Goal: Task Accomplishment & Management: Use online tool/utility

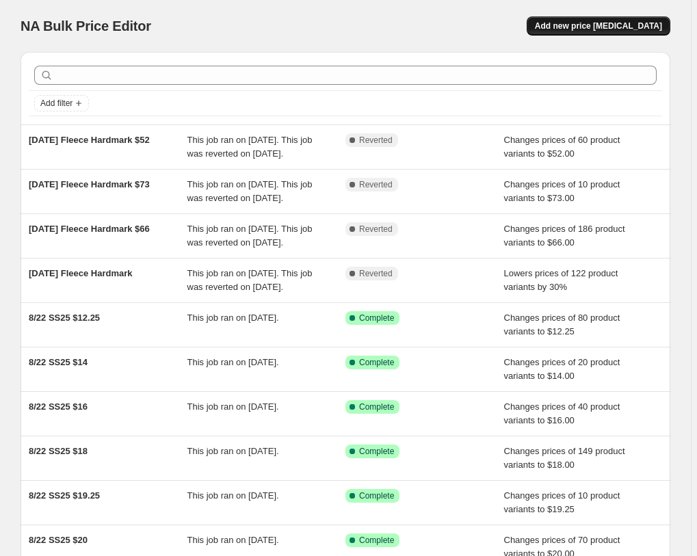
click at [604, 29] on span "Add new price change job" at bounding box center [598, 26] width 127 height 11
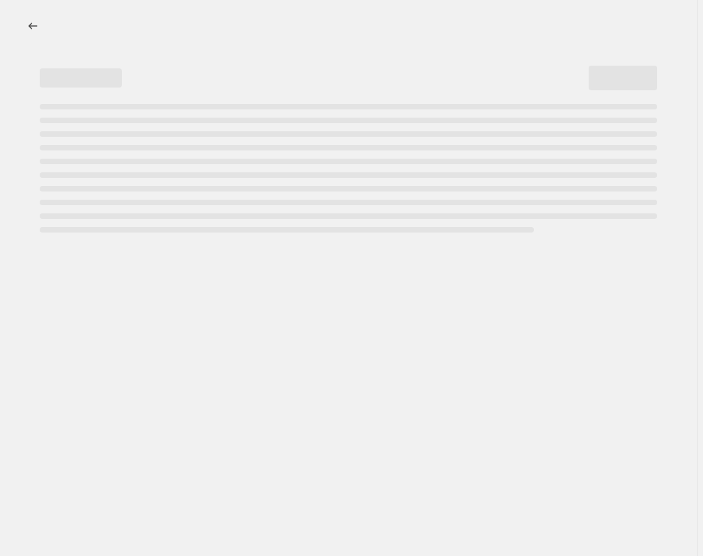
select select "percentage"
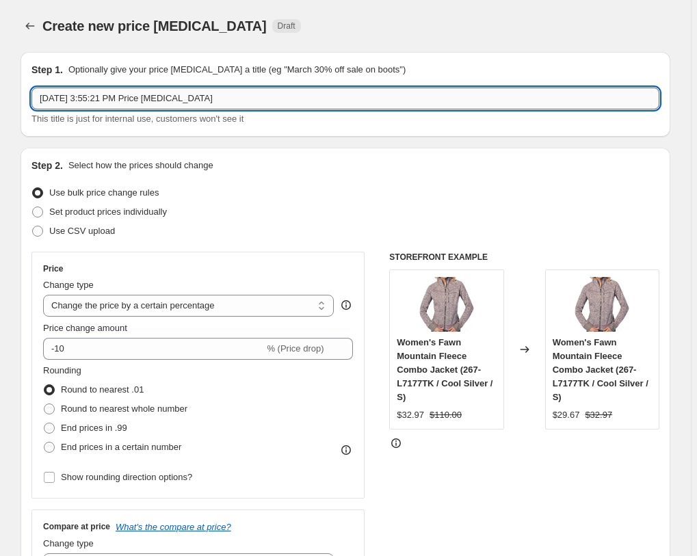
click at [260, 105] on input "Oct 3, 2025, 3:55:21 PM Price change job" at bounding box center [345, 99] width 628 height 22
type input "Prime Deals 10/07/2025"
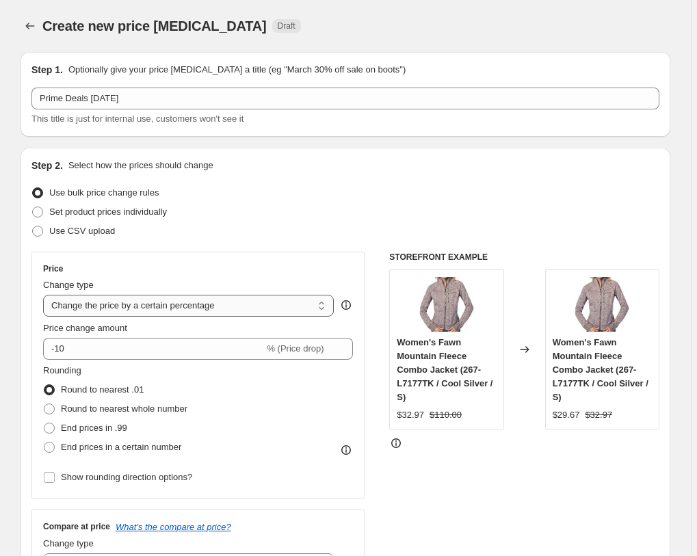
select select "to"
click option "Change the price to a certain amount" at bounding box center [0, 0] width 0 height 0
type input "80.00"
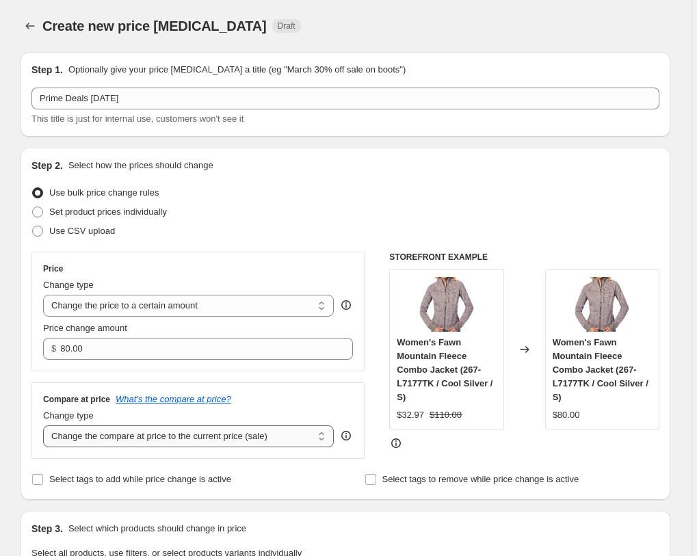
select select "no_change"
click option "Don't change the compare at price" at bounding box center [0, 0] width 0 height 0
click at [248, 159] on div "Step 2. Select how the prices should change" at bounding box center [345, 166] width 628 height 14
click at [167, 209] on span "Set product prices individually" at bounding box center [108, 212] width 118 height 10
click at [33, 207] on input "Set product prices individually" at bounding box center [32, 207] width 1 height 1
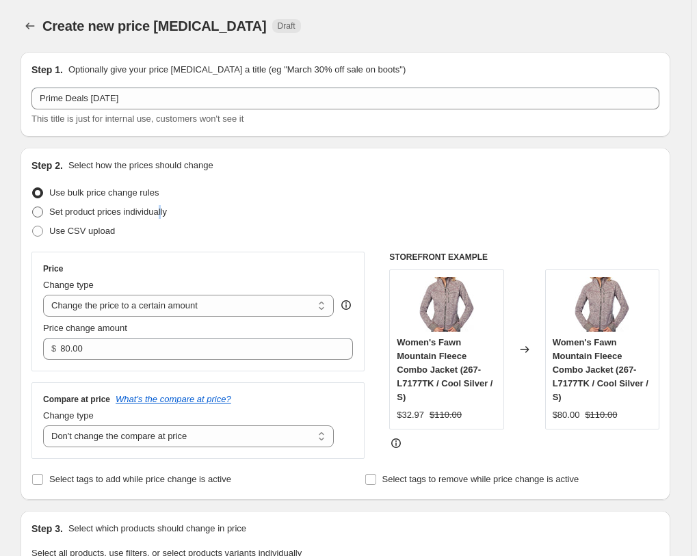
radio input "true"
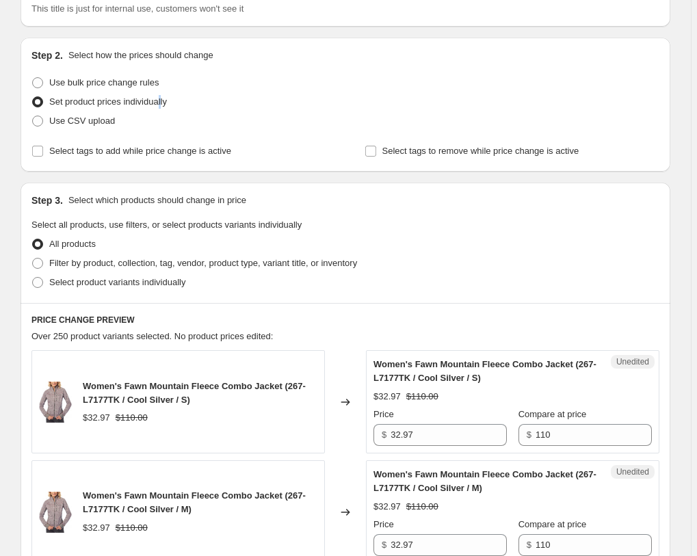
scroll to position [140, 0]
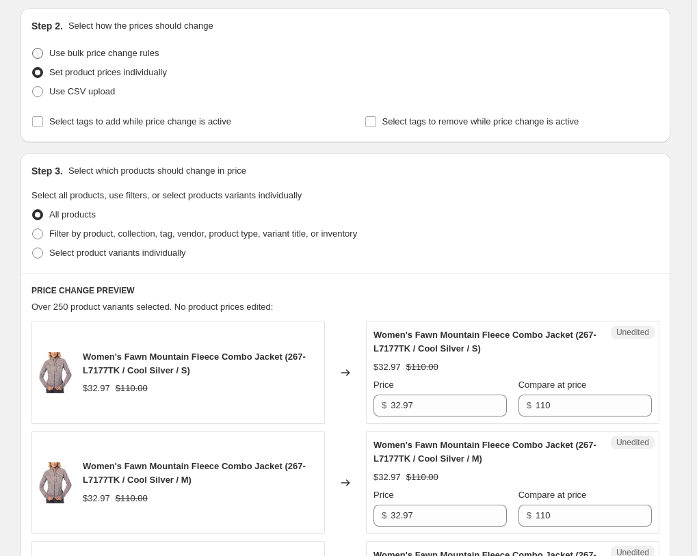
click at [117, 53] on span "Use bulk price change rules" at bounding box center [103, 53] width 109 height 10
click at [33, 49] on input "Use bulk price change rules" at bounding box center [32, 48] width 1 height 1
radio input "true"
select select "no_change"
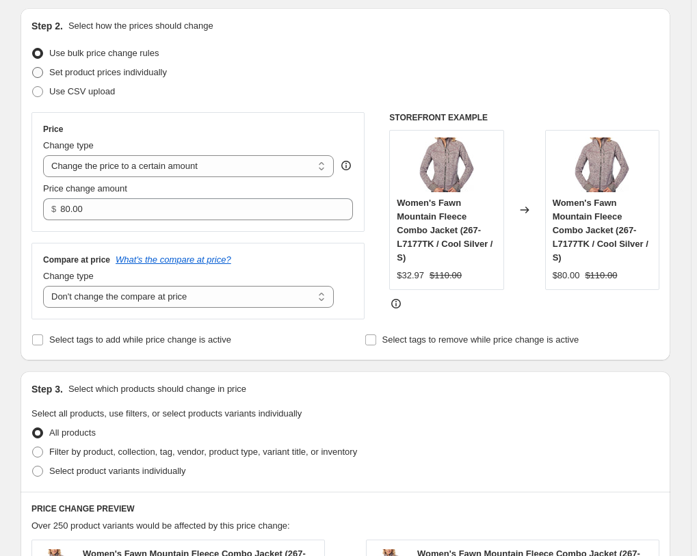
click at [144, 69] on span "Set product prices individually" at bounding box center [108, 72] width 118 height 10
click at [33, 68] on input "Set product prices individually" at bounding box center [32, 67] width 1 height 1
radio input "true"
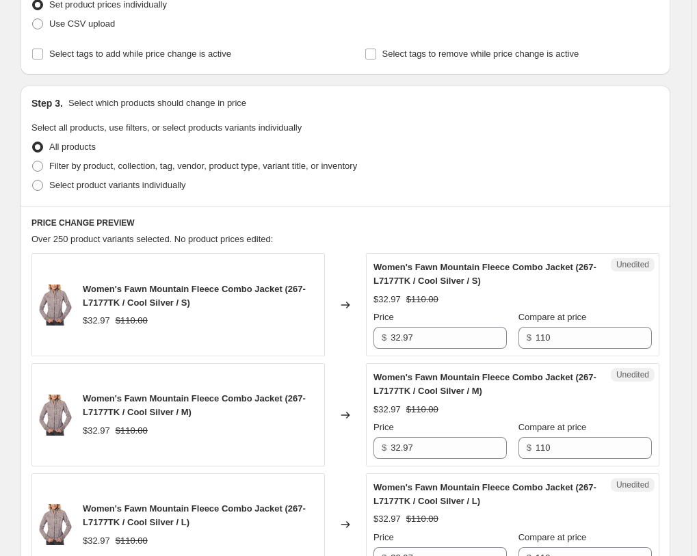
scroll to position [209, 0]
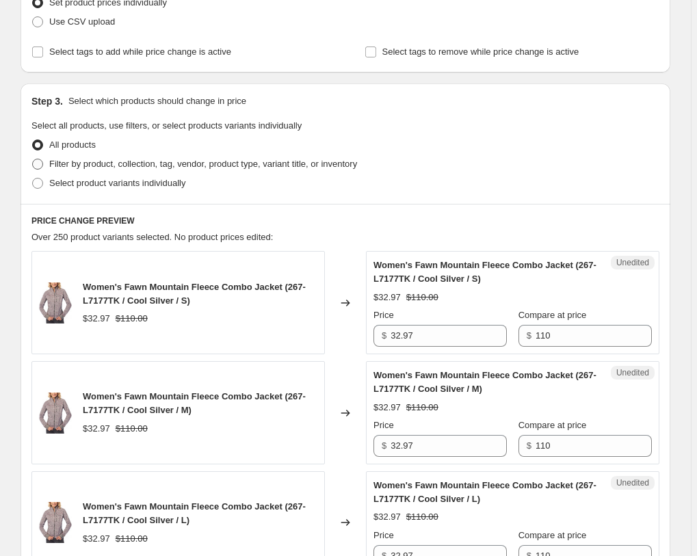
click at [156, 164] on span "Filter by product, collection, tag, vendor, product type, variant title, or inv…" at bounding box center [203, 164] width 308 height 10
click at [33, 159] on input "Filter by product, collection, tag, vendor, product type, variant title, or inv…" at bounding box center [32, 159] width 1 height 1
radio input "true"
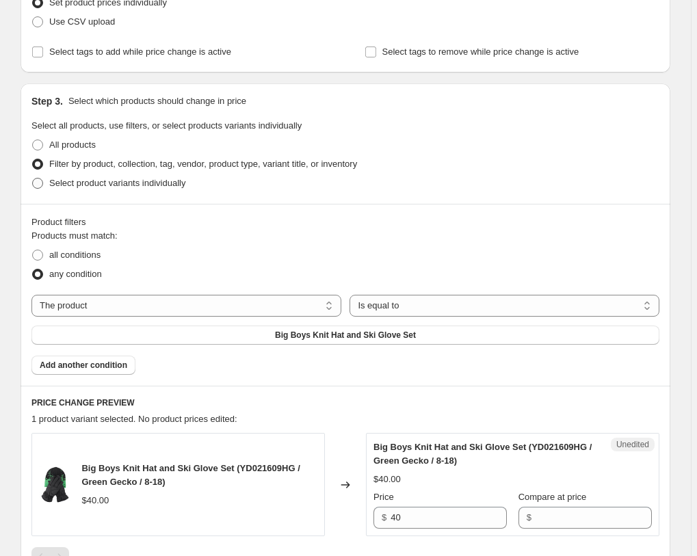
click at [172, 185] on span "Select product variants individually" at bounding box center [117, 183] width 136 height 10
click at [33, 179] on input "Select product variants individually" at bounding box center [32, 178] width 1 height 1
radio input "true"
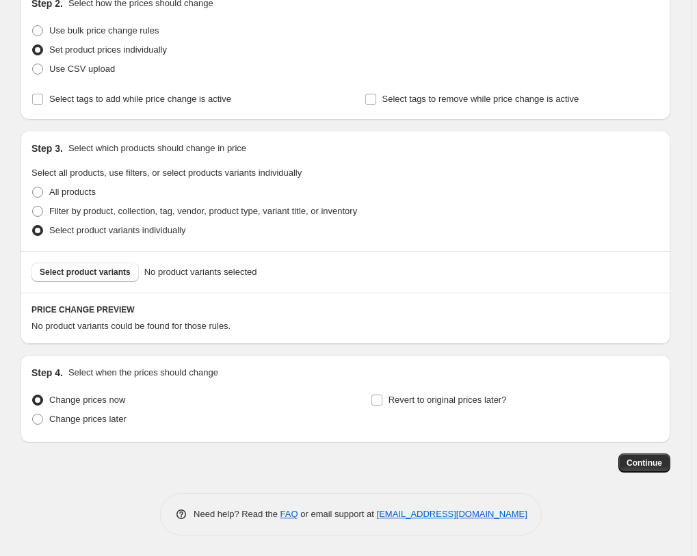
scroll to position [162, 0]
click at [201, 214] on span "Filter by product, collection, tag, vendor, product type, variant title, or inv…" at bounding box center [203, 211] width 308 height 10
click at [33, 207] on input "Filter by product, collection, tag, vendor, product type, variant title, or inv…" at bounding box center [32, 206] width 1 height 1
radio input "true"
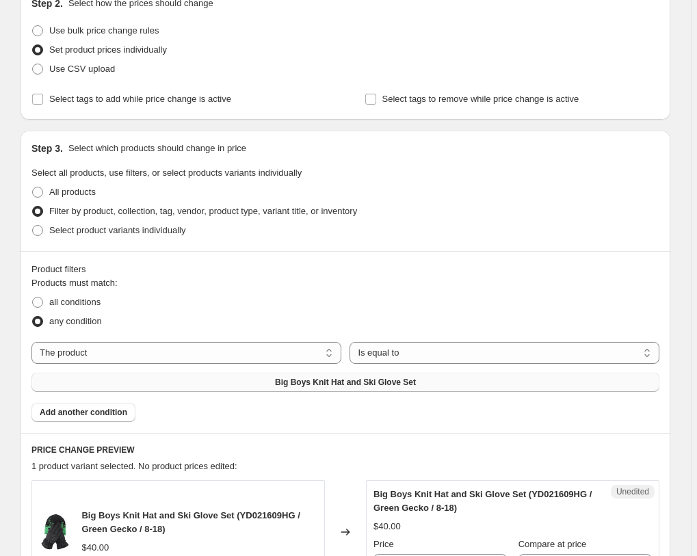
click at [416, 377] on span "Big Boys Knit Hat and Ski Glove Set" at bounding box center [345, 382] width 141 height 11
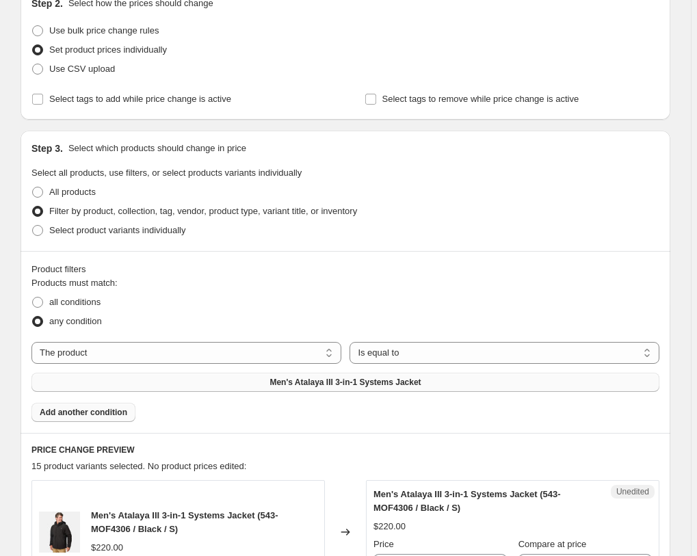
click at [108, 407] on span "Add another condition" at bounding box center [84, 412] width 88 height 11
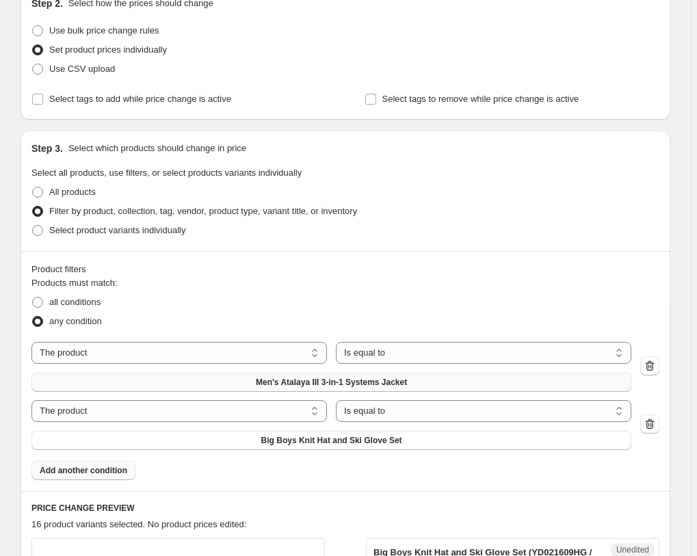
click at [519, 400] on div "The product The product's collection The product's tag The product's vendor The…" at bounding box center [331, 425] width 600 height 50
click at [402, 435] on span "Big Boys Knit Hat and Ski Glove Set" at bounding box center [331, 440] width 141 height 11
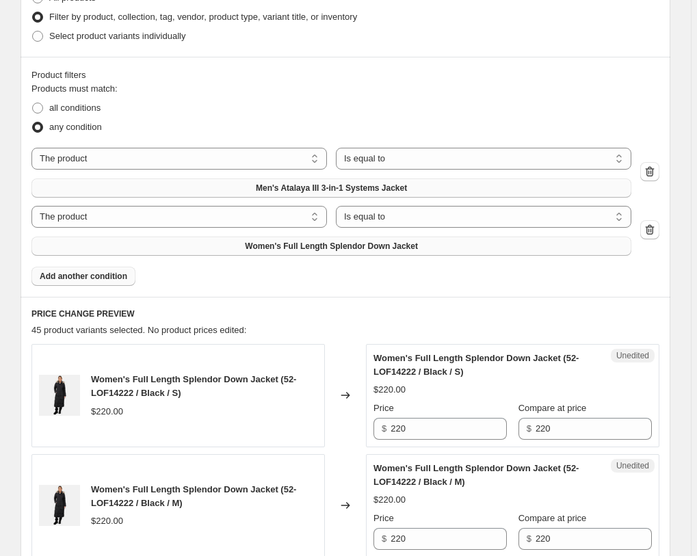
scroll to position [441, 0]
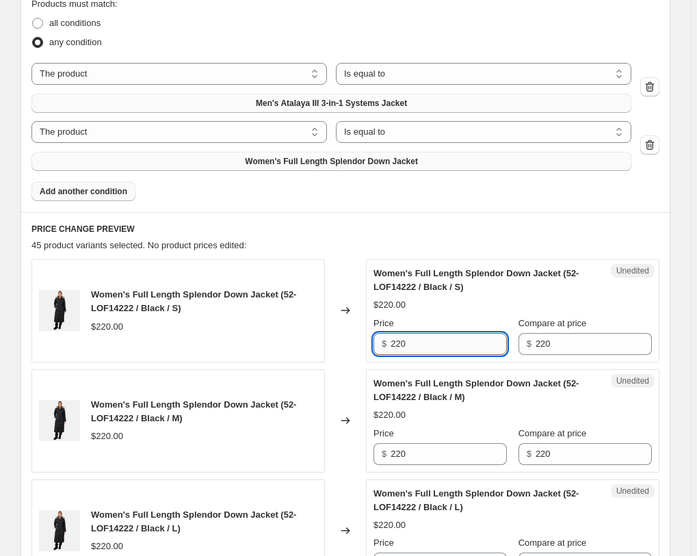
click at [433, 333] on input "220" at bounding box center [449, 344] width 116 height 22
click at [433, 333] on input "143" at bounding box center [449, 344] width 116 height 22
type input "143"
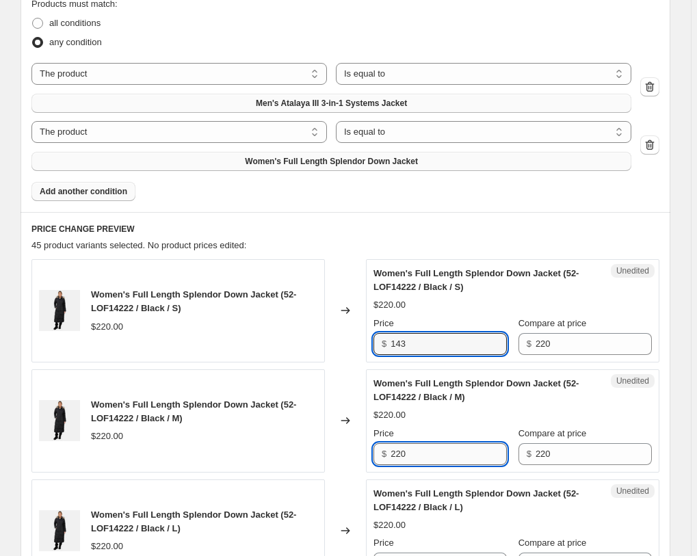
click at [451, 443] on input "220" at bounding box center [449, 454] width 116 height 22
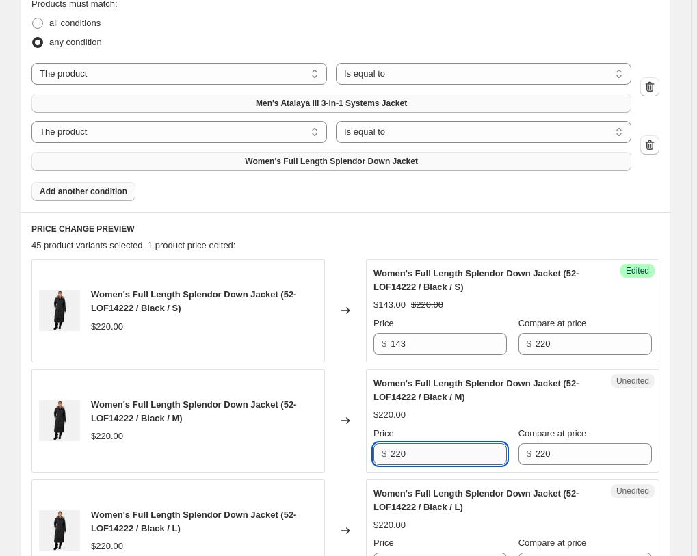
click at [451, 443] on input "220" at bounding box center [449, 454] width 116 height 22
paste input "143"
type input "143"
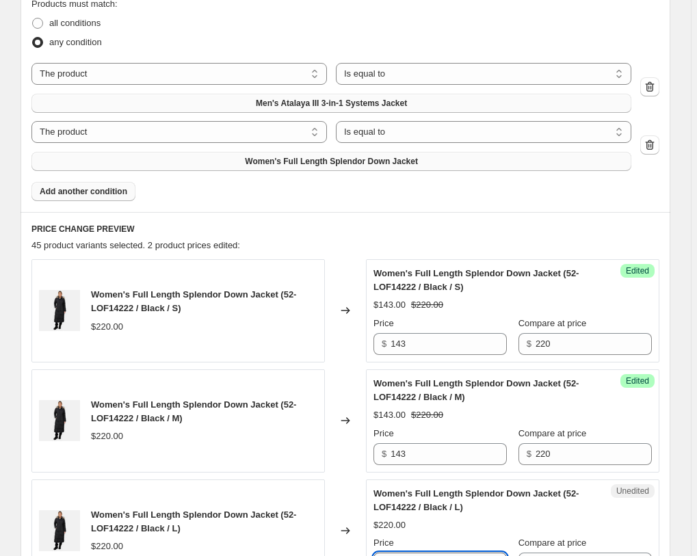
click at [441, 553] on input "220" at bounding box center [449, 564] width 116 height 22
paste input "143"
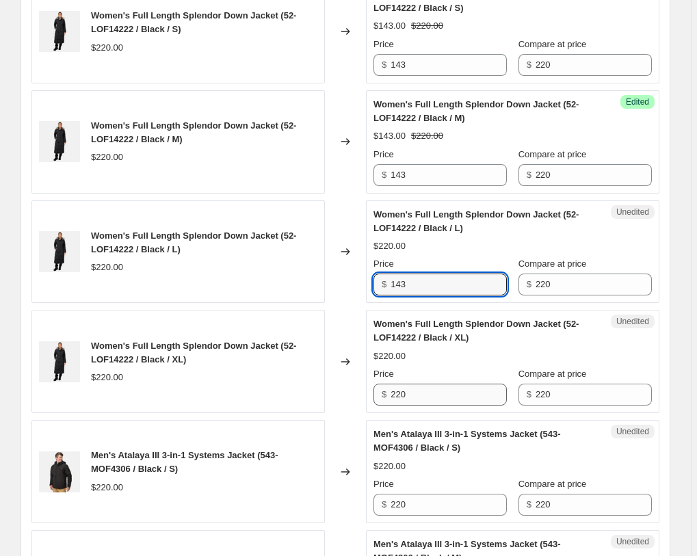
type input "143"
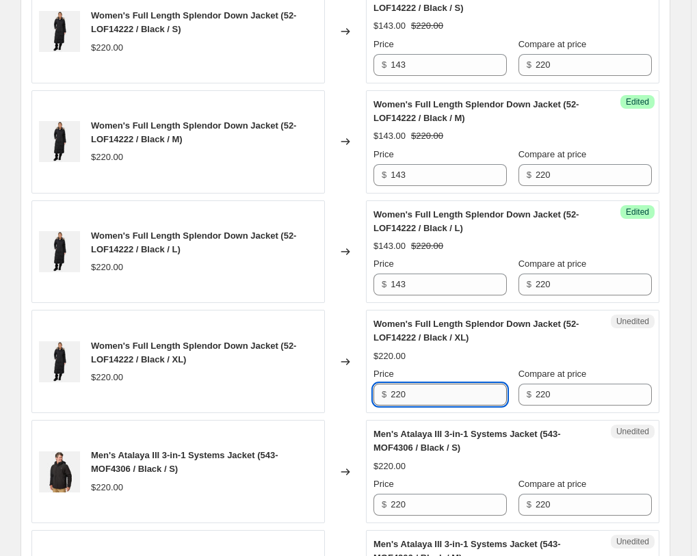
click at [439, 384] on input "220" at bounding box center [449, 395] width 116 height 22
paste input "143"
type input "143"
click at [426, 494] on input "220" at bounding box center [449, 505] width 116 height 22
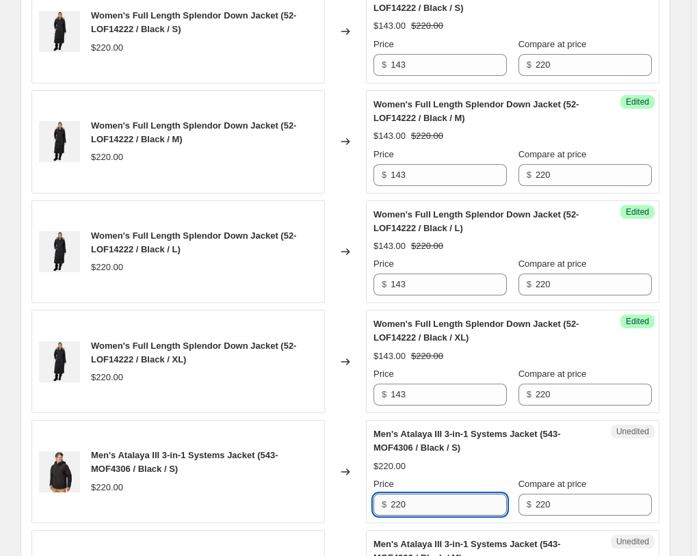
click at [426, 494] on input "220" at bounding box center [449, 505] width 116 height 22
paste input "143"
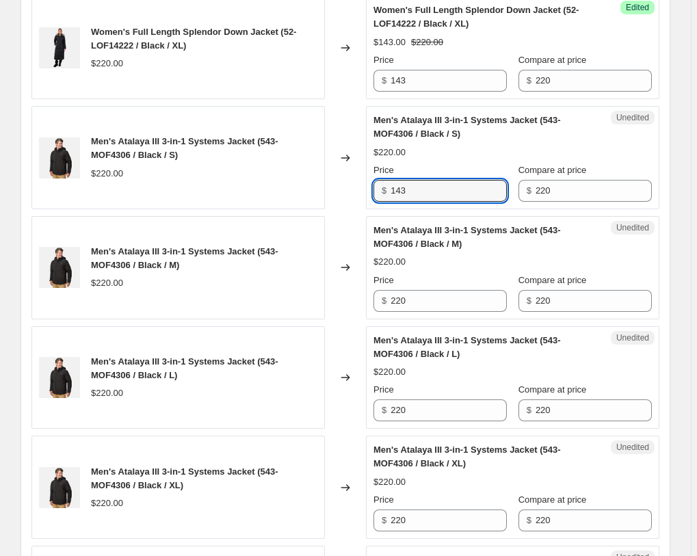
scroll to position [1070, 0]
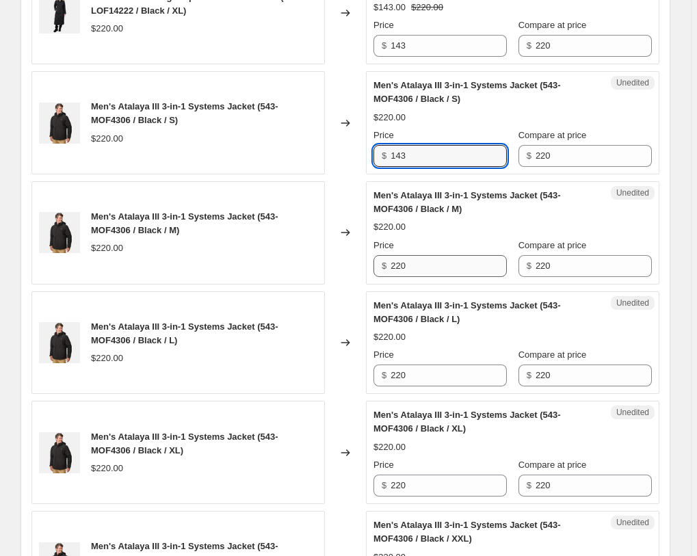
type input "143"
click at [425, 255] on input "220" at bounding box center [449, 266] width 116 height 22
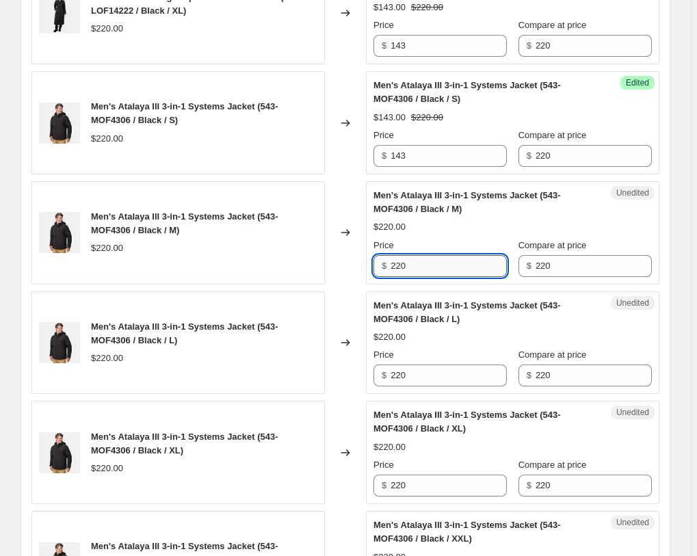
click at [425, 255] on input "220" at bounding box center [449, 266] width 116 height 22
paste input "143"
type input "143"
click at [433, 365] on input "220" at bounding box center [449, 376] width 116 height 22
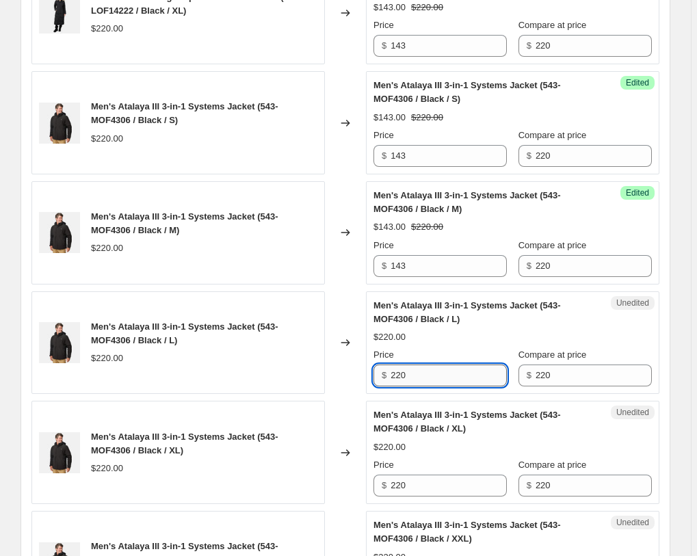
click at [433, 365] on input "220" at bounding box center [449, 376] width 116 height 22
paste input "143"
type input "143"
click at [433, 475] on input "220" at bounding box center [449, 486] width 116 height 22
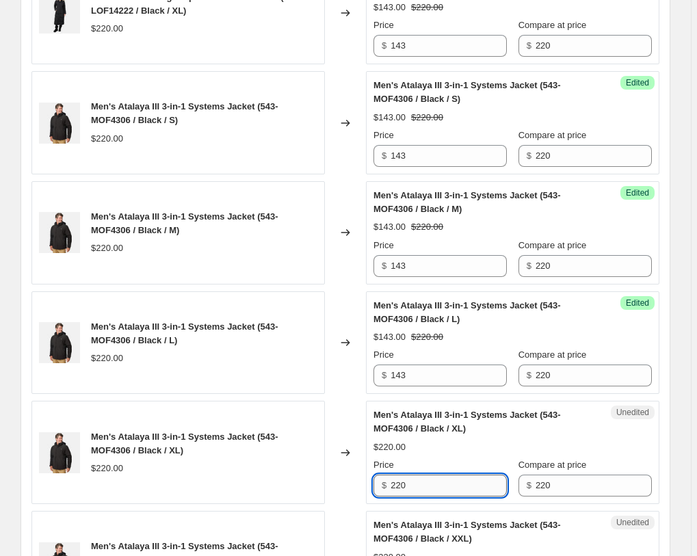
click at [433, 475] on input "220" at bounding box center [449, 486] width 116 height 22
paste input "143"
type input "143"
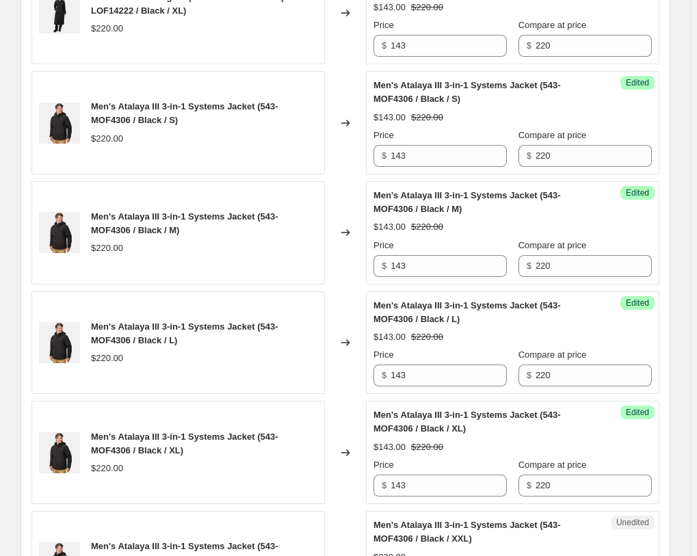
paste input "143"
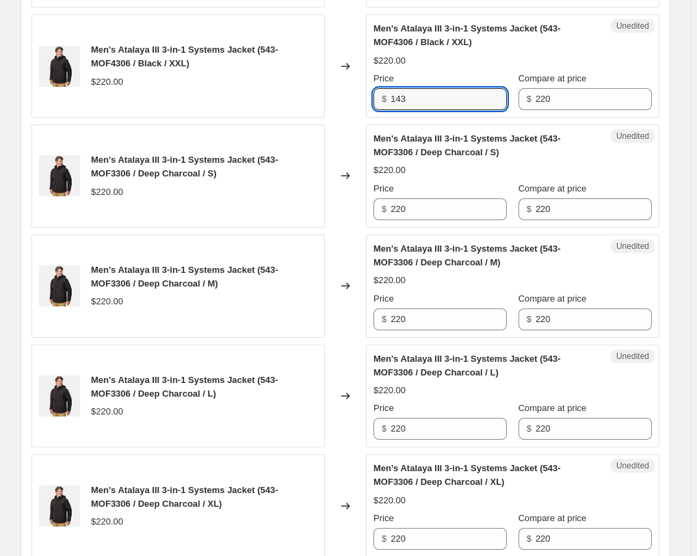
scroll to position [1628, 0]
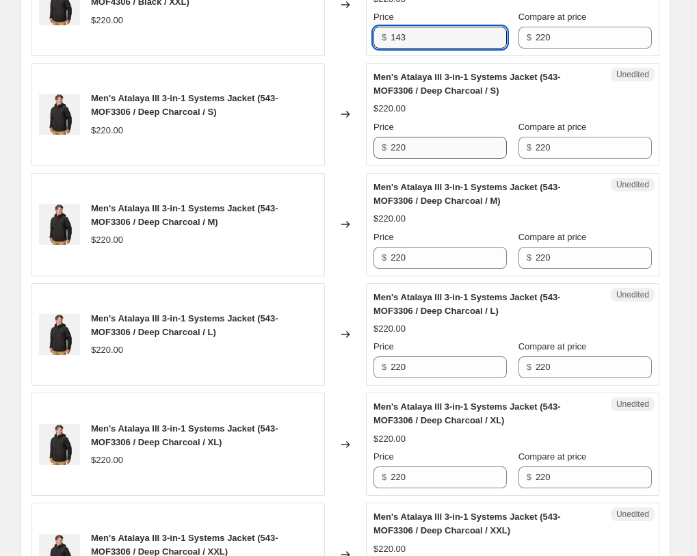
type input "143"
click at [433, 137] on input "220" at bounding box center [449, 148] width 116 height 22
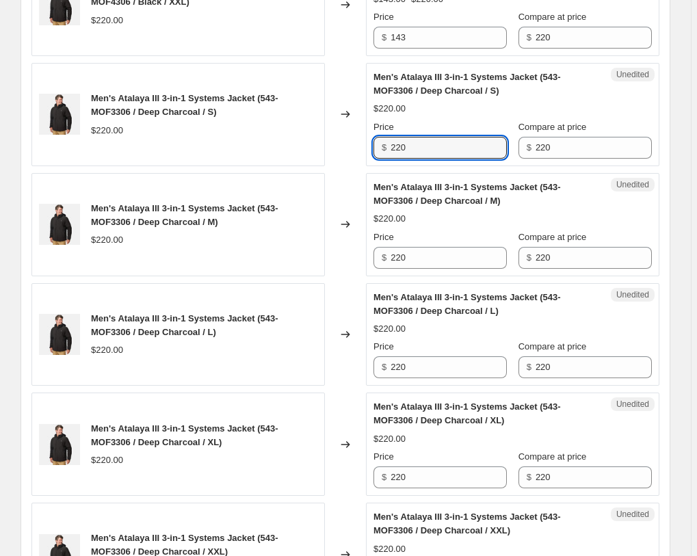
paste input "143"
type input "143"
click at [435, 247] on input "220" at bounding box center [449, 258] width 116 height 22
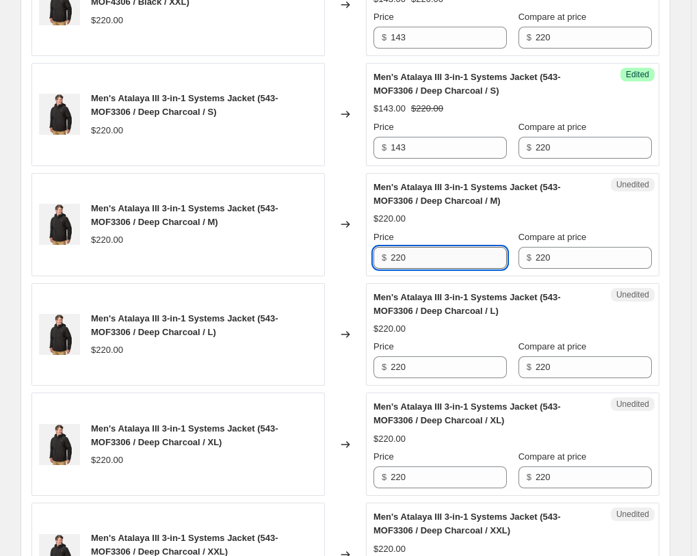
click at [435, 247] on input "220" at bounding box center [449, 258] width 116 height 22
paste input "143"
type input "143"
click at [424, 335] on div "Unedited Men's Atalaya III 3-in-1 Systems Jacket (543-MOF3306 / Deep Charcoal /…" at bounding box center [513, 334] width 294 height 103
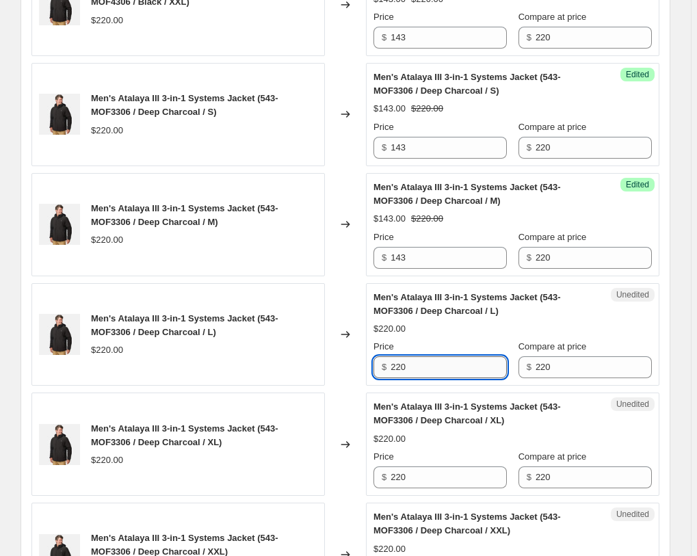
click at [424, 357] on input "220" at bounding box center [449, 368] width 116 height 22
paste input "143"
type input "143"
click at [432, 446] on div "Unedited Men's Atalaya III 3-in-1 Systems Jacket (543-MOF3306 / Deep Charcoal /…" at bounding box center [513, 444] width 294 height 103
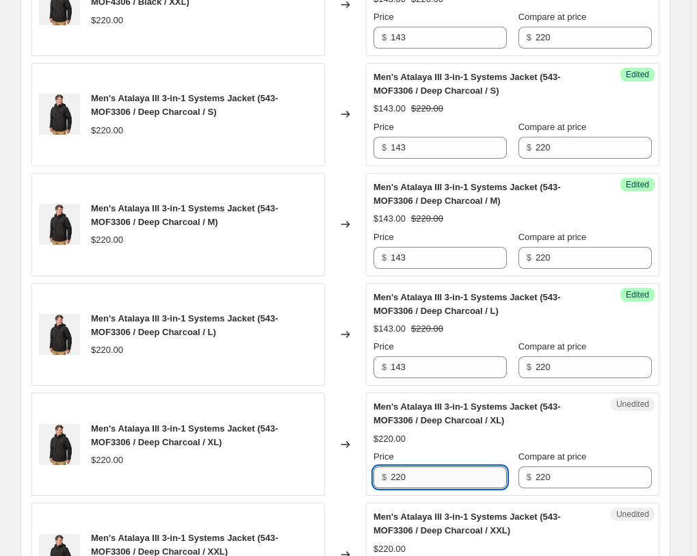
click at [432, 467] on input "220" at bounding box center [449, 478] width 116 height 22
paste input "143"
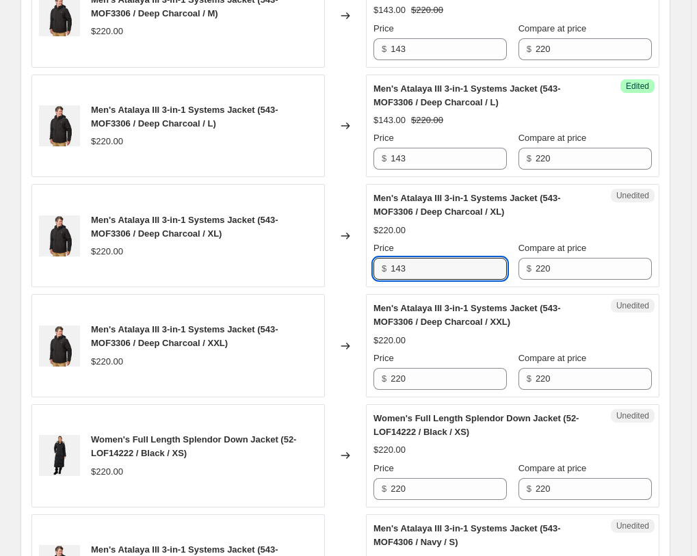
scroll to position [1838, 0]
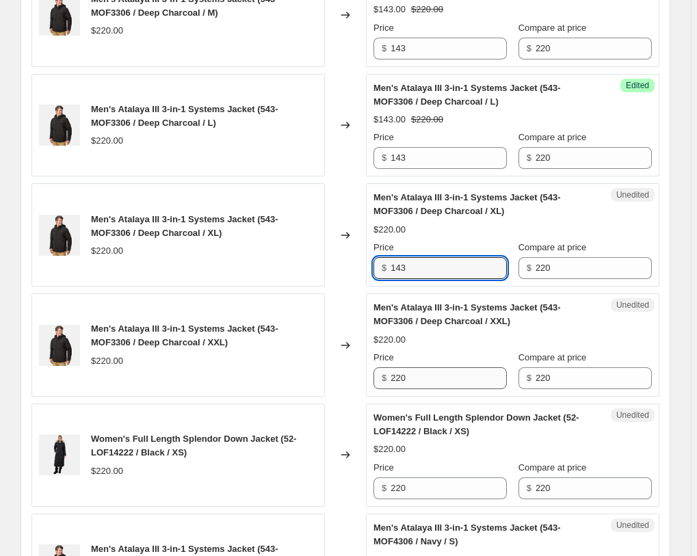
type input "143"
click at [435, 368] on input "220" at bounding box center [449, 379] width 116 height 22
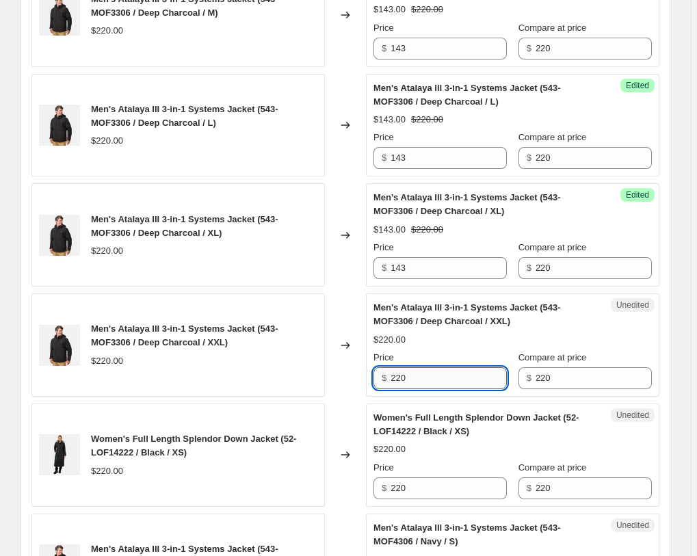
click at [435, 368] on input "220" at bounding box center [449, 379] width 116 height 22
paste input "143"
type input "143"
click at [436, 478] on input "220" at bounding box center [449, 489] width 116 height 22
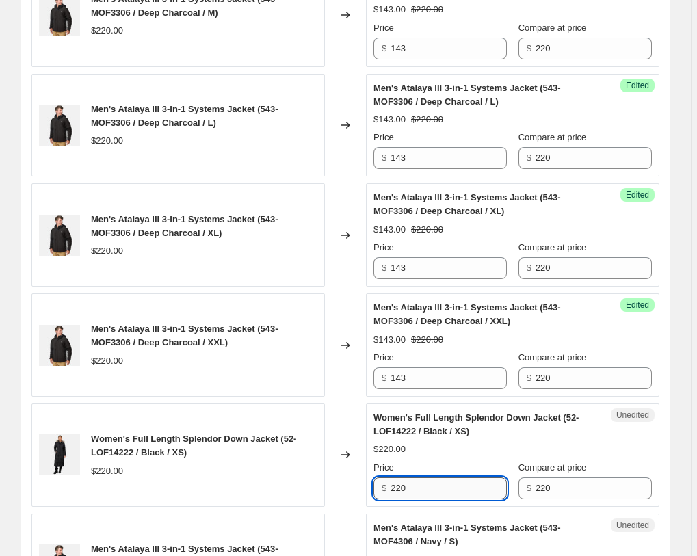
click at [436, 478] on input "220" at bounding box center [449, 489] width 116 height 22
paste input "143"
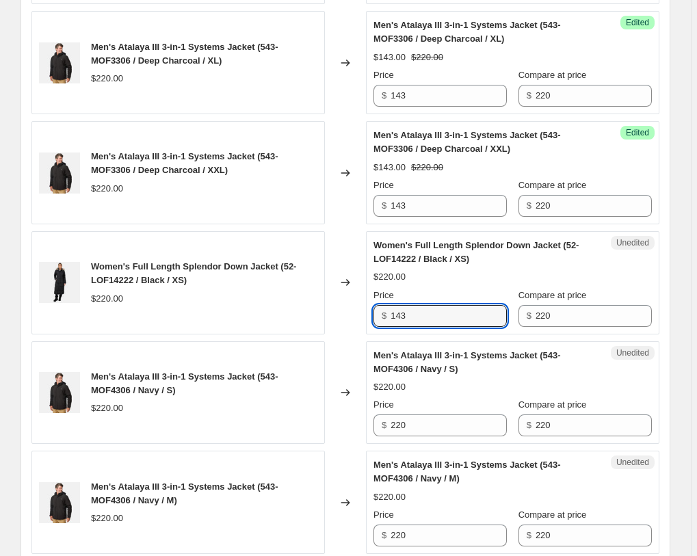
scroll to position [2047, 0]
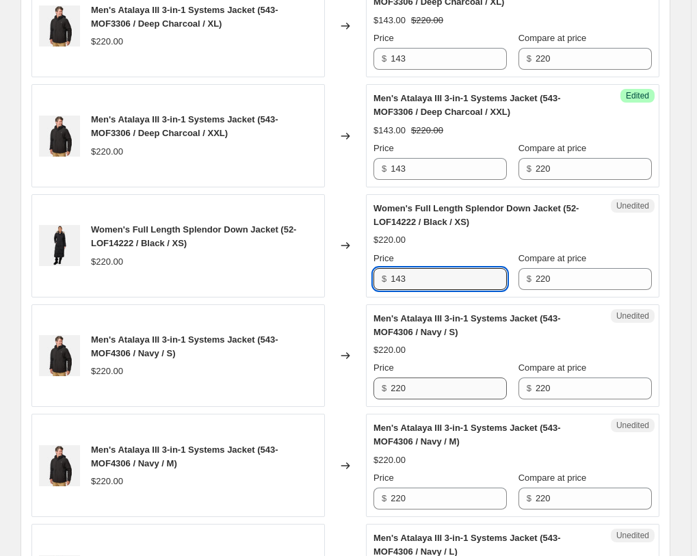
type input "143"
click at [434, 378] on input "220" at bounding box center [449, 389] width 116 height 22
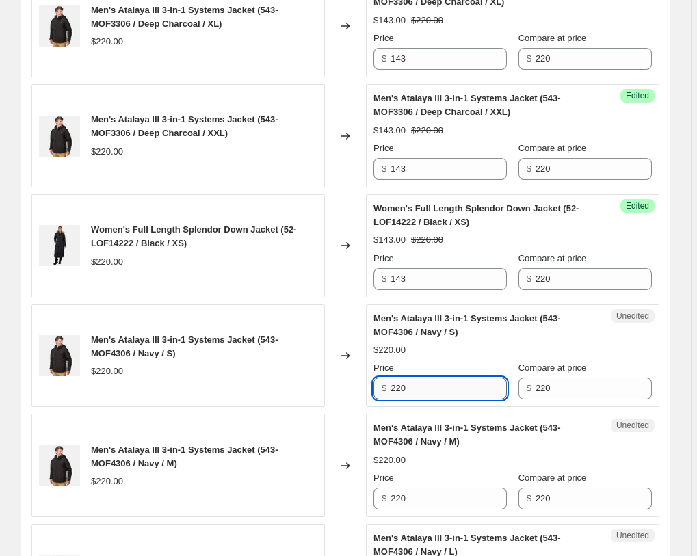
click at [434, 378] on input "220" at bounding box center [449, 389] width 116 height 22
paste input "143"
type input "143"
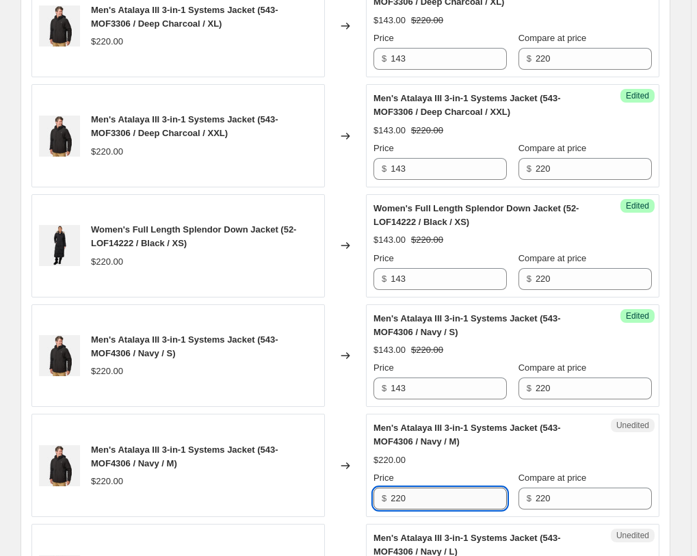
click at [430, 488] on input "220" at bounding box center [449, 499] width 116 height 22
click at [431, 488] on input "220" at bounding box center [449, 499] width 116 height 22
paste input "143"
click at [431, 488] on input "220143" at bounding box center [449, 499] width 116 height 22
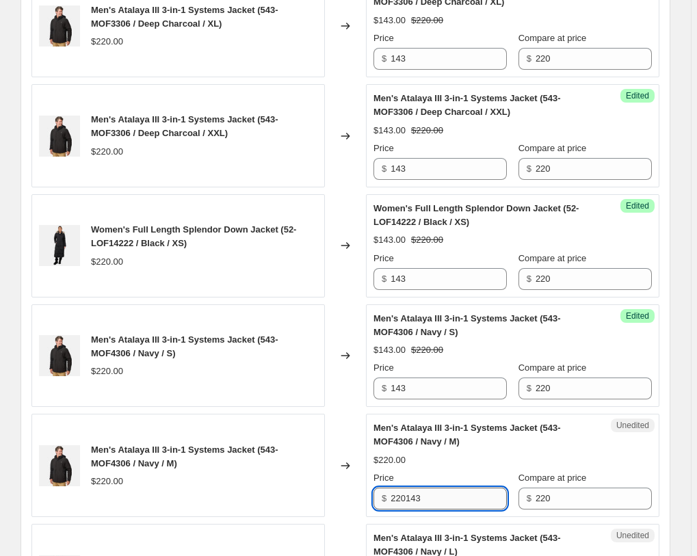
click at [431, 488] on input "220143" at bounding box center [449, 499] width 116 height 22
paste input "text"
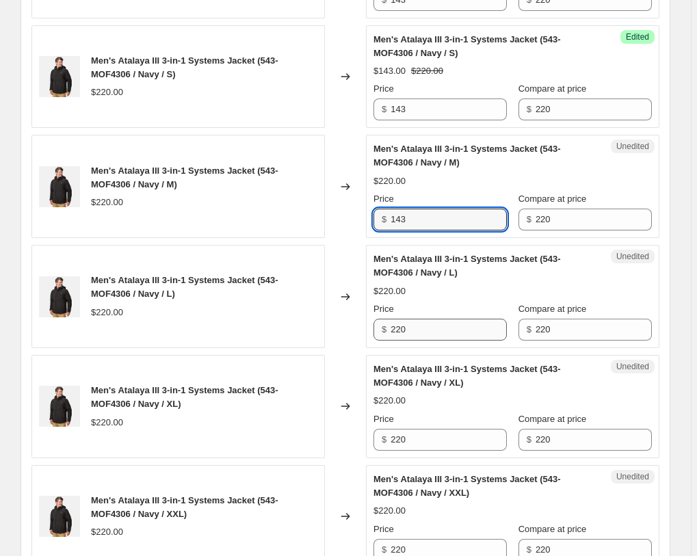
type input "143"
click at [416, 319] on input "220" at bounding box center [449, 330] width 116 height 22
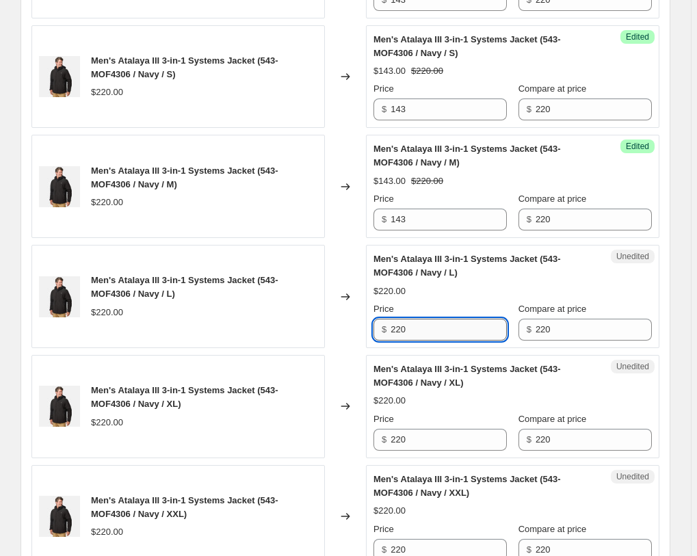
click at [416, 319] on input "220" at bounding box center [449, 330] width 116 height 22
paste input "143"
type input "143"
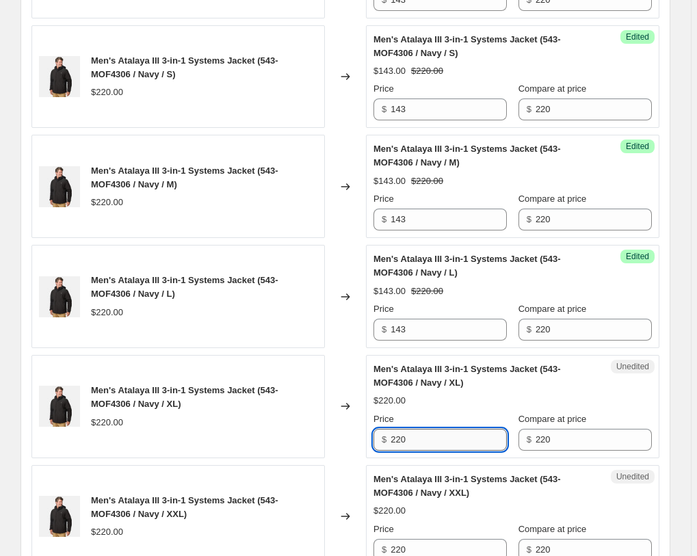
click at [422, 429] on input "220" at bounding box center [449, 440] width 116 height 22
paste input "143"
type input "143"
click at [417, 539] on input "220" at bounding box center [449, 550] width 116 height 22
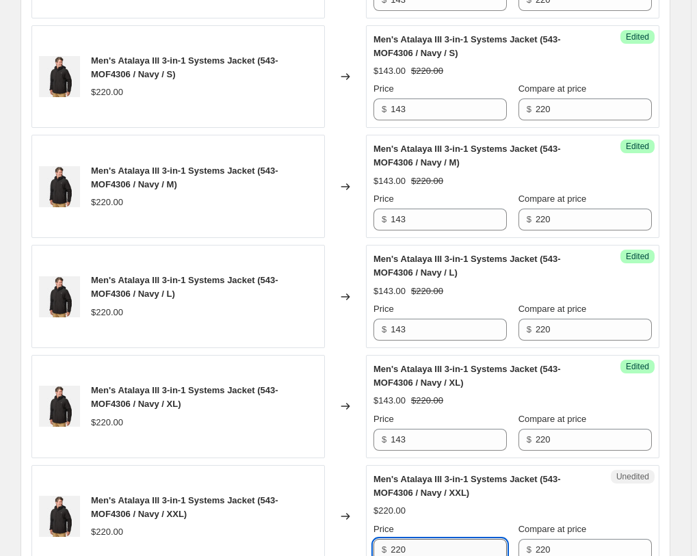
click at [417, 539] on input "220" at bounding box center [449, 550] width 116 height 22
paste input "143"
type input "143"
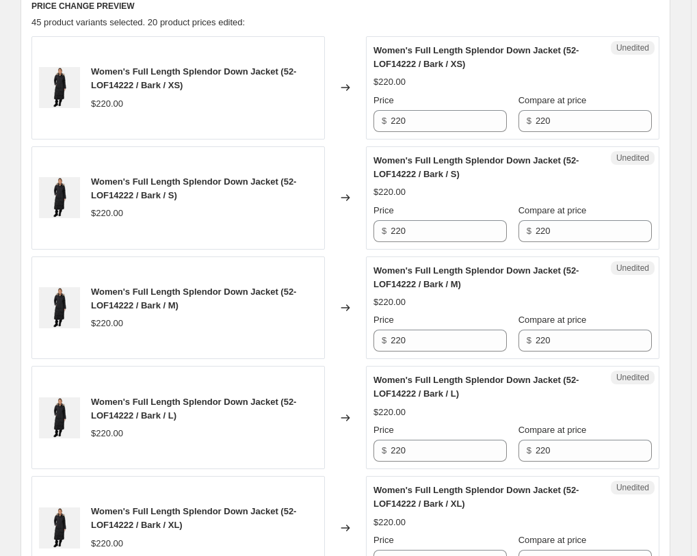
scroll to position [385, 0]
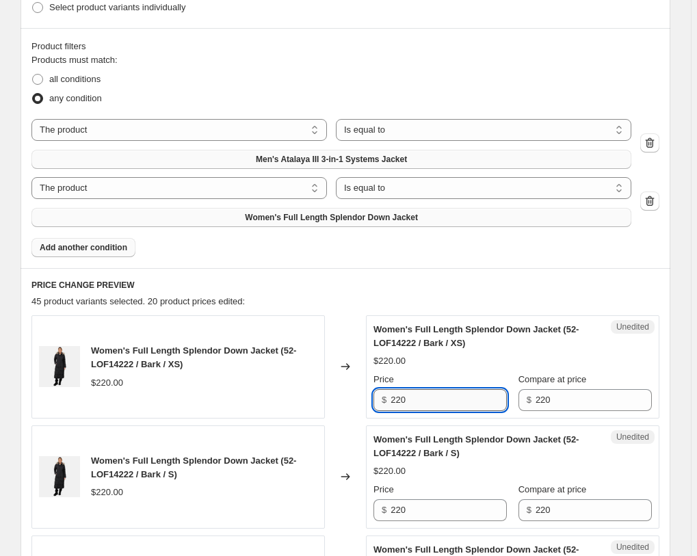
click at [469, 389] on input "220" at bounding box center [449, 400] width 116 height 22
paste input "143"
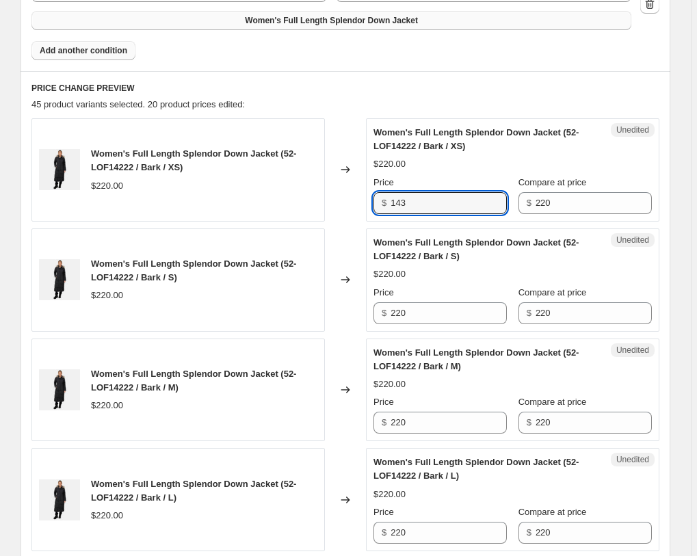
scroll to position [595, 0]
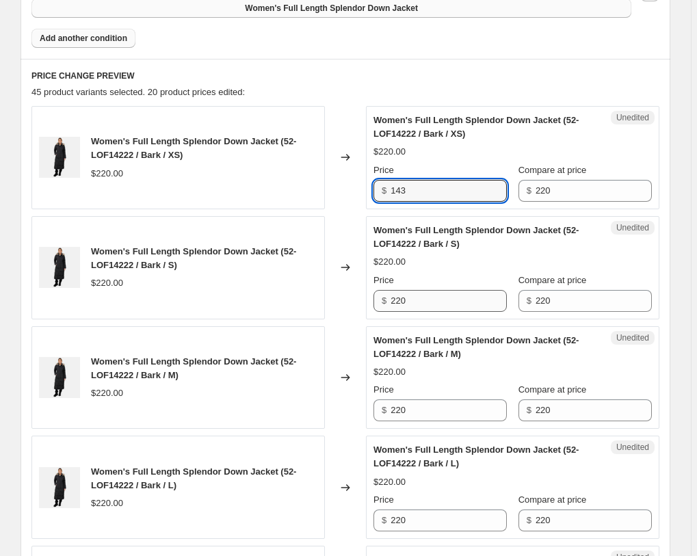
type input "143"
click at [445, 290] on input "220" at bounding box center [449, 301] width 116 height 22
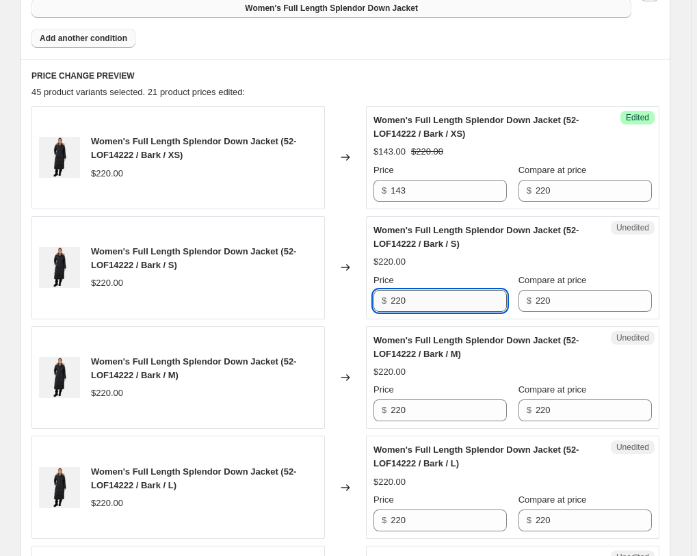
click at [445, 290] on input "220" at bounding box center [449, 301] width 116 height 22
paste input "143"
type input "143"
click at [449, 400] on input "220" at bounding box center [449, 411] width 116 height 22
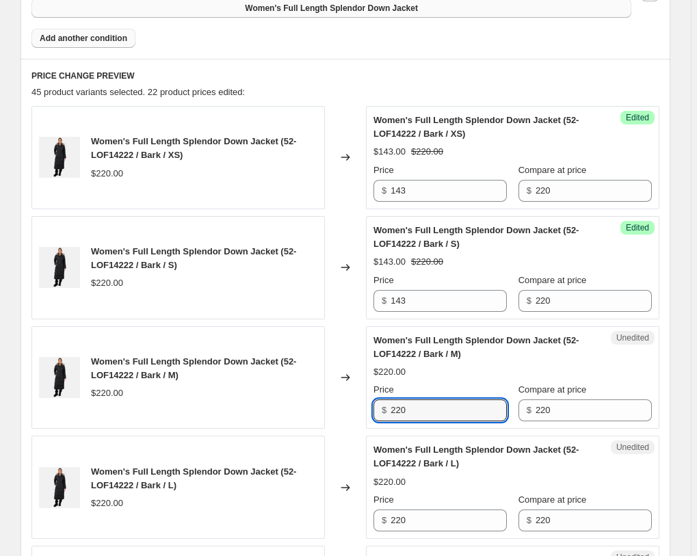
paste input "143"
type input "143"
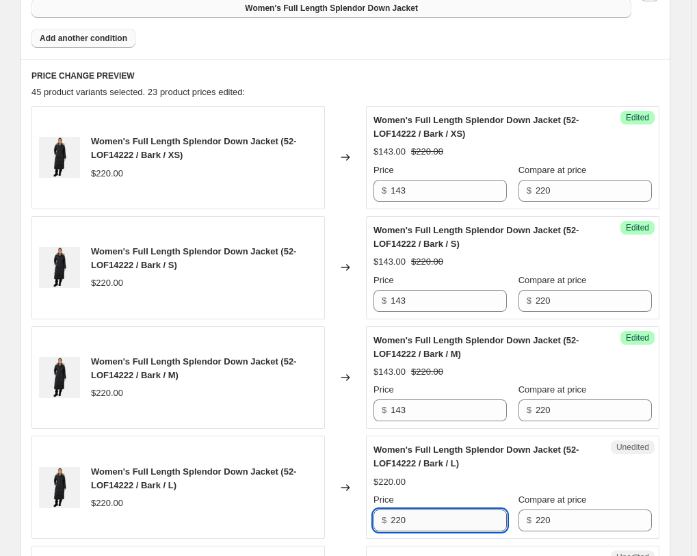
click at [438, 510] on input "220" at bounding box center [449, 521] width 116 height 22
paste input "143"
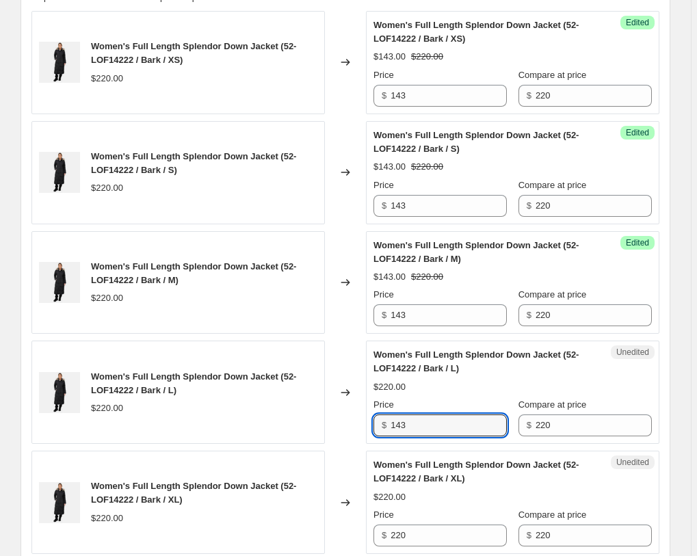
scroll to position [944, 0]
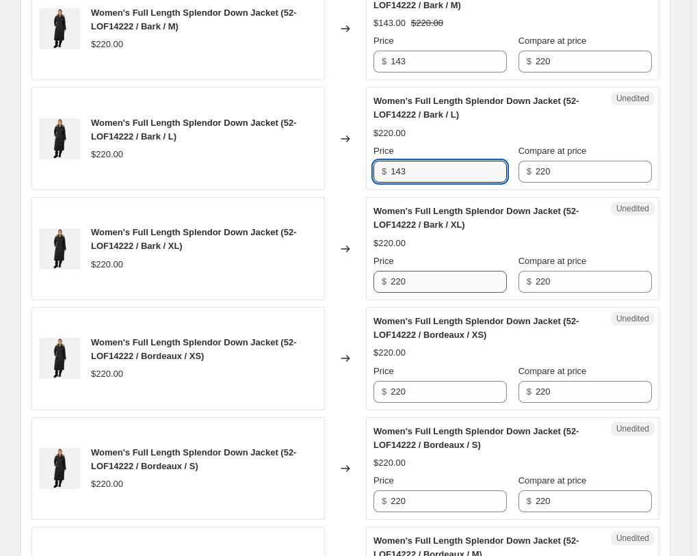
type input "143"
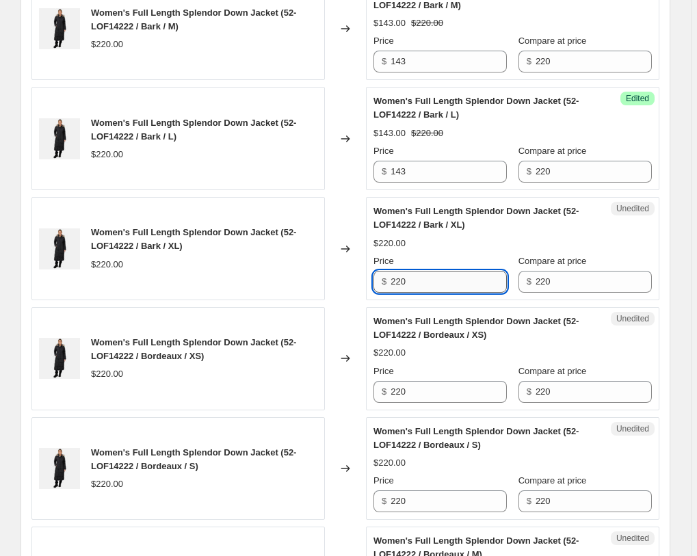
click at [431, 271] on input "220" at bounding box center [449, 282] width 116 height 22
paste input "143"
type input "143"
click at [446, 365] on div "Price" at bounding box center [440, 372] width 133 height 14
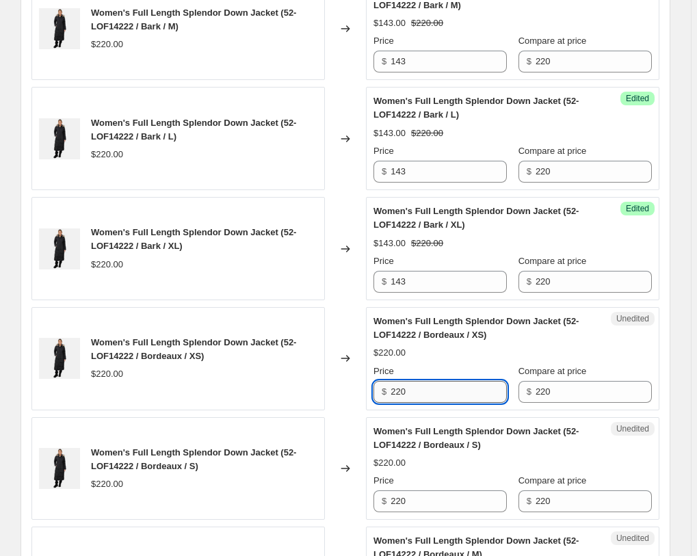
click at [450, 381] on input "220" at bounding box center [449, 392] width 116 height 22
paste input "143"
type input "143"
click at [448, 491] on input "220" at bounding box center [449, 502] width 116 height 22
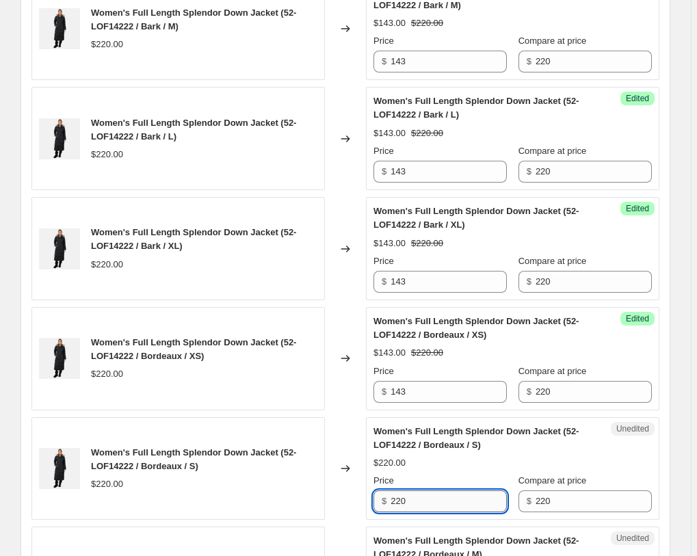
click at [448, 491] on input "220" at bounding box center [449, 502] width 116 height 22
paste input "143"
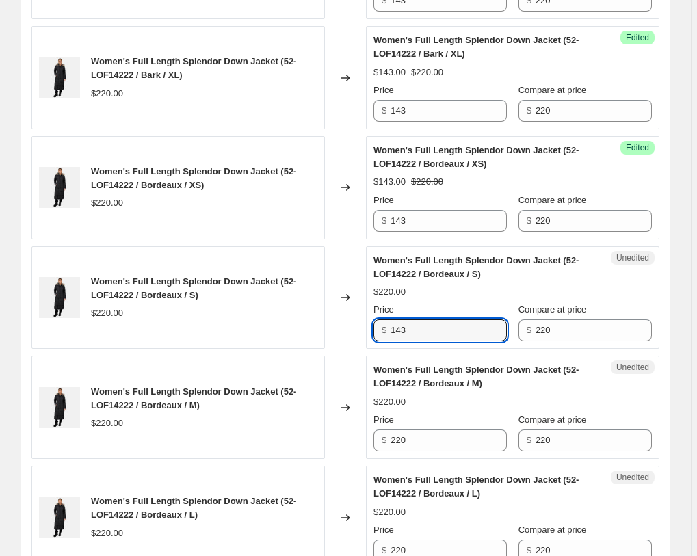
scroll to position [1293, 0]
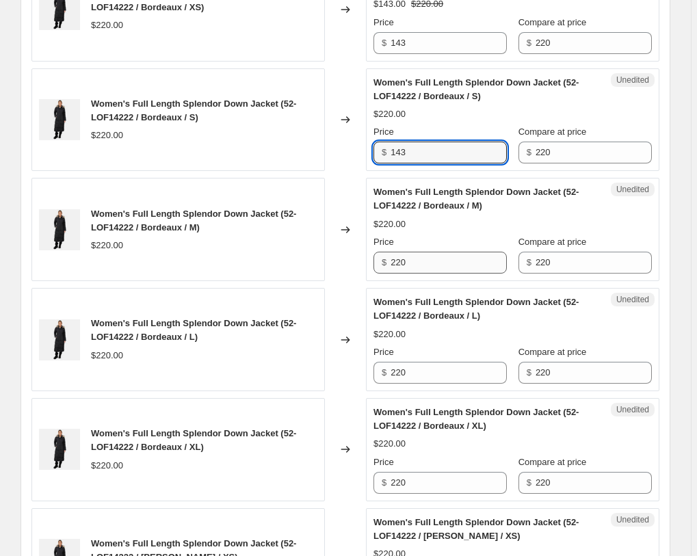
type input "143"
click at [419, 252] on input "220" at bounding box center [449, 263] width 116 height 22
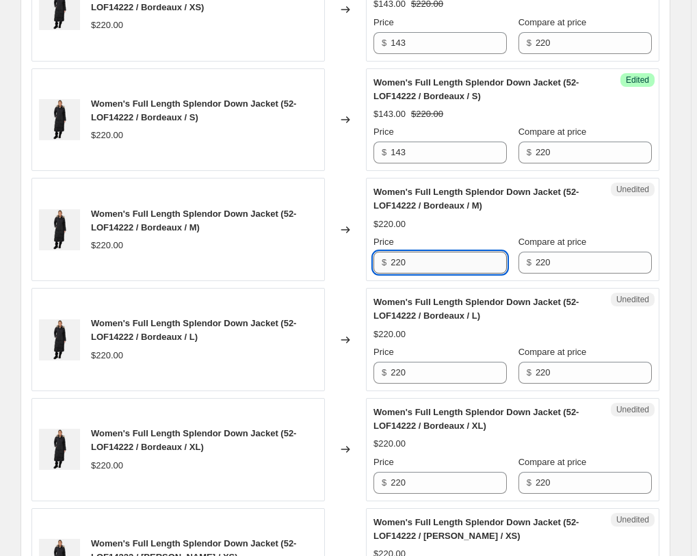
click at [420, 252] on input "220" at bounding box center [449, 263] width 116 height 22
paste input "143"
type input "143"
click at [431, 362] on input "220" at bounding box center [449, 373] width 116 height 22
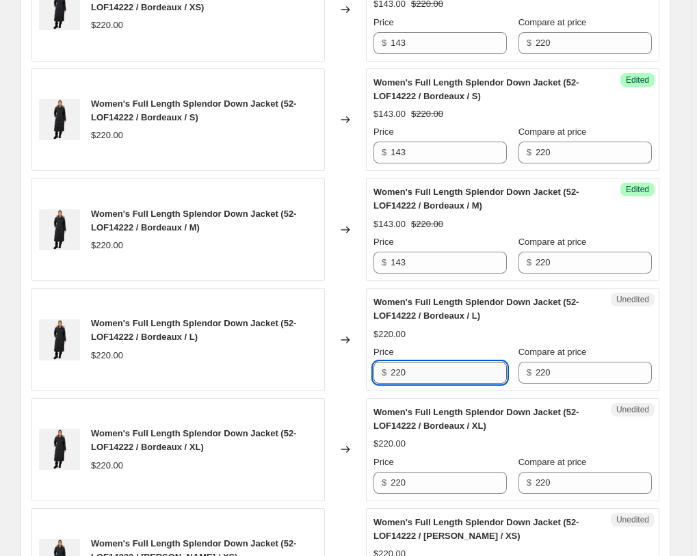
click at [431, 362] on input "220" at bounding box center [449, 373] width 116 height 22
paste input "143"
type input "143"
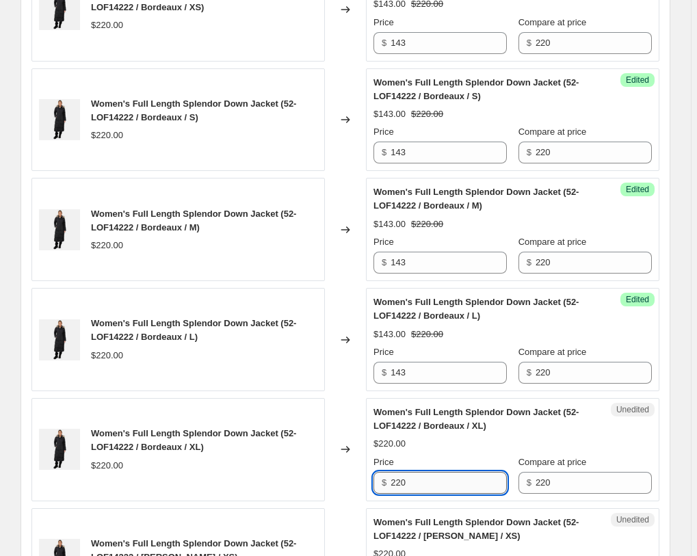
click at [443, 472] on input "220" at bounding box center [449, 483] width 116 height 22
click at [444, 472] on input "220" at bounding box center [449, 483] width 116 height 22
paste input "143"
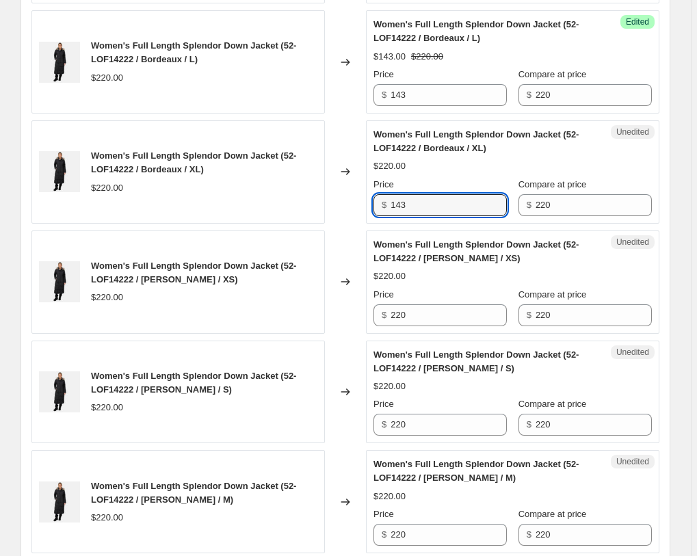
scroll to position [1572, 0]
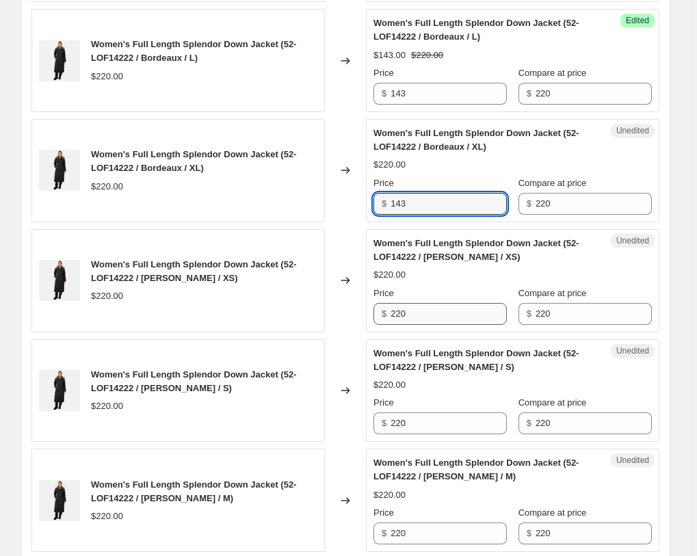
type input "143"
click at [424, 303] on input "220" at bounding box center [449, 314] width 116 height 22
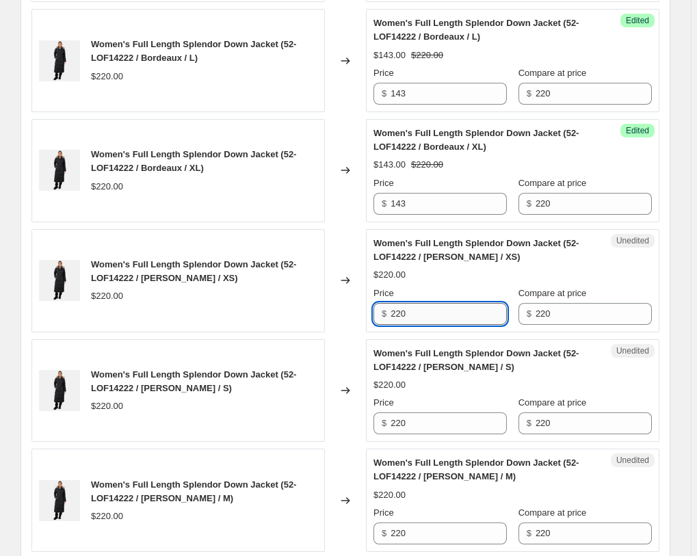
click at [424, 303] on input "220" at bounding box center [449, 314] width 116 height 22
paste
type input "143"
click at [435, 396] on div "Price $ 220" at bounding box center [440, 415] width 133 height 38
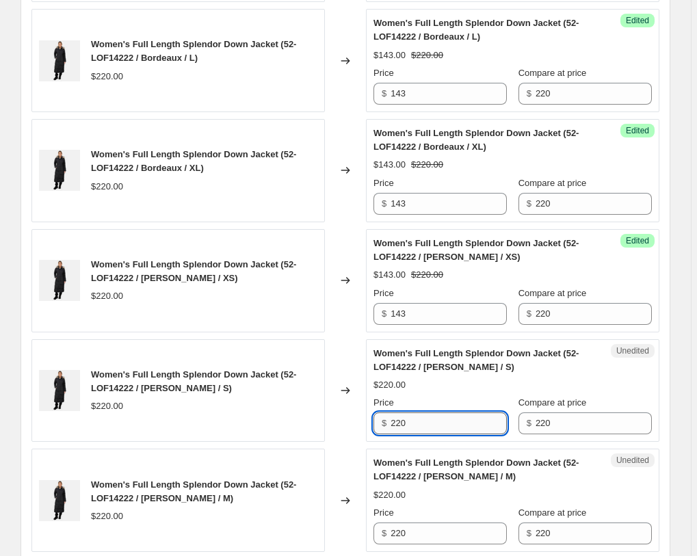
click at [437, 413] on input "220" at bounding box center [449, 424] width 116 height 22
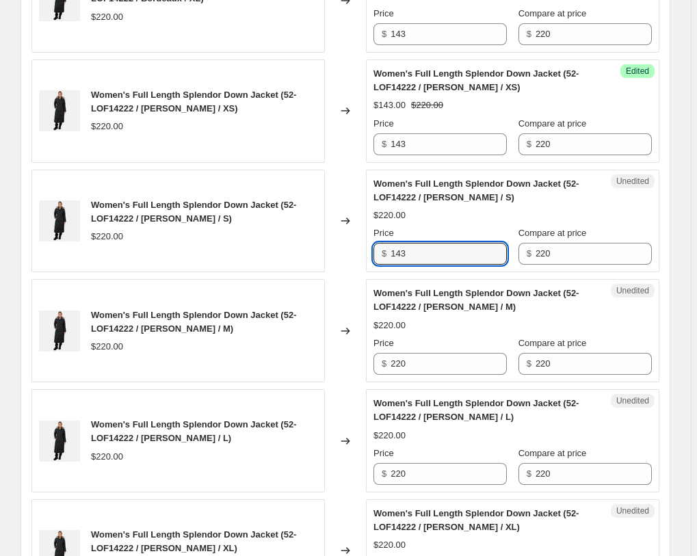
scroll to position [1851, 0]
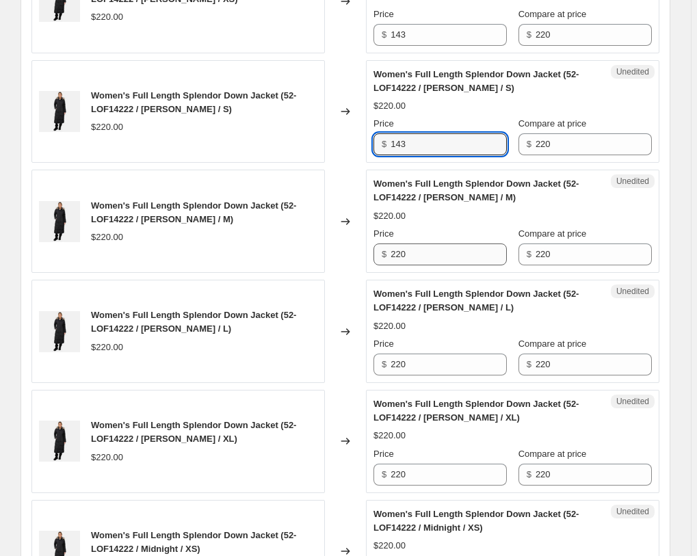
type input "143"
click at [428, 244] on input "220" at bounding box center [449, 255] width 116 height 22
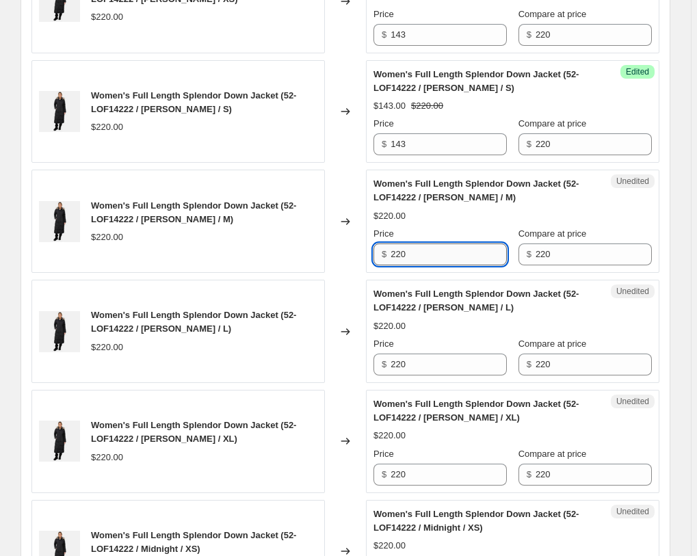
click at [428, 244] on input "220" at bounding box center [449, 255] width 116 height 22
type input "143"
click at [445, 354] on input "220" at bounding box center [449, 365] width 116 height 22
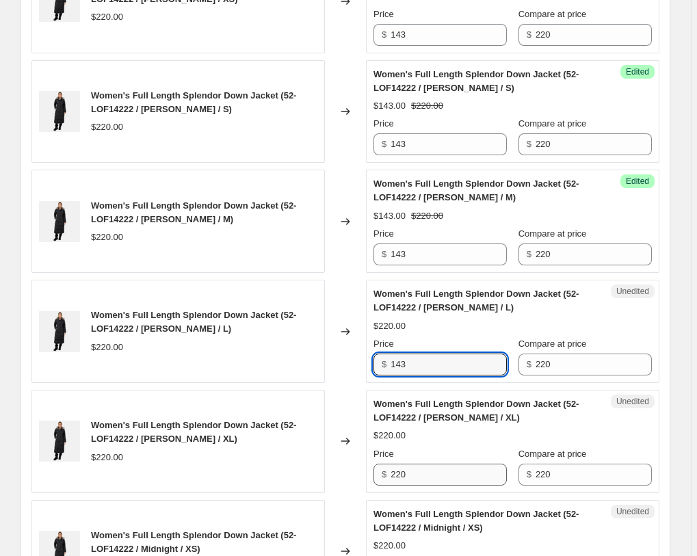
type input "143"
click at [443, 464] on input "220" at bounding box center [449, 475] width 116 height 22
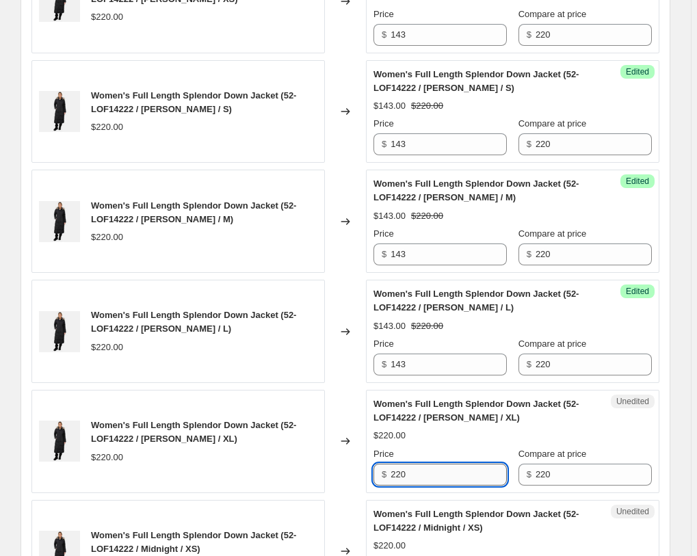
click at [444, 464] on input "220" at bounding box center [449, 475] width 116 height 22
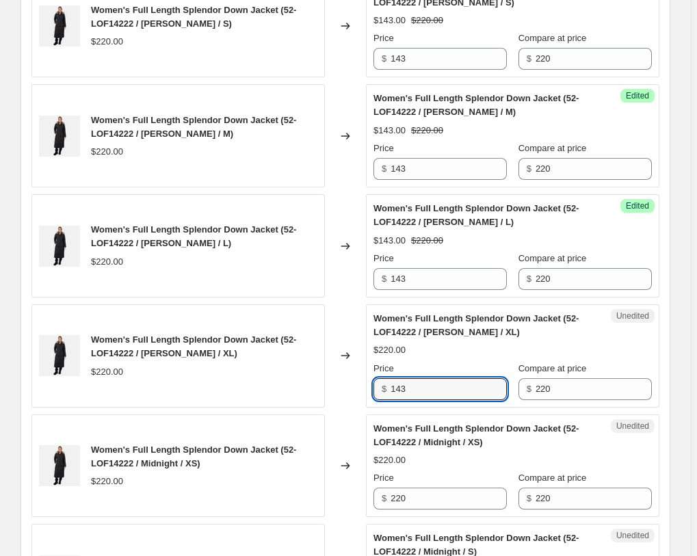
scroll to position [2061, 0]
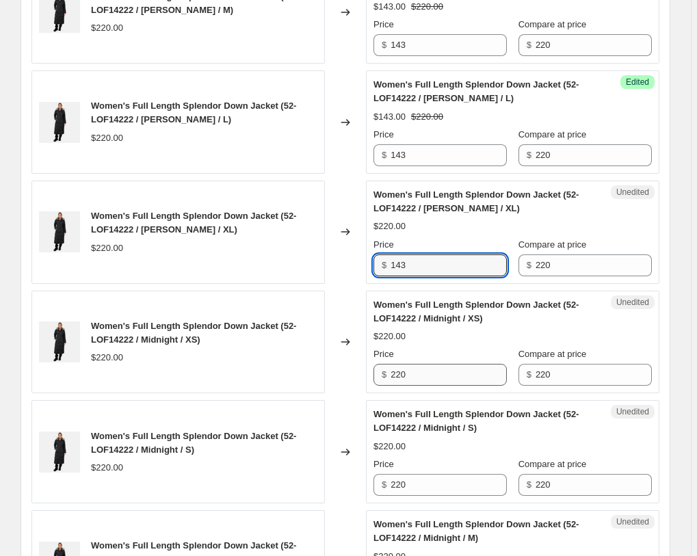
type input "143"
click at [427, 364] on input "220" at bounding box center [449, 375] width 116 height 22
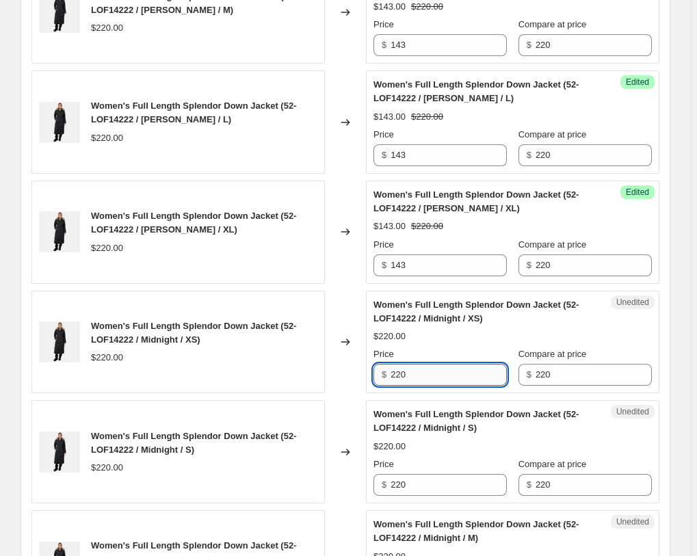
click at [427, 364] on input "220" at bounding box center [449, 375] width 116 height 22
type input "143"
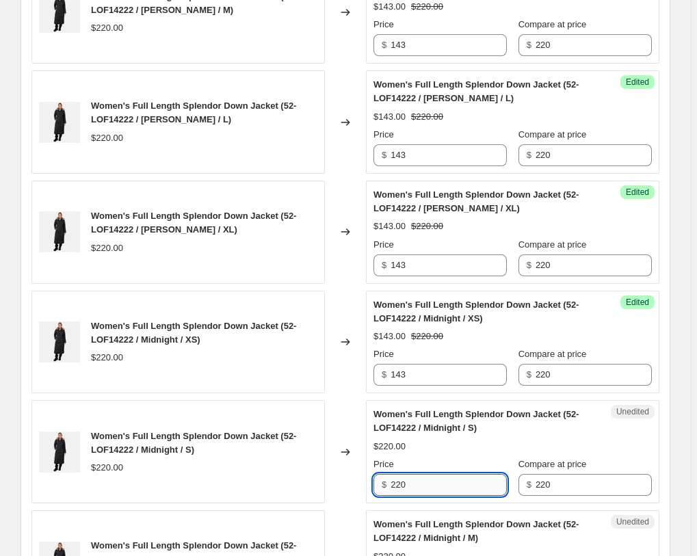
click at [433, 474] on input "220" at bounding box center [449, 485] width 116 height 22
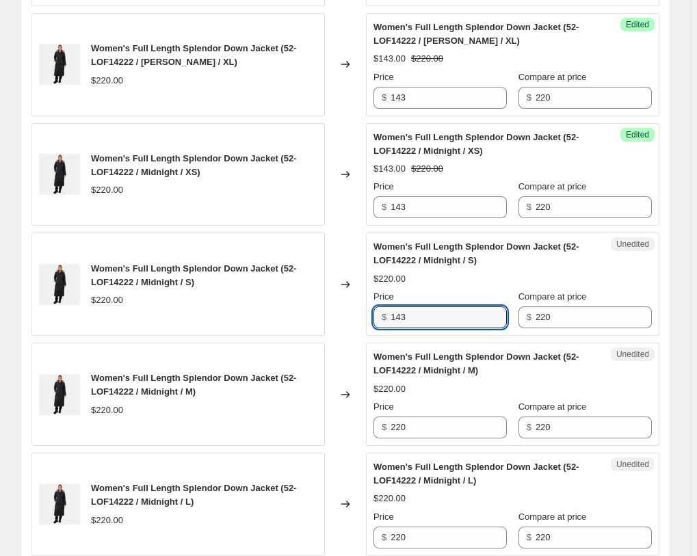
scroll to position [2340, 0]
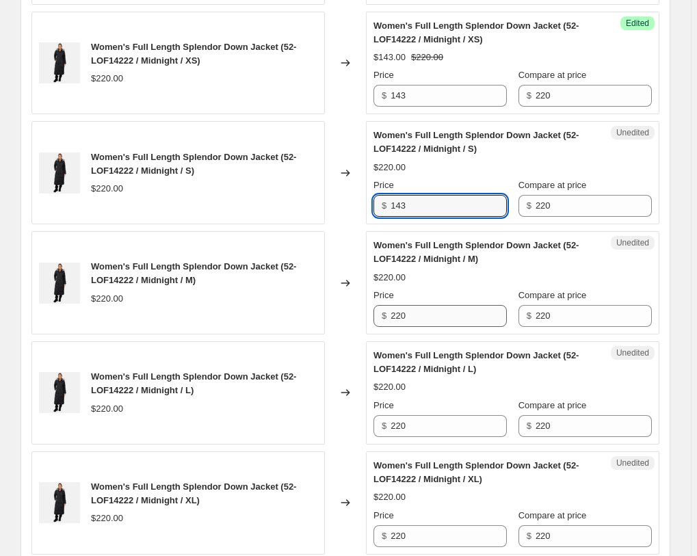
type input "143"
click at [435, 305] on input "220" at bounding box center [449, 316] width 116 height 22
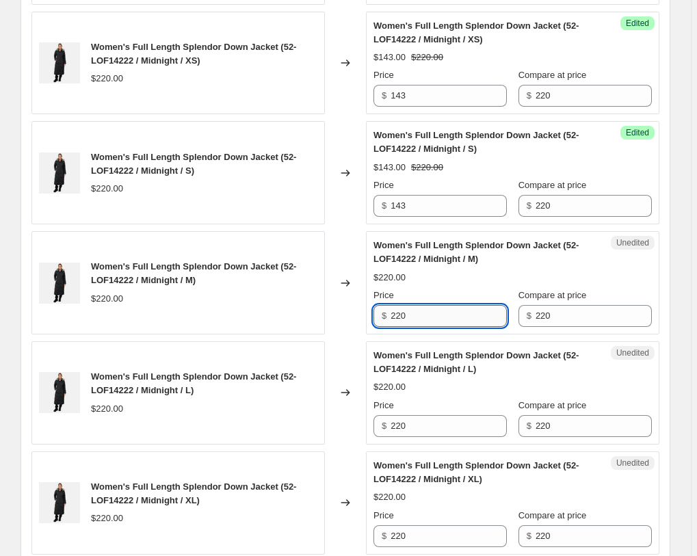
click at [435, 305] on input "220" at bounding box center [449, 316] width 116 height 22
type input "143"
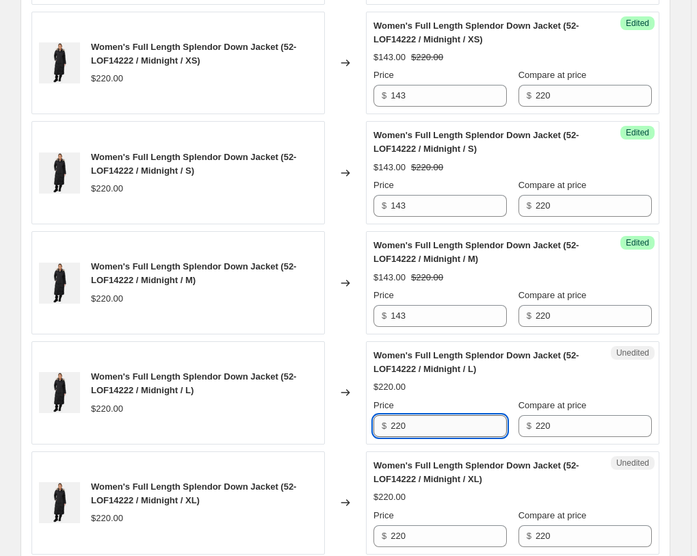
click at [439, 415] on input "220" at bounding box center [449, 426] width 116 height 22
drag, startPoint x: 439, startPoint y: 374, endPoint x: 442, endPoint y: 420, distance: 45.3
click at [439, 415] on input "220" at bounding box center [449, 426] width 116 height 22
type input "143"
click at [430, 504] on div "Unedited Women's Full Length Splendor Down Jacket (52-LOF14222 / Midnight / XL)…" at bounding box center [513, 503] width 294 height 103
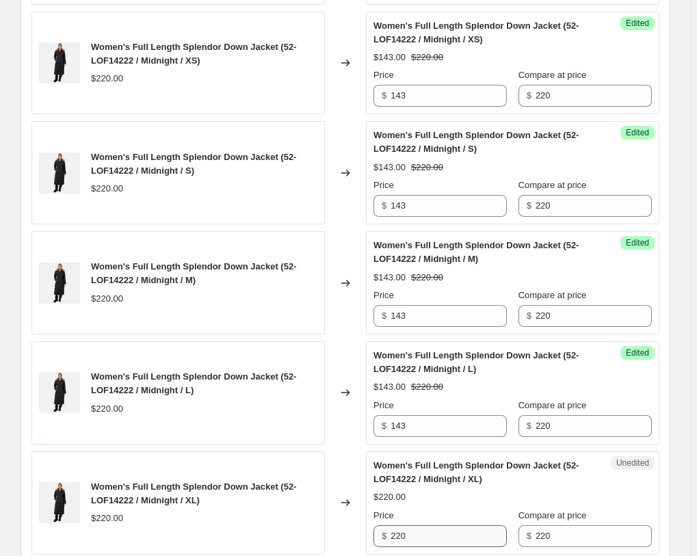
drag, startPoint x: 431, startPoint y: 503, endPoint x: 432, endPoint y: 493, distance: 9.6
click at [432, 500] on div "Unedited Women's Full Length Splendor Down Jacket (52-LOF14222 / Midnight / XL)…" at bounding box center [513, 503] width 294 height 103
click at [434, 526] on input "220" at bounding box center [449, 537] width 116 height 22
type input "143"
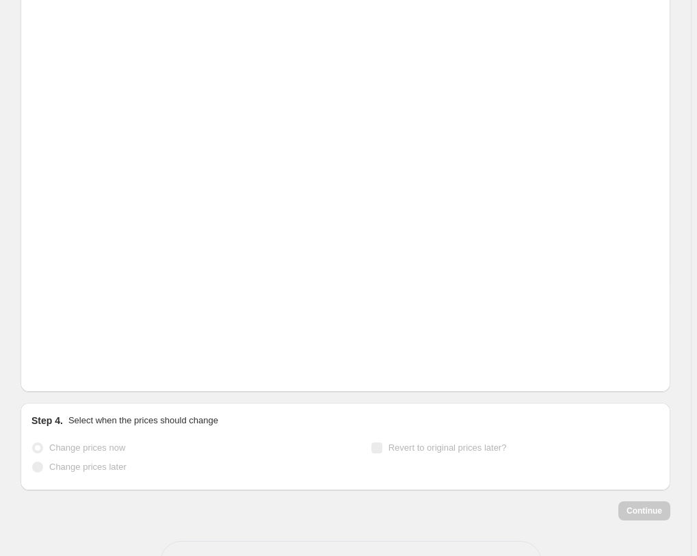
scroll to position [893, 0]
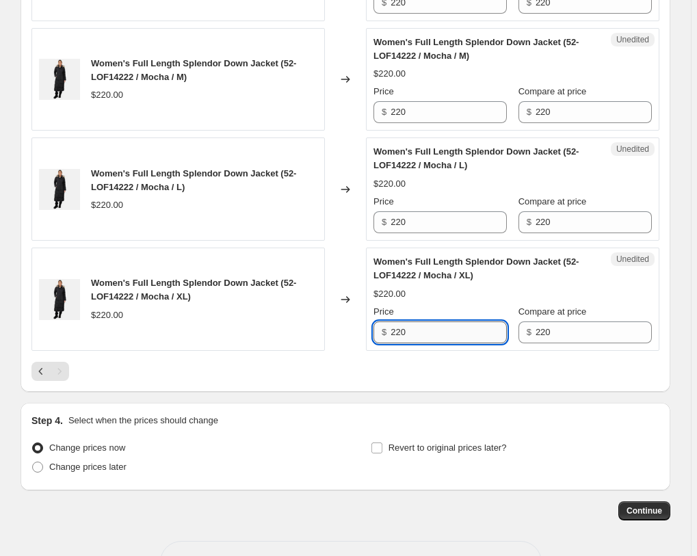
click at [433, 322] on input "220" at bounding box center [449, 333] width 116 height 22
type input "143"
click at [421, 211] on input "220" at bounding box center [449, 222] width 116 height 22
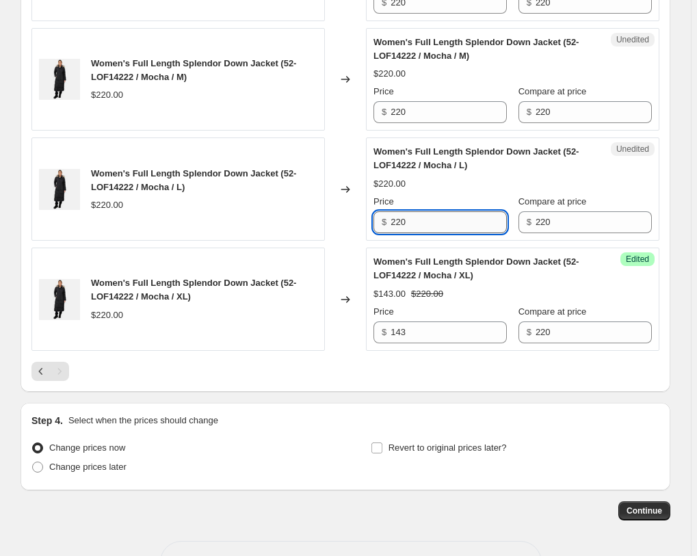
click at [421, 211] on input "220" at bounding box center [449, 222] width 116 height 22
type input "143"
click at [441, 85] on div "Price $ 220" at bounding box center [440, 104] width 133 height 38
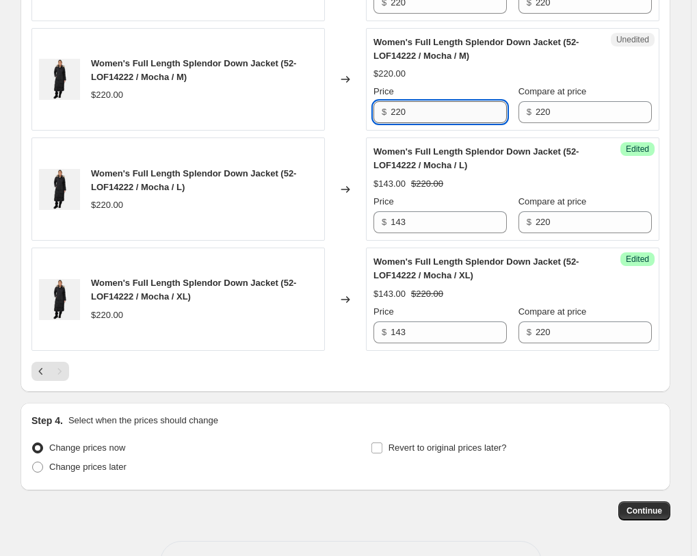
click at [442, 101] on input "220" at bounding box center [449, 112] width 116 height 22
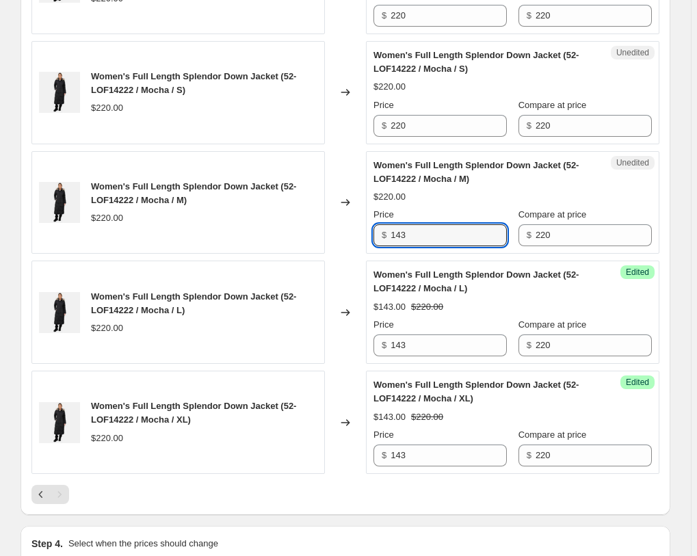
scroll to position [614, 0]
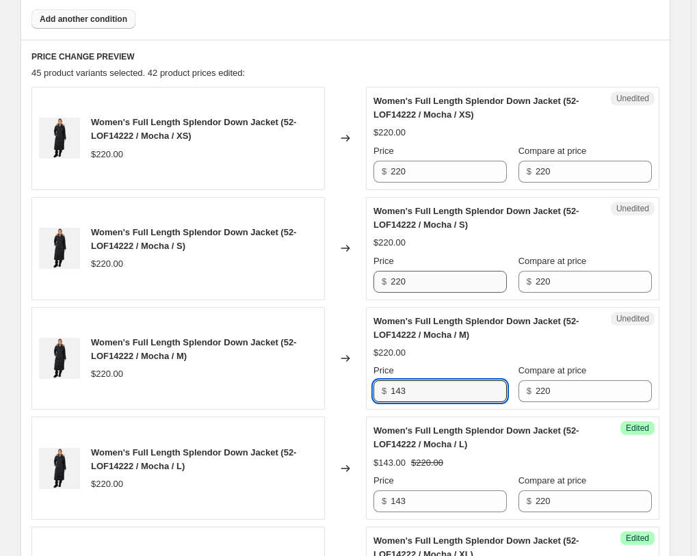
type input "143"
click at [438, 271] on input "220" at bounding box center [449, 282] width 116 height 22
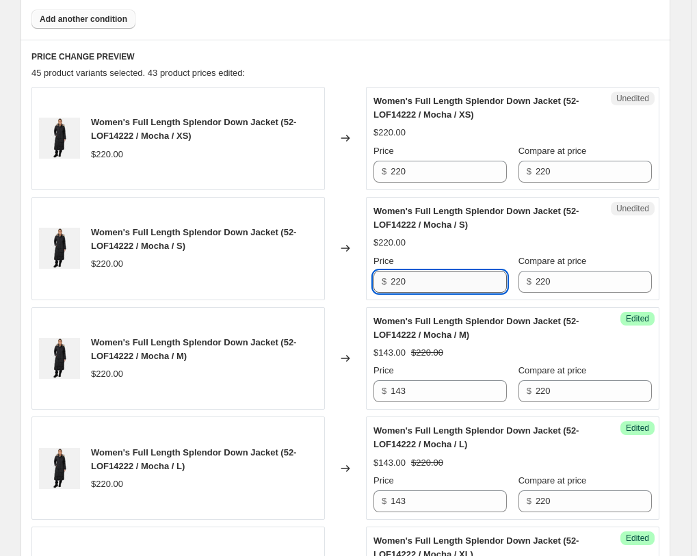
click at [437, 271] on input "220" at bounding box center [449, 282] width 116 height 22
type input "143"
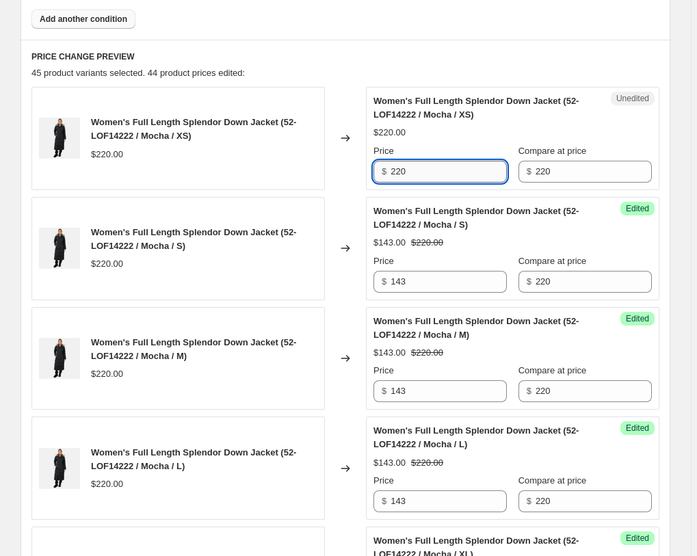
click at [425, 161] on input "220" at bounding box center [449, 172] width 116 height 22
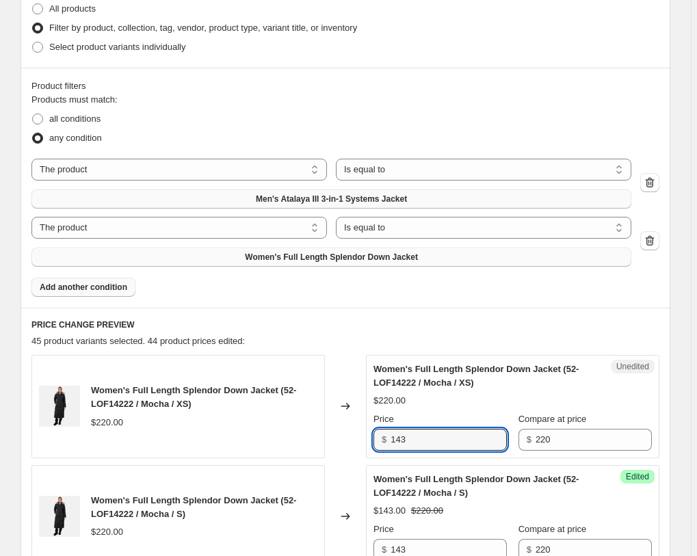
scroll to position [335, 0]
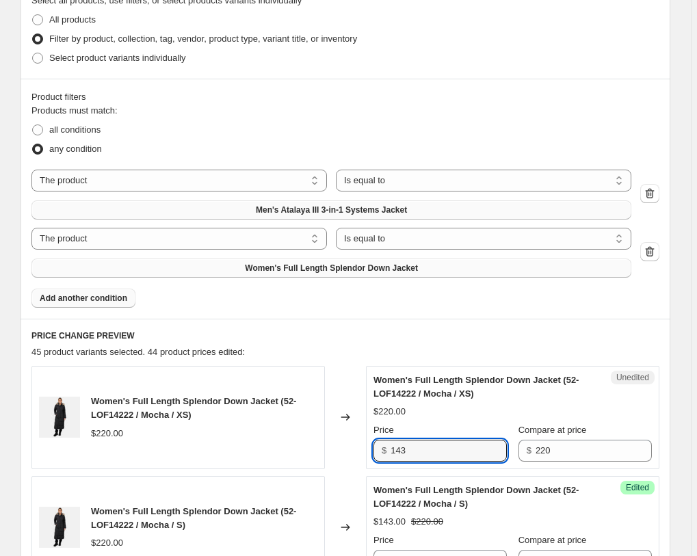
type input "143"
click at [407, 331] on h6 "PRICE CHANGE PREVIEW" at bounding box center [345, 336] width 628 height 11
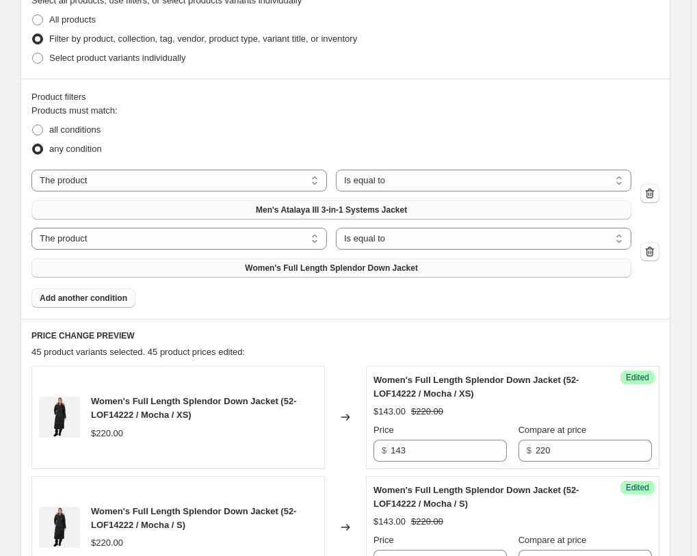
click at [127, 293] on span "Add another condition" at bounding box center [84, 298] width 88 height 11
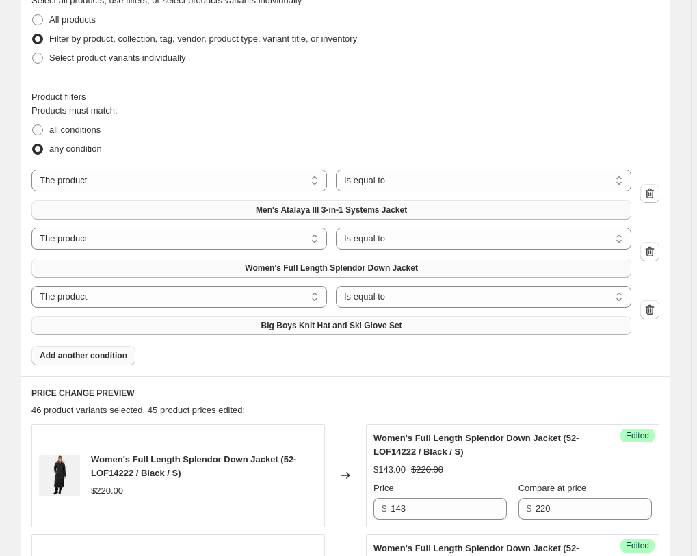
click at [402, 320] on span "Big Boys Knit Hat and Ski Glove Set" at bounding box center [331, 325] width 141 height 11
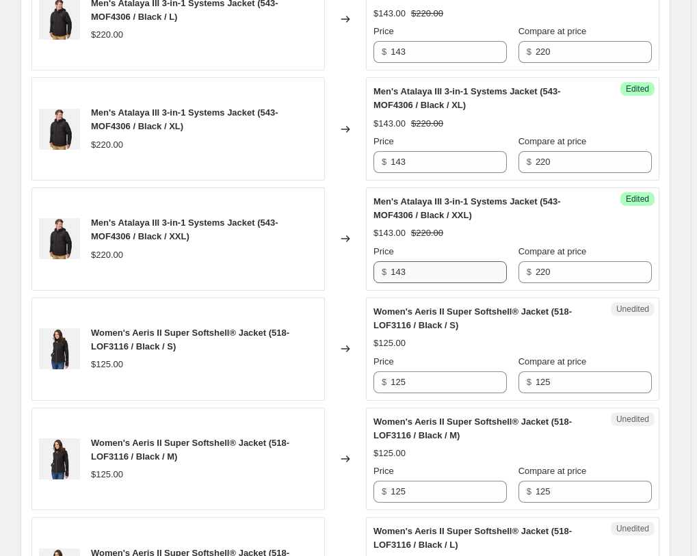
scroll to position [1382, 0]
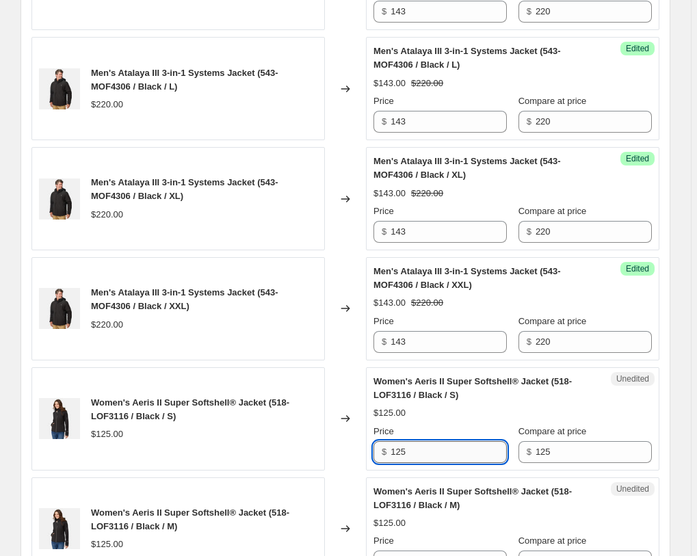
click at [465, 441] on input "125" at bounding box center [449, 452] width 116 height 22
click at [452, 441] on input "81" at bounding box center [449, 452] width 116 height 22
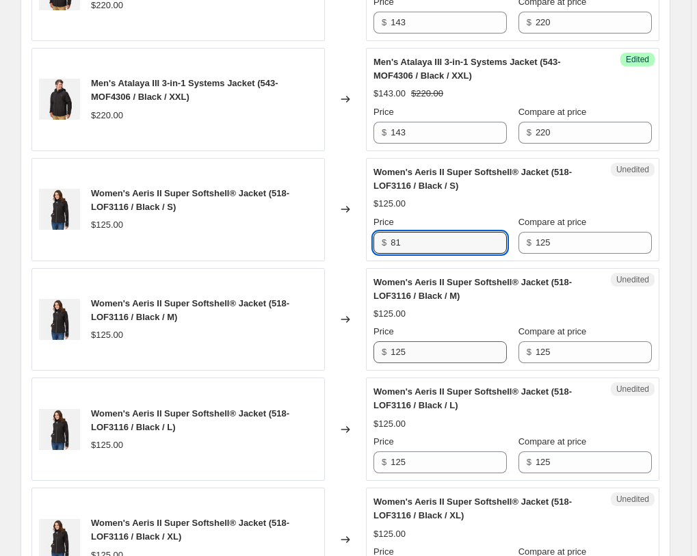
type input "81"
click at [426, 342] on input "125" at bounding box center [449, 353] width 116 height 22
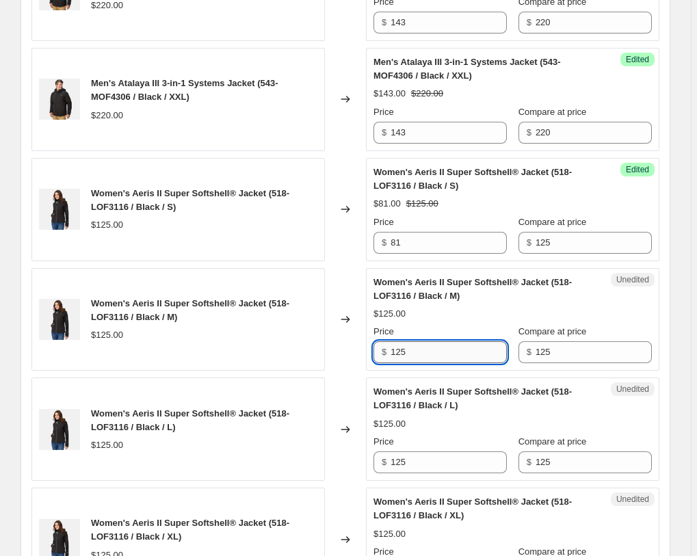
click at [426, 342] on input "125" at bounding box center [449, 353] width 116 height 22
type input "81"
click at [417, 407] on div "Women's Full Length Splendor Down Jacket (52-LOF14222 / Black / S) $220.00 Chan…" at bounding box center [345, 265] width 628 height 2194
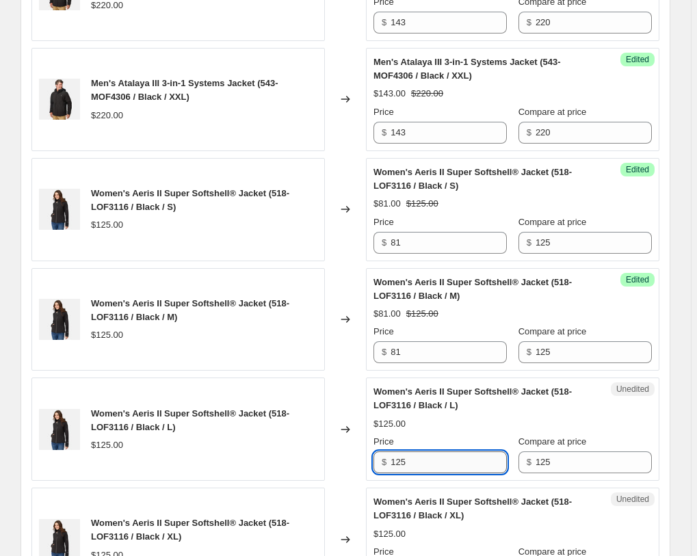
click at [418, 452] on input "125" at bounding box center [449, 463] width 116 height 22
drag, startPoint x: 418, startPoint y: 393, endPoint x: 424, endPoint y: 430, distance: 38.0
click at [419, 452] on input "125" at bounding box center [449, 463] width 116 height 22
type input "81"
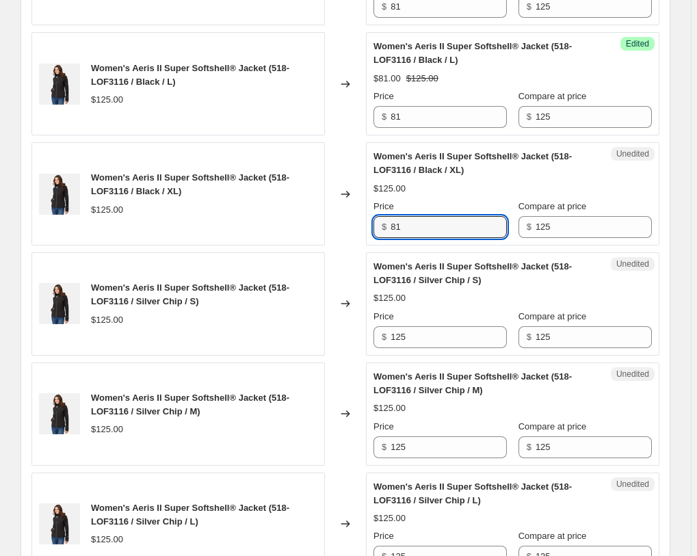
scroll to position [1940, 0]
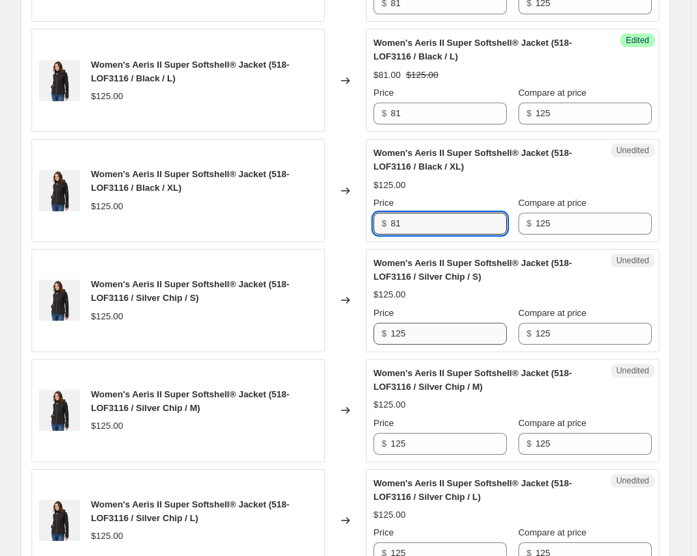
type input "81"
click at [419, 323] on input "125" at bounding box center [449, 334] width 116 height 22
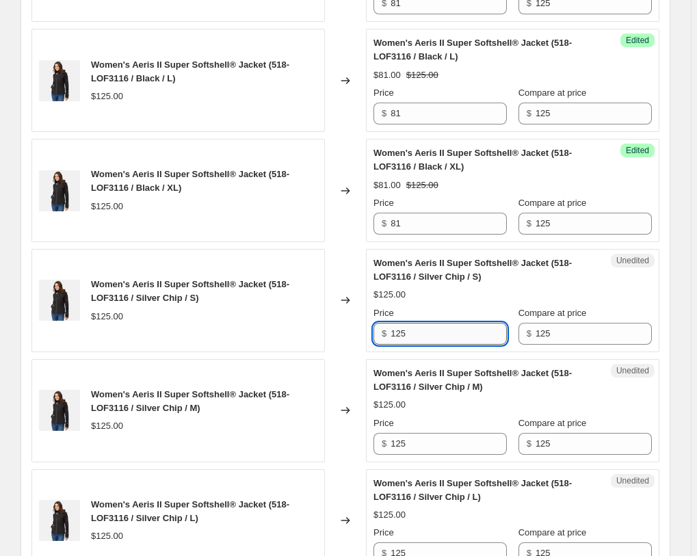
click at [419, 323] on input "125" at bounding box center [449, 334] width 116 height 22
type input "81"
click at [429, 433] on input "125" at bounding box center [449, 444] width 116 height 22
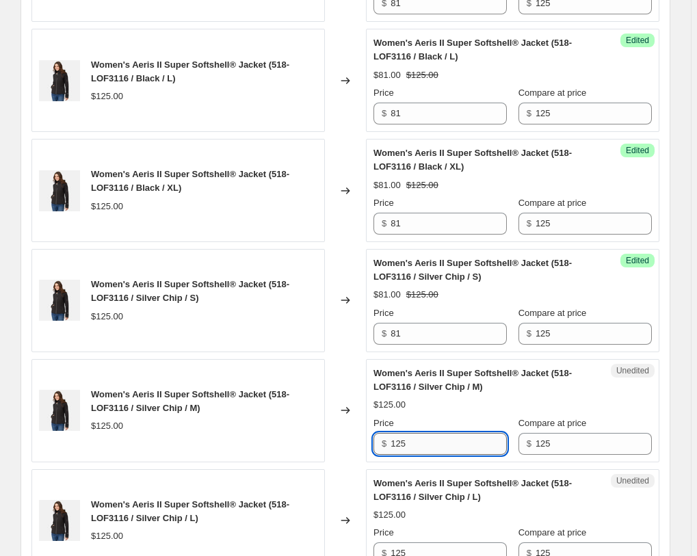
click at [429, 433] on input "125" at bounding box center [449, 444] width 116 height 22
type input "81"
click at [430, 543] on input "125" at bounding box center [449, 554] width 116 height 22
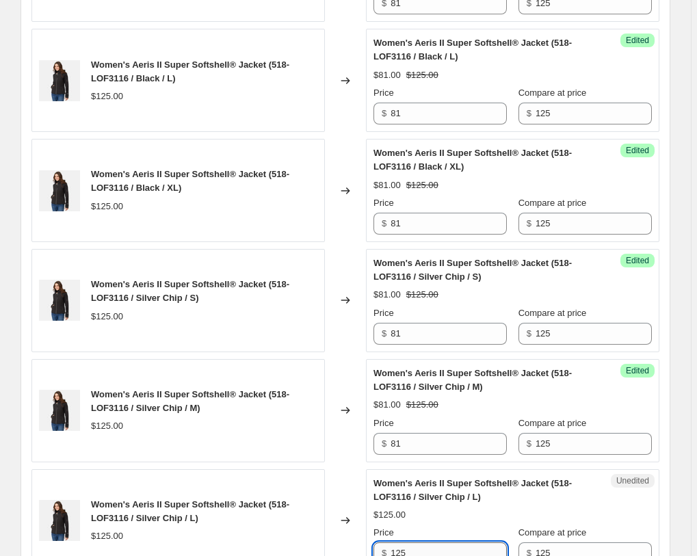
click at [430, 543] on input "125" at bounding box center [449, 554] width 116 height 22
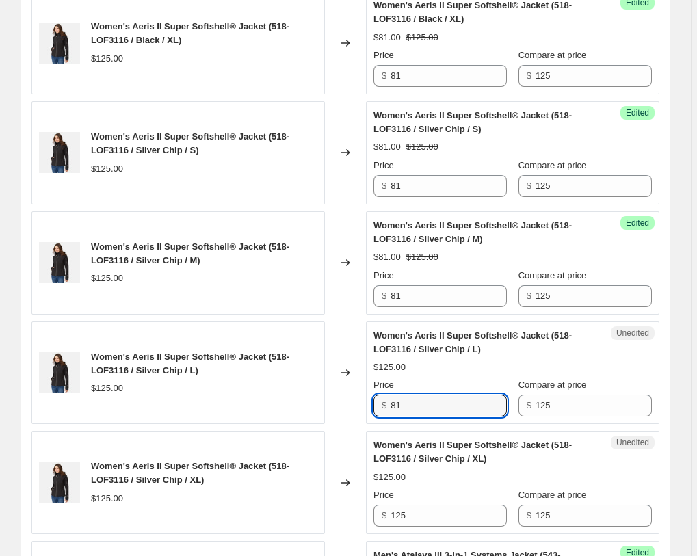
scroll to position [2219, 0]
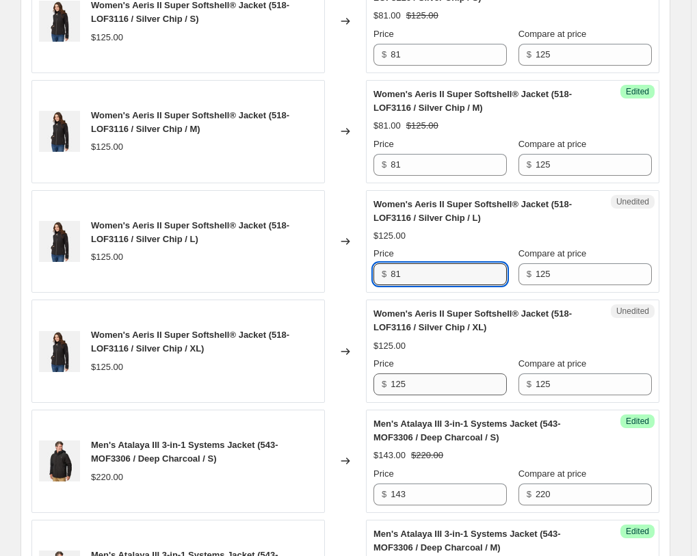
type input "81"
click at [423, 374] on input "125" at bounding box center [449, 385] width 116 height 22
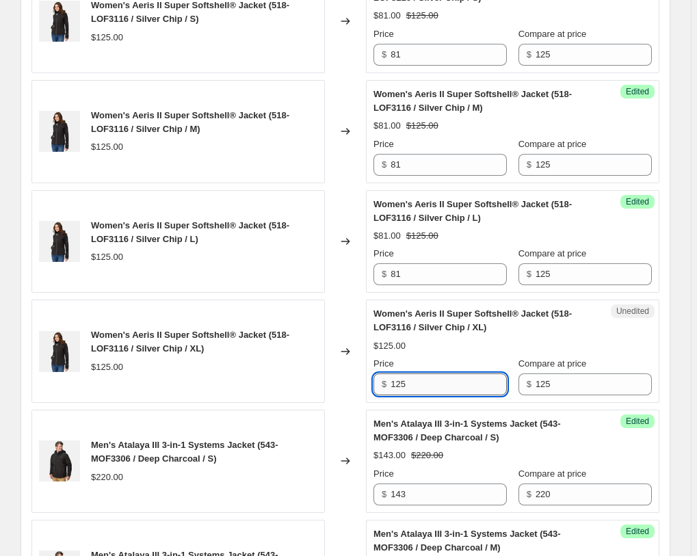
click at [423, 374] on input "125" at bounding box center [449, 385] width 116 height 22
type input "81"
click at [340, 300] on div "Changed to" at bounding box center [345, 351] width 41 height 103
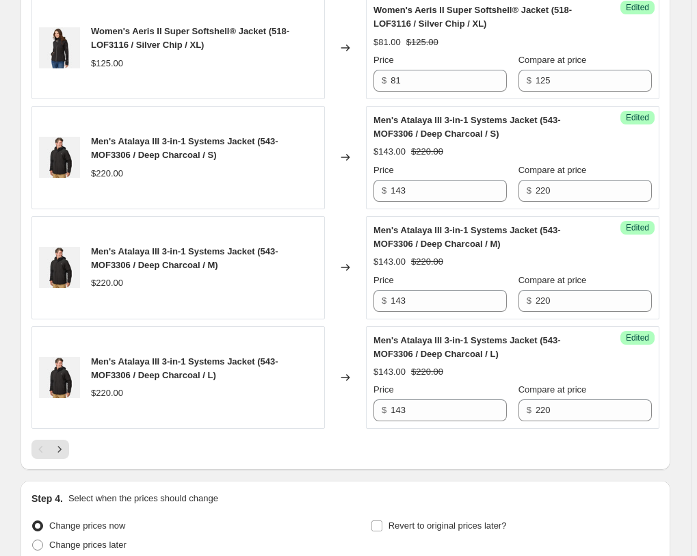
scroll to position [2574, 0]
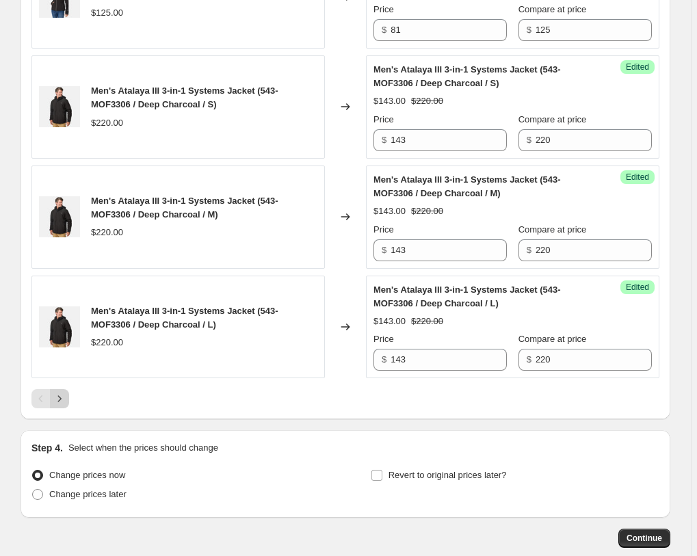
click at [63, 392] on icon "Next" at bounding box center [60, 399] width 14 height 14
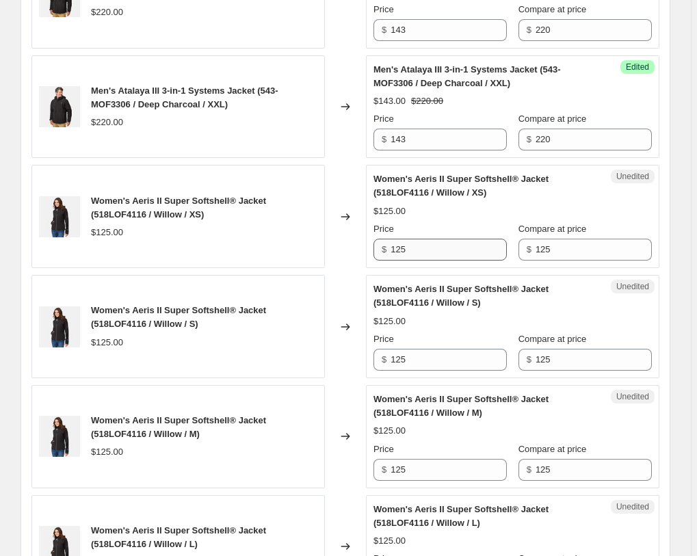
scroll to position [764, 0]
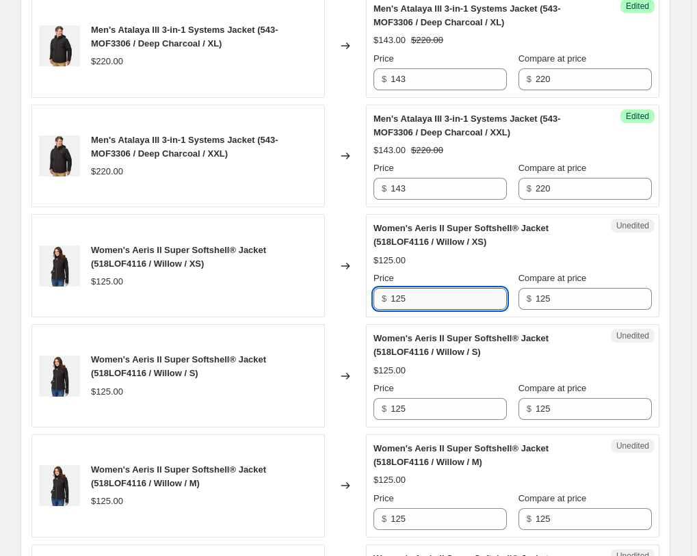
click at [469, 288] on input "125" at bounding box center [449, 299] width 116 height 22
type input "81"
click at [427, 398] on input "125" at bounding box center [449, 409] width 116 height 22
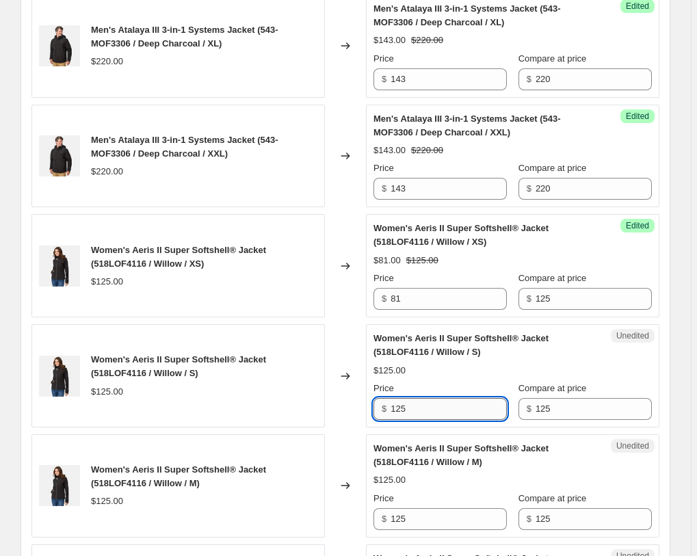
click at [427, 398] on input "125" at bounding box center [449, 409] width 116 height 22
type input "81"
click at [420, 508] on input "125" at bounding box center [449, 519] width 116 height 22
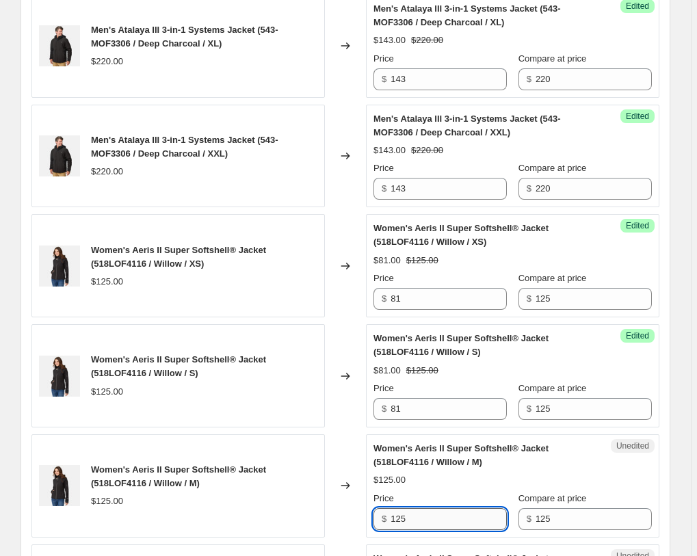
click at [421, 508] on input "125" at bounding box center [449, 519] width 116 height 22
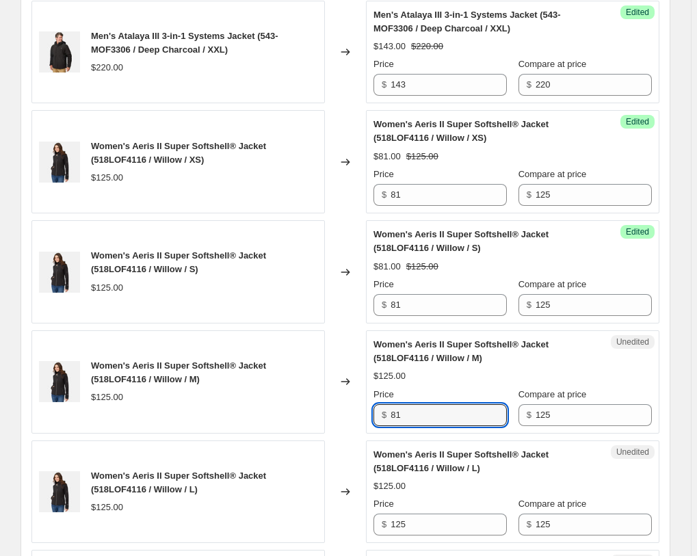
scroll to position [974, 0]
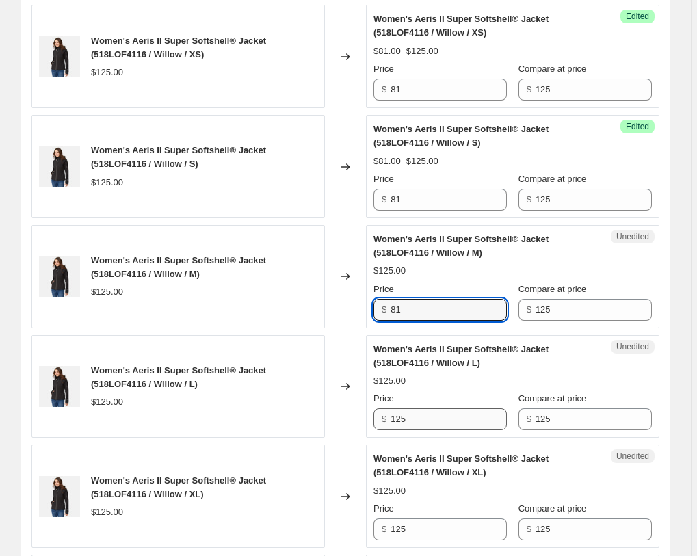
type input "81"
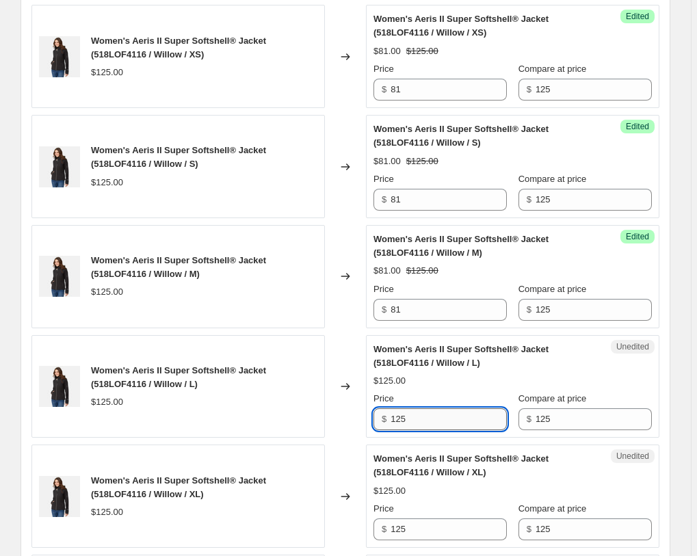
click at [448, 409] on input "125" at bounding box center [449, 420] width 116 height 22
type input "81"
click at [439, 519] on input "125" at bounding box center [449, 530] width 116 height 22
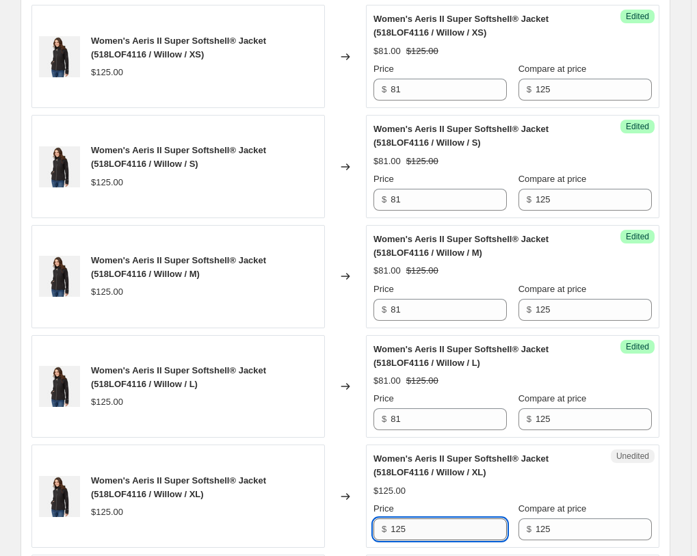
click at [439, 519] on input "125" at bounding box center [449, 530] width 116 height 22
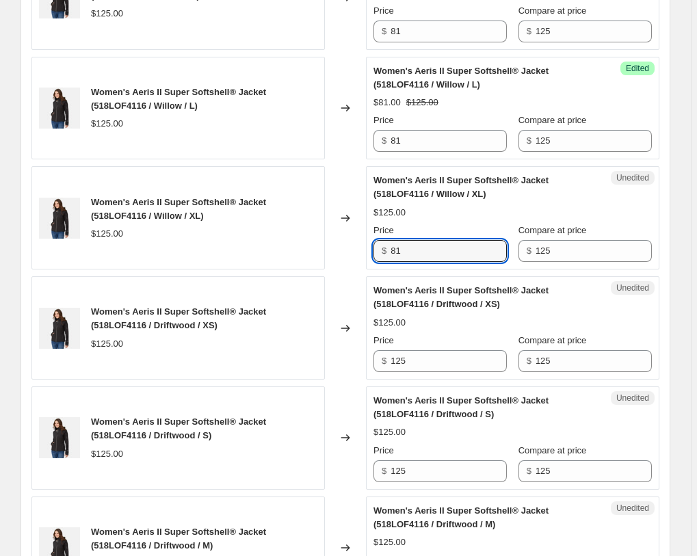
scroll to position [1253, 0]
type input "81"
click at [452, 350] on input "125" at bounding box center [449, 361] width 116 height 22
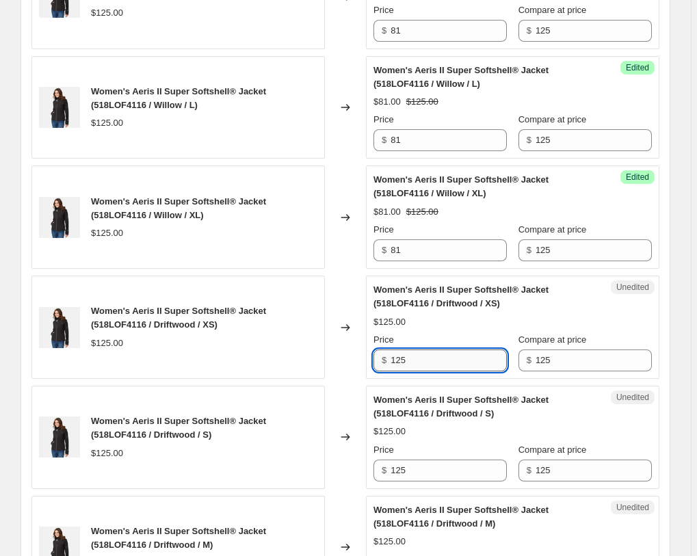
click at [452, 350] on input "125" at bounding box center [449, 361] width 116 height 22
type input "81"
click at [441, 460] on input "125" at bounding box center [449, 471] width 116 height 22
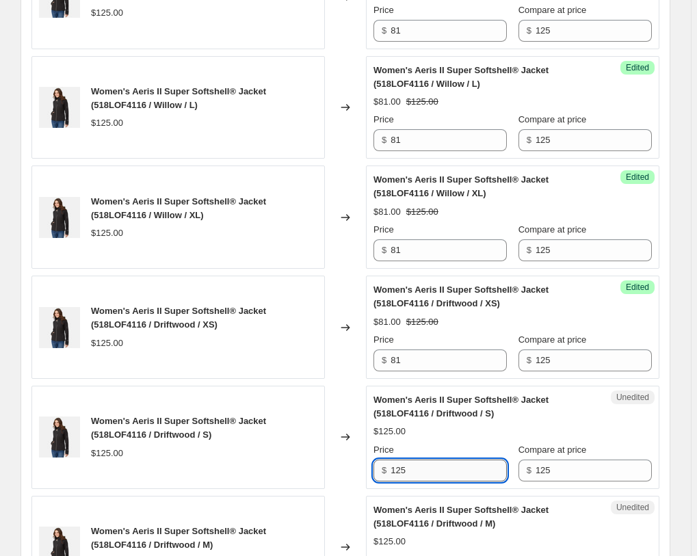
click at [441, 460] on input "125" at bounding box center [449, 471] width 116 height 22
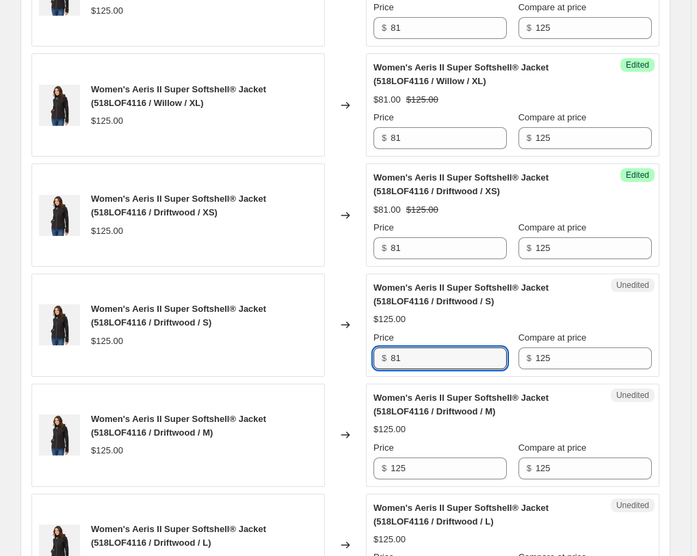
scroll to position [1462, 0]
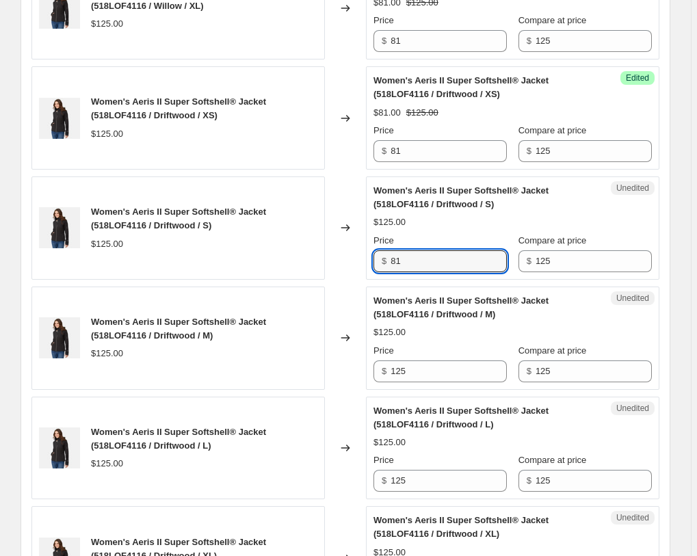
type input "81"
click at [415, 344] on div "Price $ 125" at bounding box center [440, 363] width 133 height 38
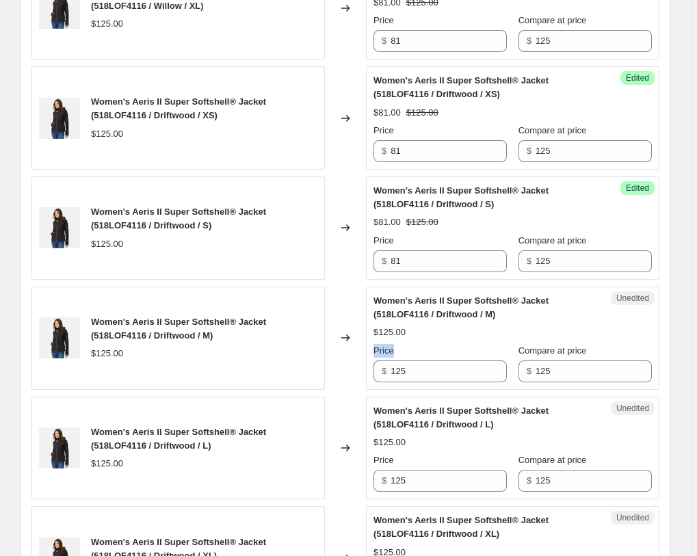
click at [415, 344] on div "Price $ 125" at bounding box center [440, 363] width 133 height 38
click at [419, 361] on input "125" at bounding box center [449, 372] width 116 height 22
type input "81"
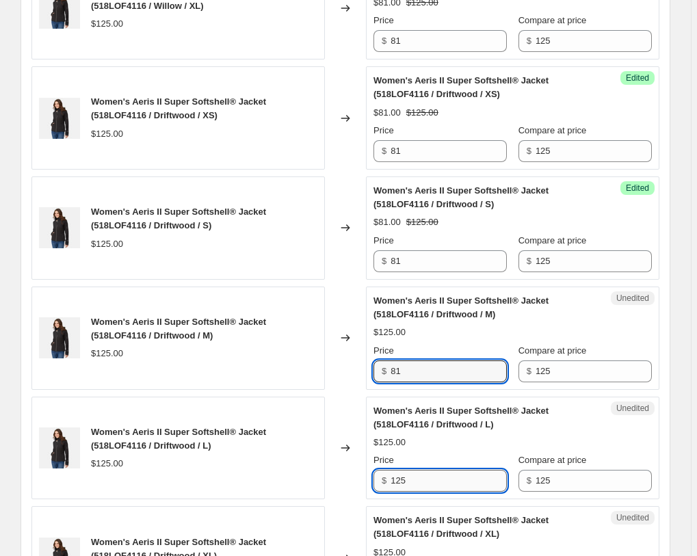
click at [437, 470] on input "125" at bounding box center [449, 481] width 116 height 22
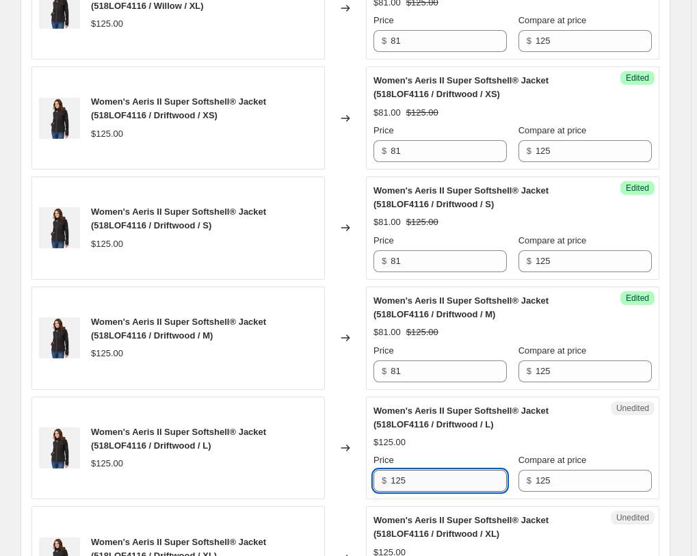
click at [437, 470] on input "125" at bounding box center [449, 481] width 116 height 22
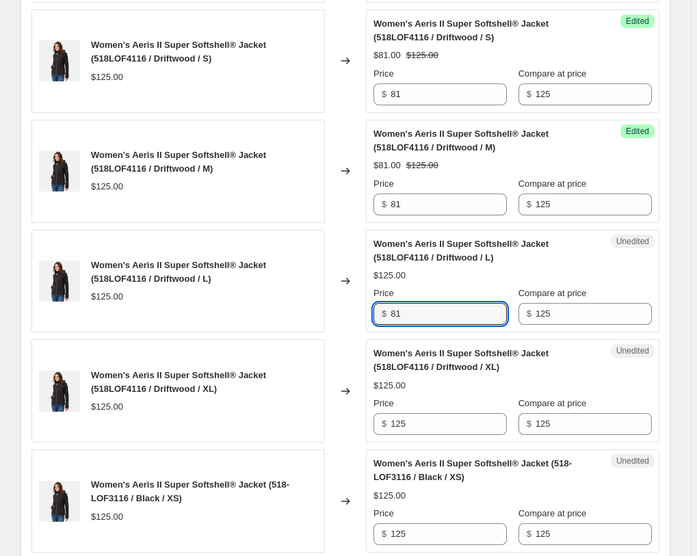
scroll to position [1742, 0]
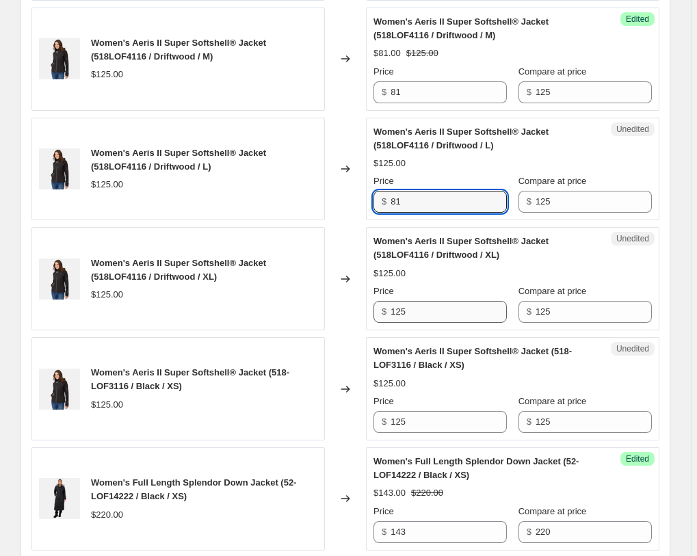
type input "81"
click at [422, 301] on input "125" at bounding box center [449, 312] width 116 height 22
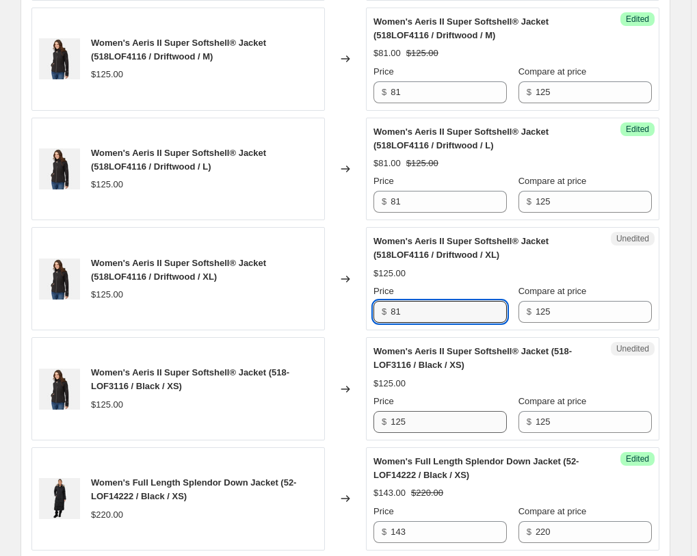
type input "81"
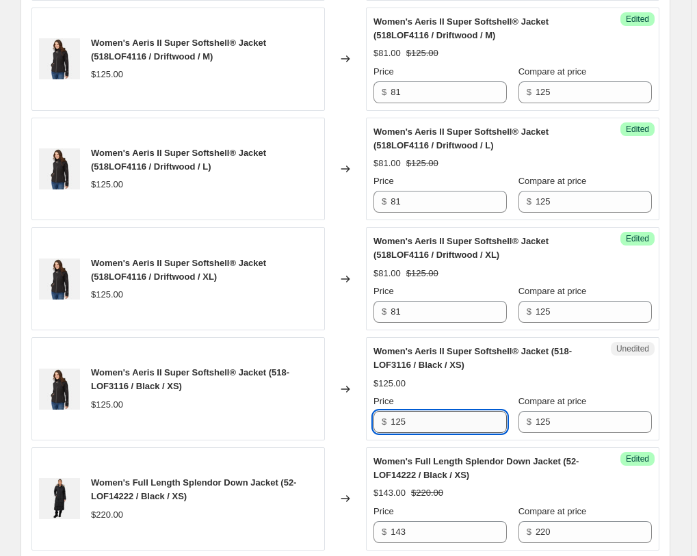
click at [433, 411] on input "125" at bounding box center [449, 422] width 116 height 22
type input "81"
click at [342, 337] on div "Changed to" at bounding box center [345, 388] width 41 height 103
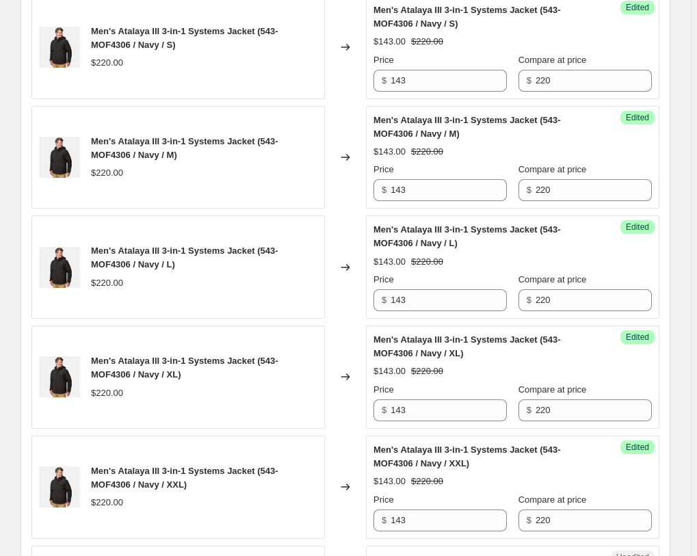
scroll to position [2510, 0]
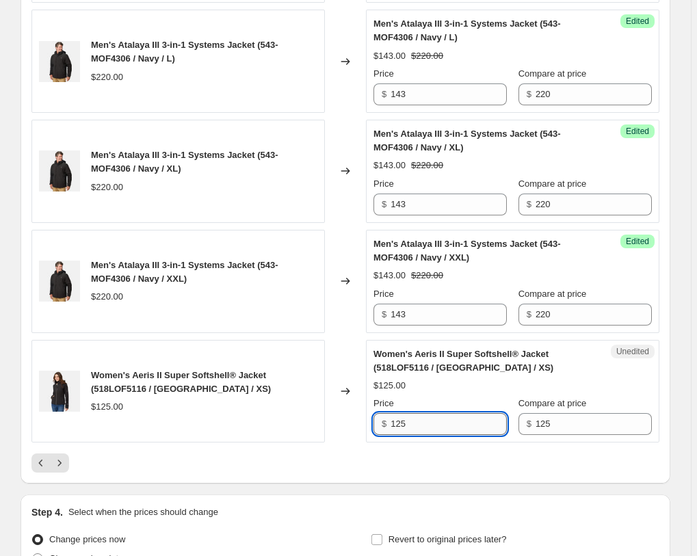
click at [425, 413] on input "125" at bounding box center [449, 424] width 116 height 22
type input "81"
click at [382, 454] on div at bounding box center [345, 463] width 628 height 19
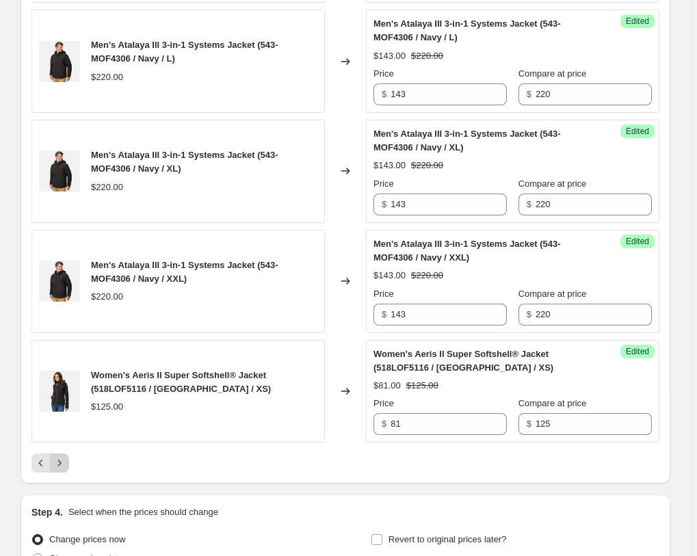
click at [66, 456] on icon "Next" at bounding box center [60, 463] width 14 height 14
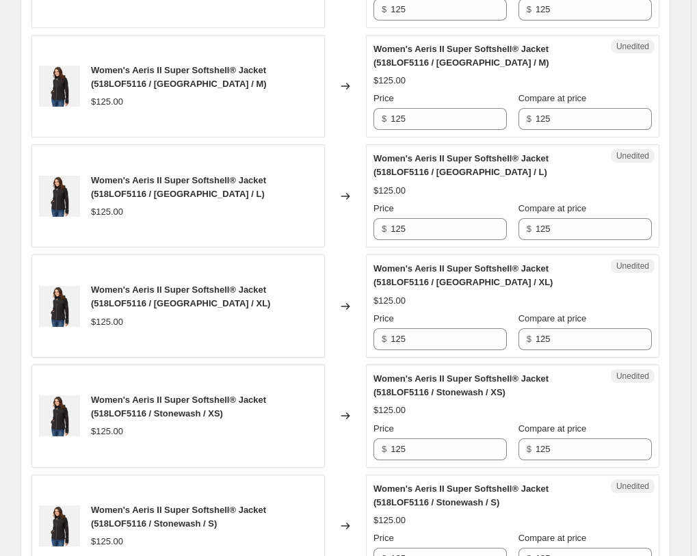
scroll to position [555, 0]
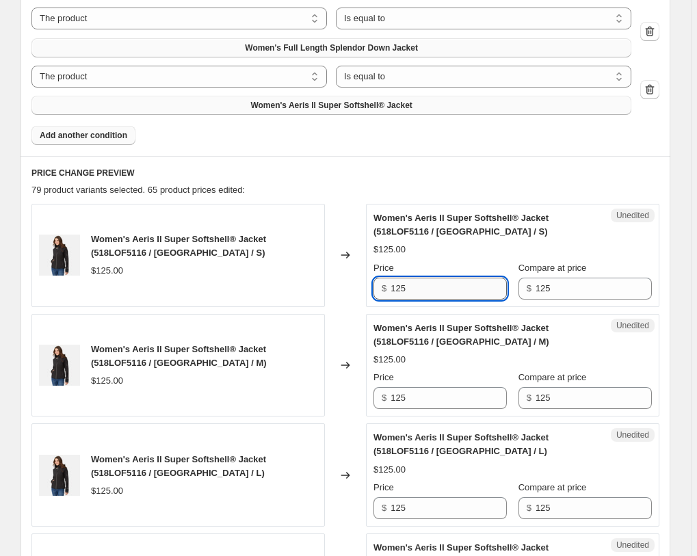
click at [437, 278] on input "125" at bounding box center [449, 289] width 116 height 22
paste input "81"
type input "81"
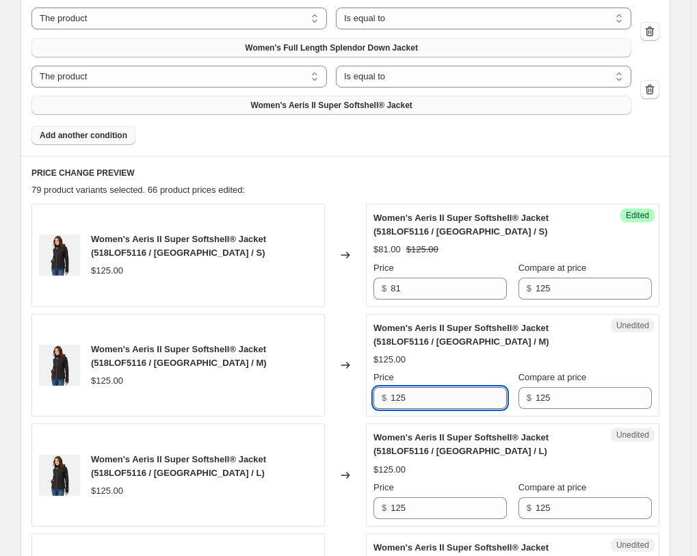
click at [421, 387] on input "125" at bounding box center [449, 398] width 116 height 22
paste input "81"
type input "81"
click at [427, 498] on input "125" at bounding box center [449, 509] width 116 height 22
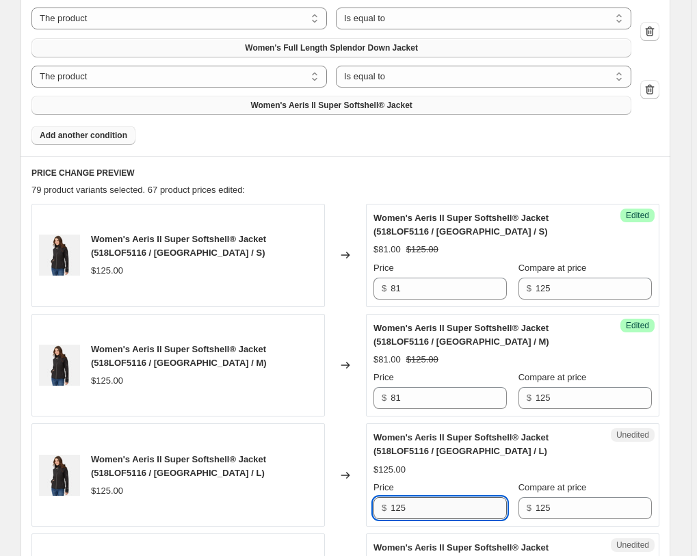
click at [428, 498] on input "125" at bounding box center [449, 509] width 116 height 22
paste input "81"
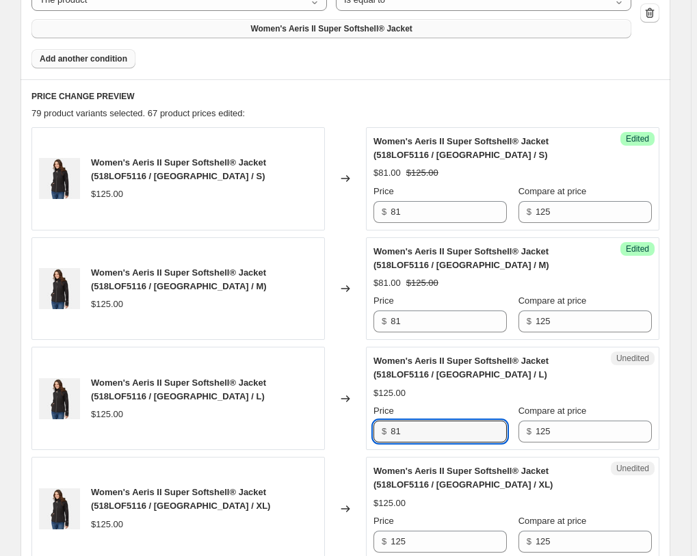
scroll to position [834, 0]
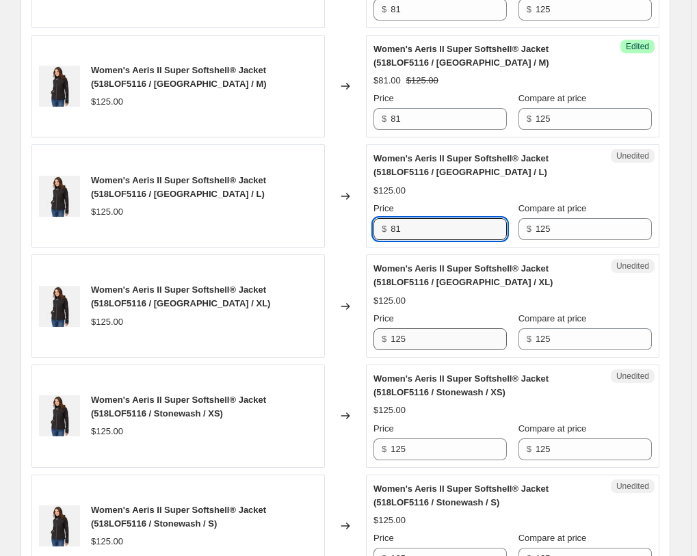
type input "81"
click at [431, 328] on input "125" at bounding box center [449, 339] width 116 height 22
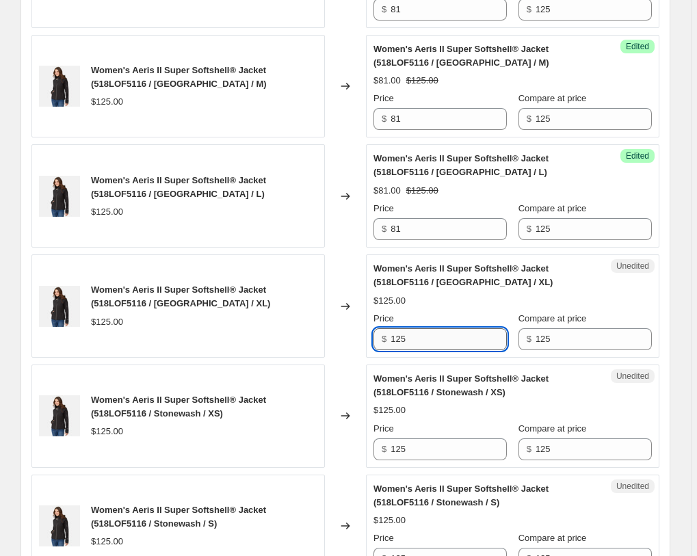
click at [431, 328] on input "125" at bounding box center [449, 339] width 116 height 22
paste input "81"
type input "81"
click at [426, 439] on input "125" at bounding box center [449, 450] width 116 height 22
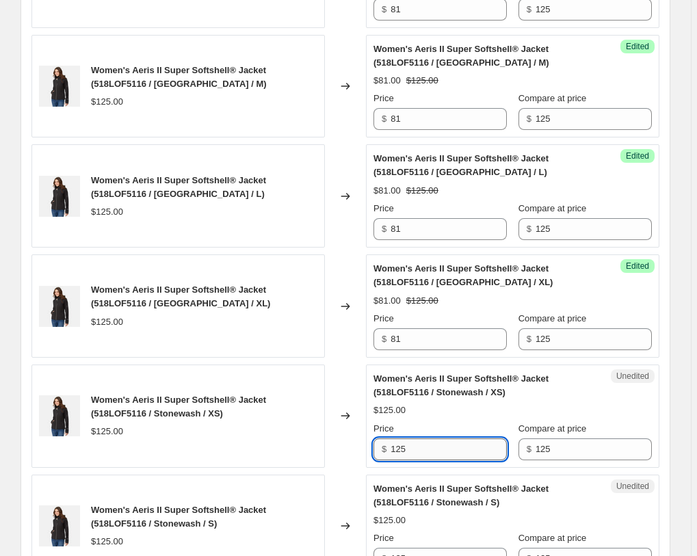
click at [427, 439] on input "125" at bounding box center [449, 450] width 116 height 22
paste input "81"
type input "81"
click at [433, 548] on input "125" at bounding box center [449, 559] width 116 height 22
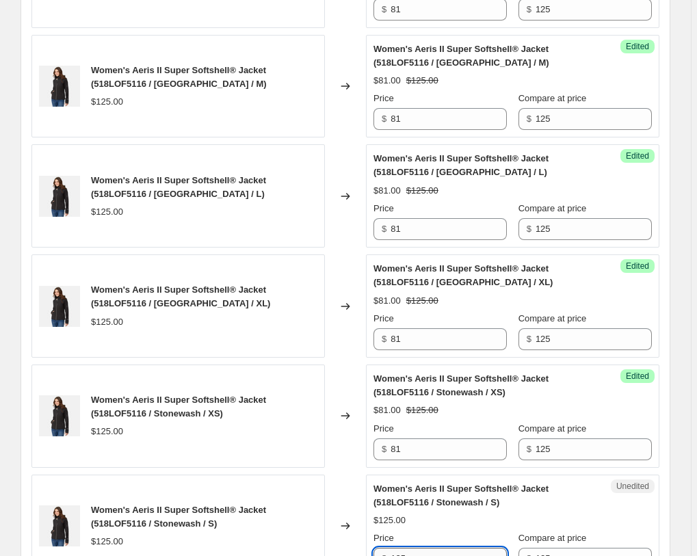
click at [433, 548] on input "125" at bounding box center [449, 559] width 116 height 22
paste input "81"
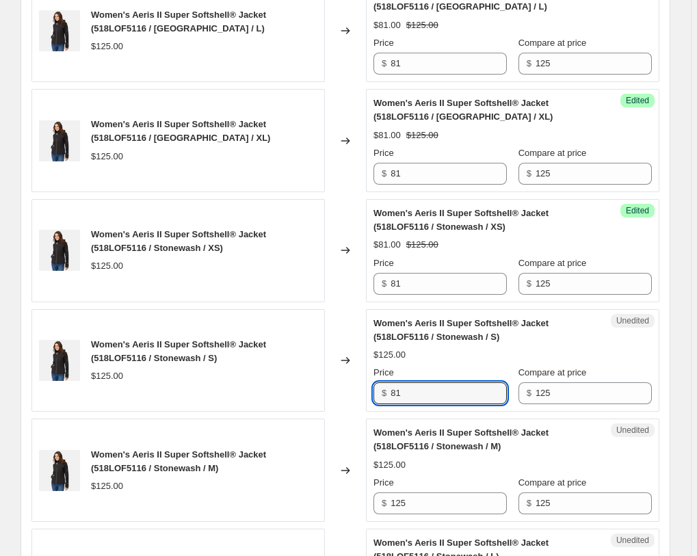
scroll to position [1113, 0]
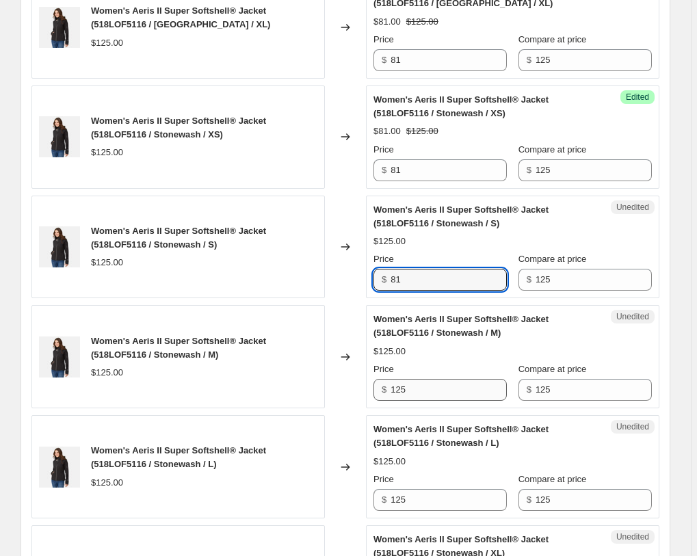
type input "81"
click at [438, 379] on input "125" at bounding box center [449, 390] width 116 height 22
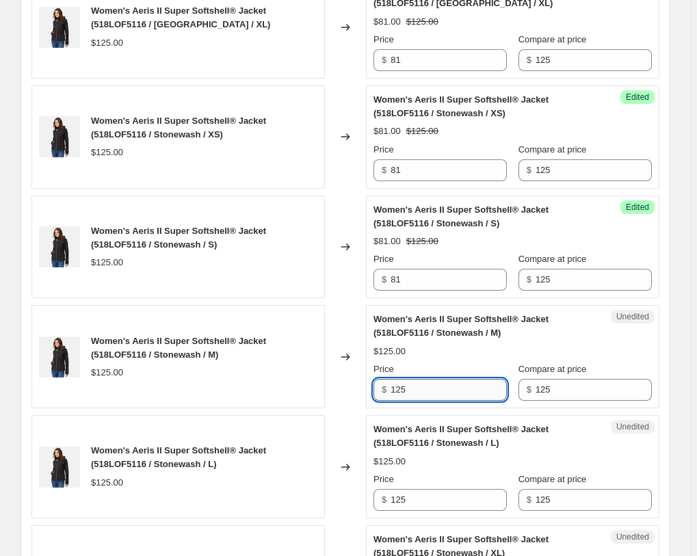
click at [439, 379] on input "125" at bounding box center [449, 390] width 116 height 22
type input "81"
click at [440, 489] on input "125" at bounding box center [449, 500] width 116 height 22
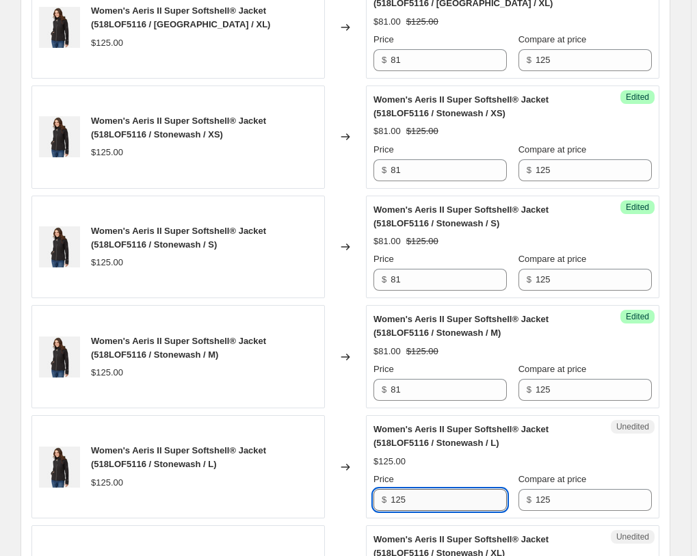
click at [439, 489] on input "125" at bounding box center [449, 500] width 116 height 22
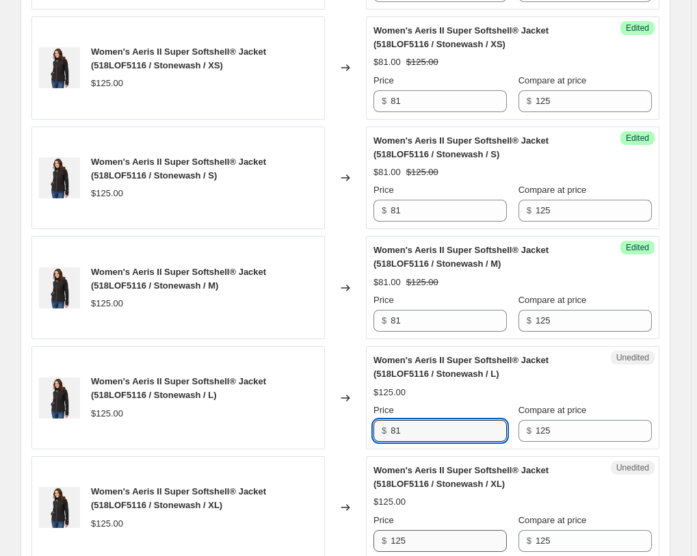
scroll to position [1253, 0]
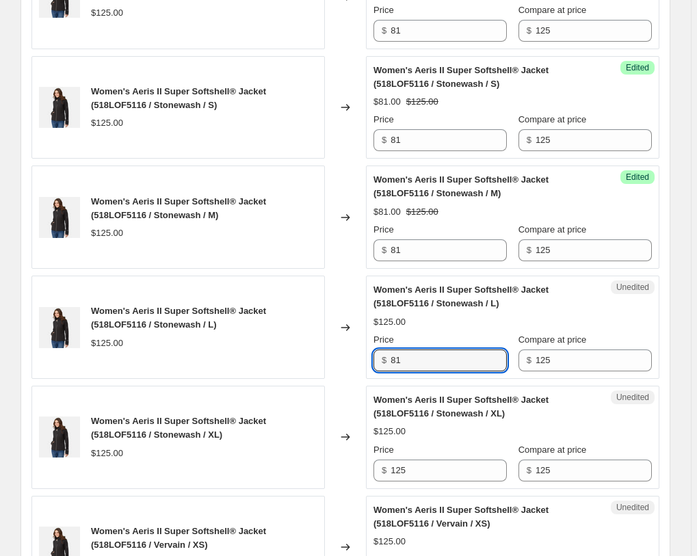
type input "81"
click at [446, 408] on div "Unedited Women's Aeris II Super Softshell® Jacket (518LOF5116 / Stonewash / XL)…" at bounding box center [513, 437] width 294 height 103
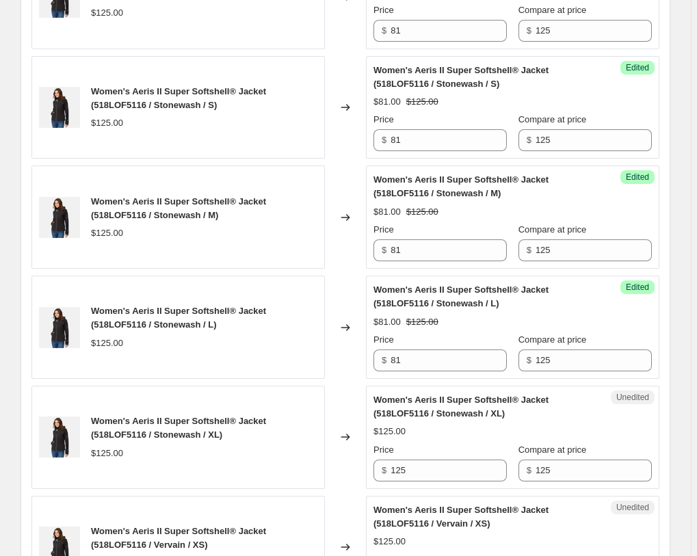
click at [446, 408] on div "Unedited Women's Aeris II Super Softshell® Jacket (518LOF5116 / Stonewash / XL)…" at bounding box center [513, 437] width 294 height 103
click at [446, 460] on input "125" at bounding box center [449, 471] width 116 height 22
click at [447, 460] on input "125" at bounding box center [449, 471] width 116 height 22
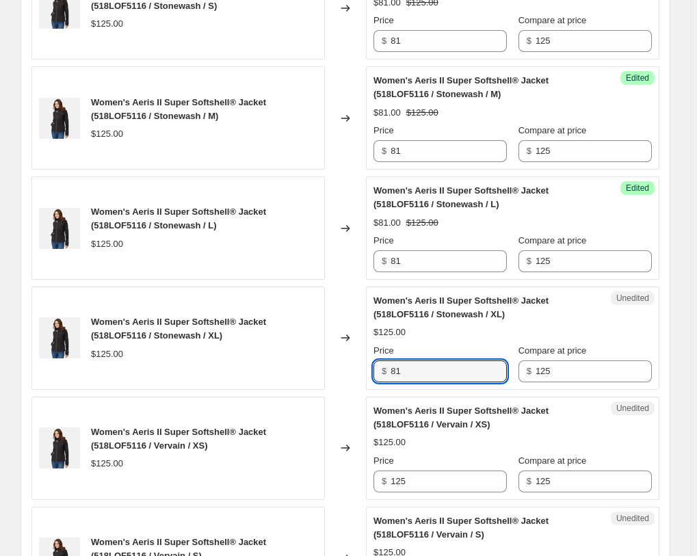
scroll to position [1393, 0]
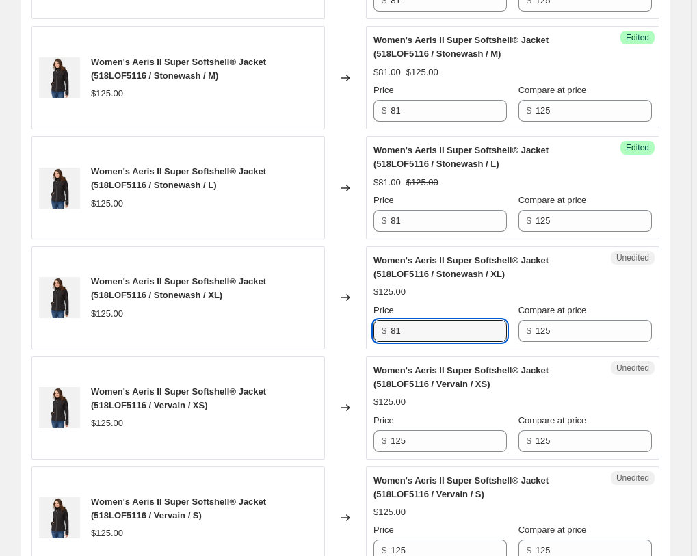
type input "81"
click at [451, 414] on div "Price $ 125" at bounding box center [440, 433] width 133 height 38
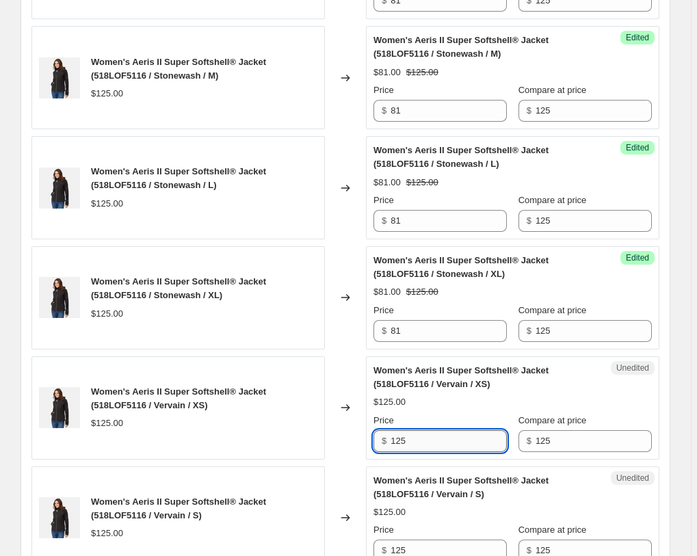
click at [450, 430] on input "125" at bounding box center [449, 441] width 116 height 22
type input "81"
click at [441, 540] on input "125" at bounding box center [449, 551] width 116 height 22
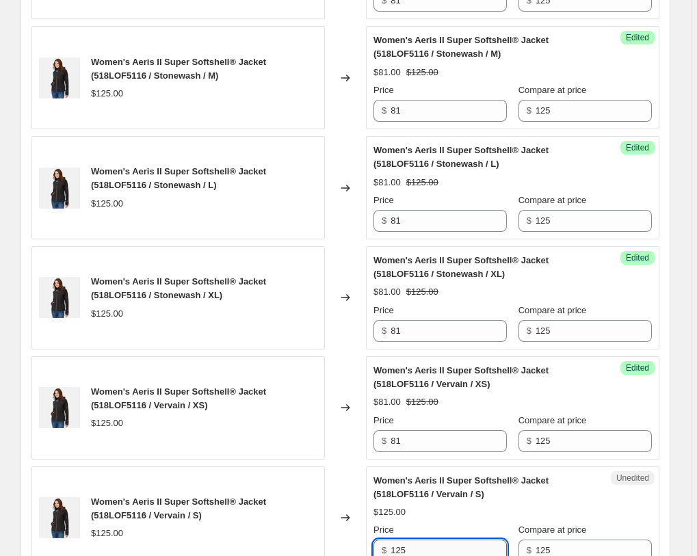
click at [441, 540] on input "125" at bounding box center [449, 551] width 116 height 22
paste input "81"
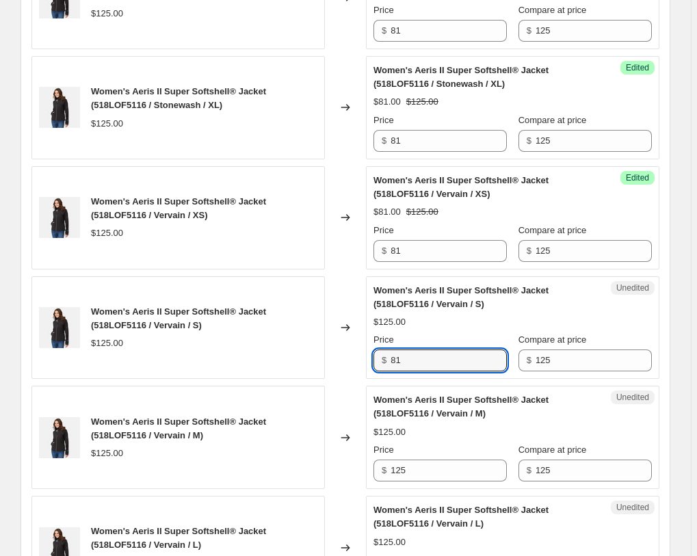
scroll to position [1602, 0]
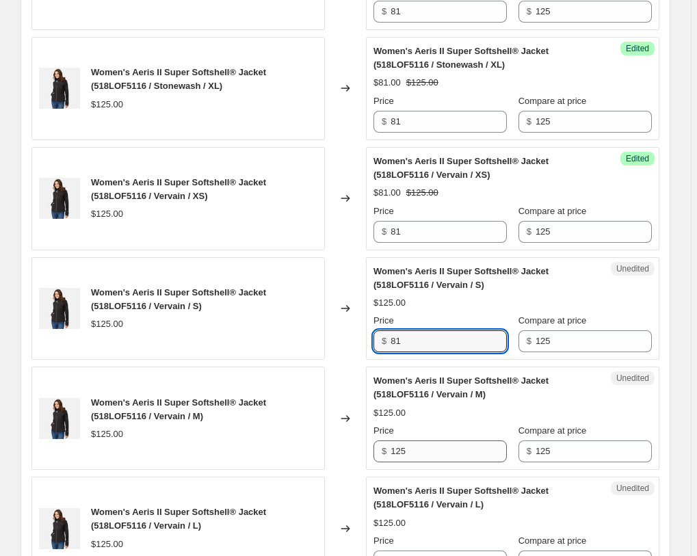
type input "81"
click at [446, 441] on input "125" at bounding box center [449, 452] width 116 height 22
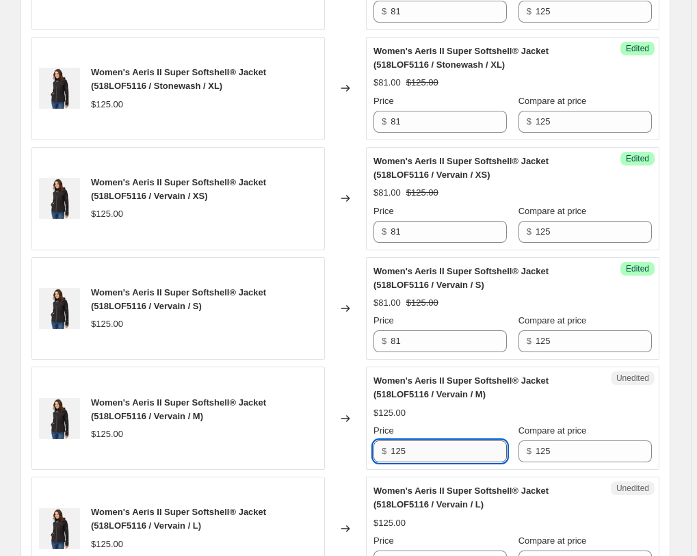
click at [446, 441] on input "125" at bounding box center [449, 452] width 116 height 22
type input "81"
click at [439, 551] on input "125" at bounding box center [449, 562] width 116 height 22
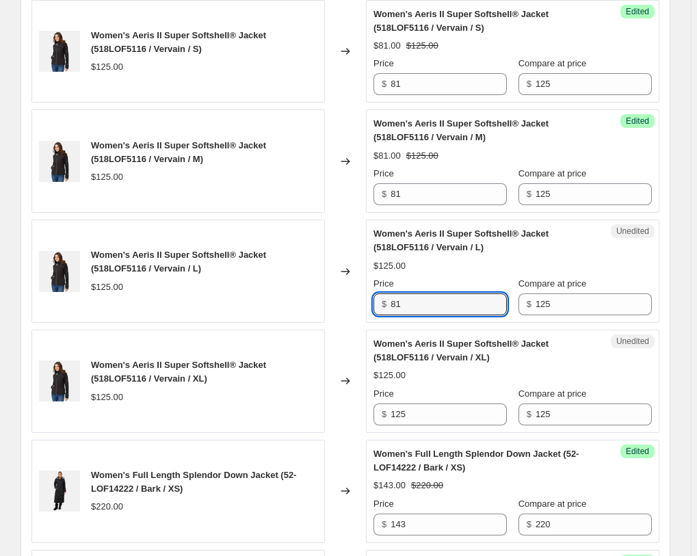
scroll to position [1881, 0]
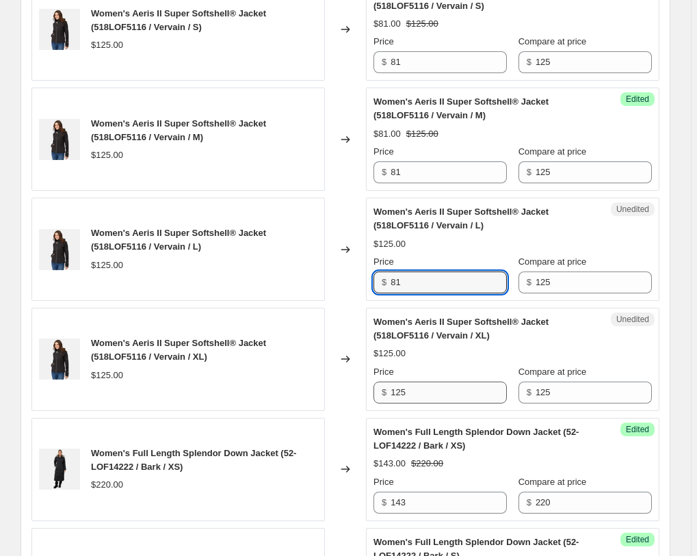
type input "81"
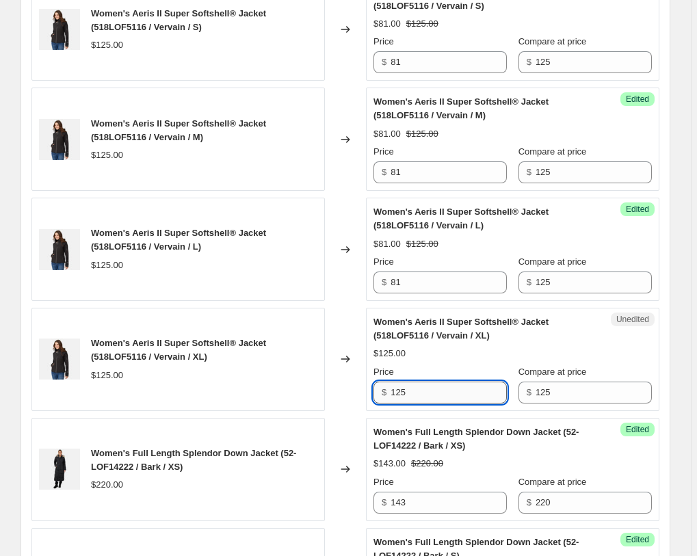
click at [417, 382] on input "125" at bounding box center [449, 393] width 116 height 22
type input "81"
click at [355, 310] on div "Changed to" at bounding box center [345, 359] width 41 height 103
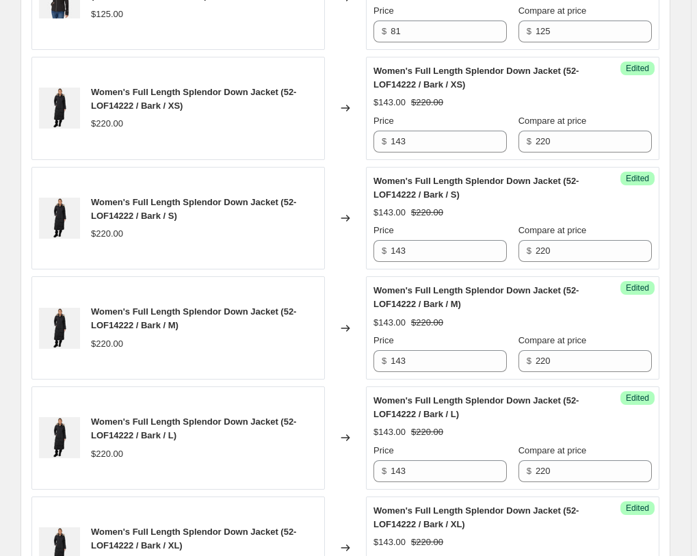
scroll to position [2510, 0]
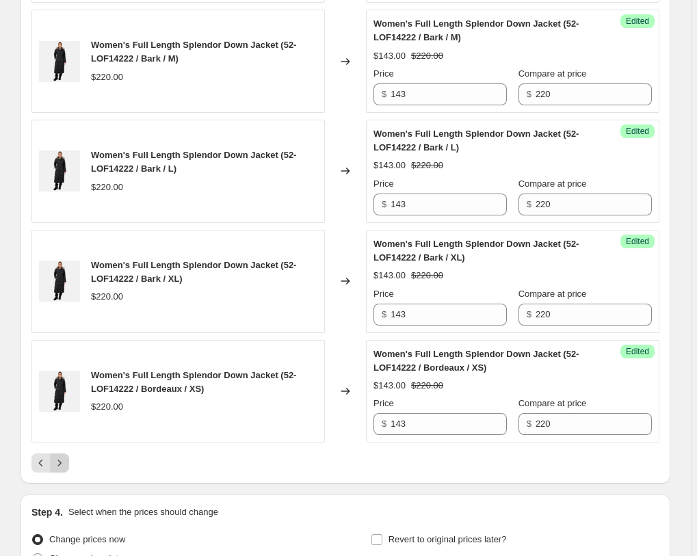
click at [62, 456] on icon "Next" at bounding box center [60, 463] width 14 height 14
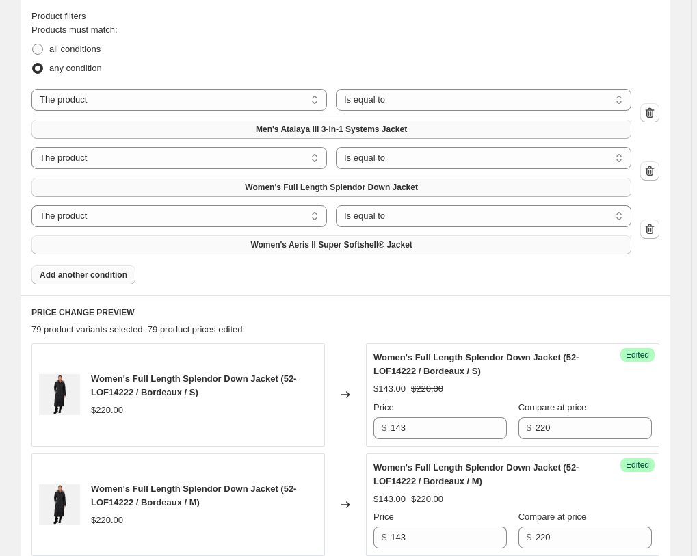
scroll to position [136, 0]
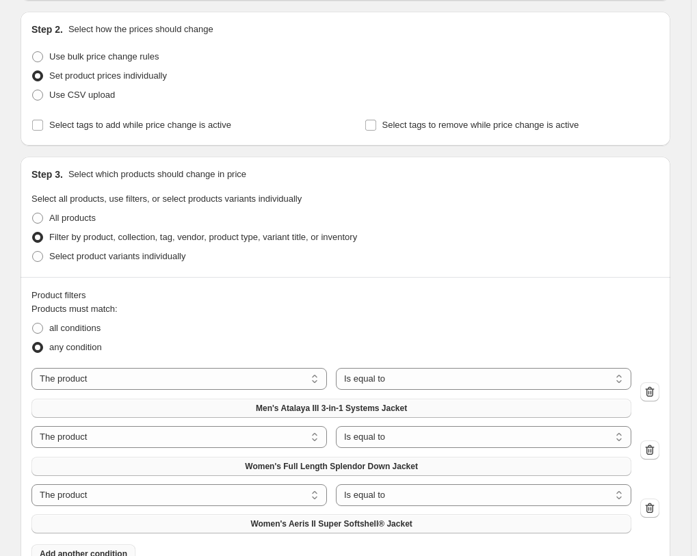
click at [116, 549] on span "Add another condition" at bounding box center [84, 554] width 88 height 11
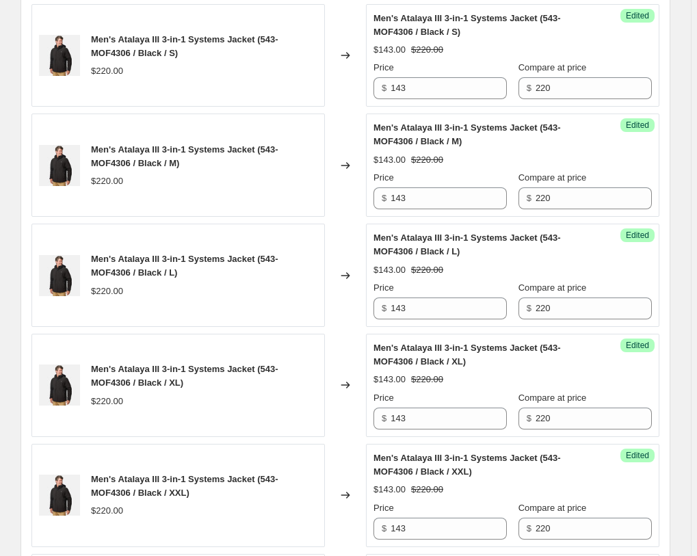
scroll to position [1602, 0]
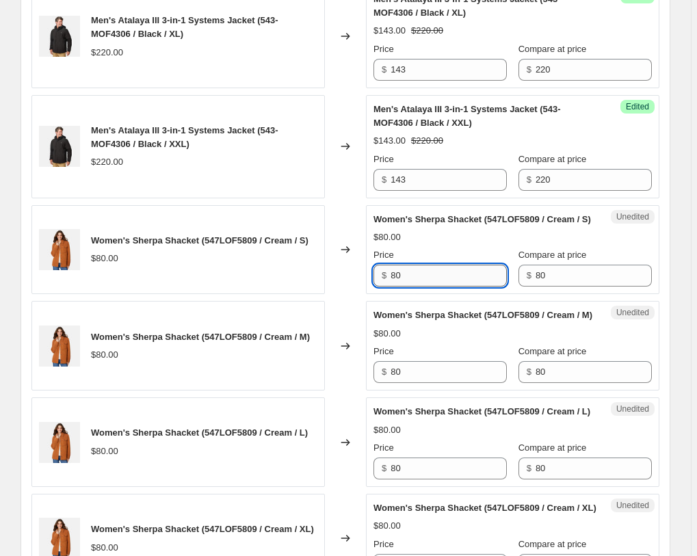
click at [431, 265] on input "80" at bounding box center [449, 276] width 116 height 22
click at [421, 265] on input "52" at bounding box center [449, 276] width 116 height 22
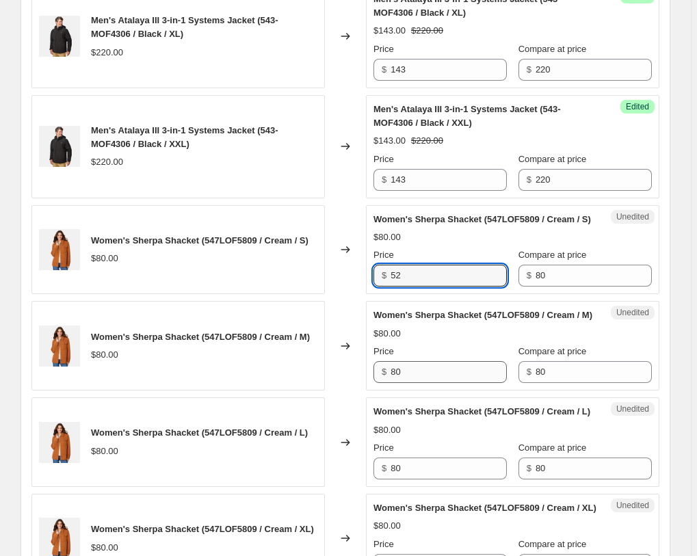
type input "52"
click at [430, 361] on input "80" at bounding box center [449, 372] width 116 height 22
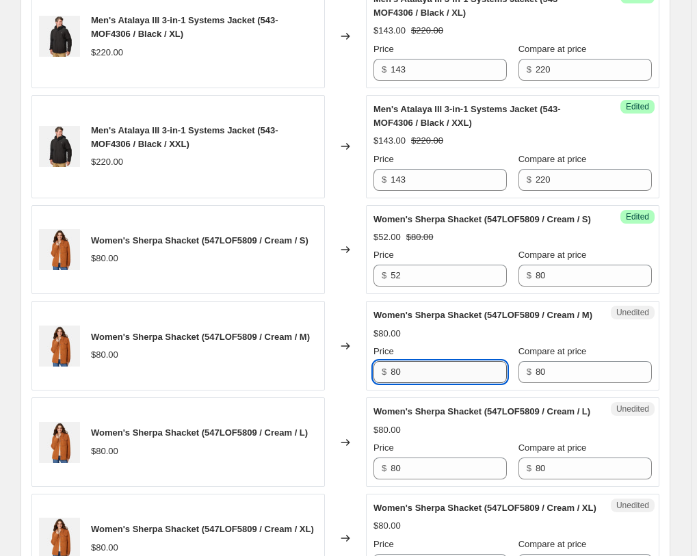
click at [430, 361] on input "80" at bounding box center [449, 372] width 116 height 22
paste input "52"
type input "52"
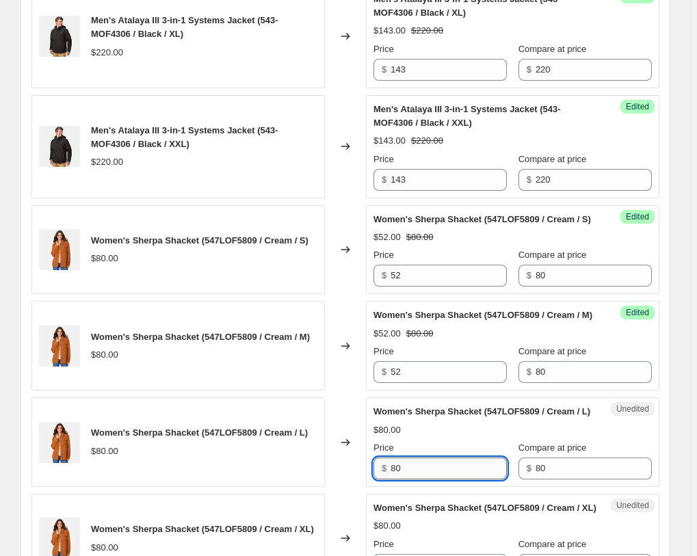
click at [434, 458] on input "80" at bounding box center [449, 469] width 116 height 22
paste input "52"
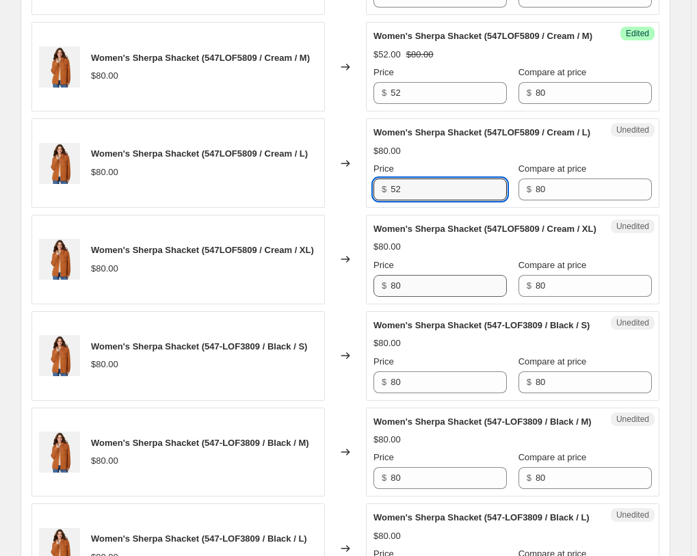
type input "52"
click at [416, 275] on input "80" at bounding box center [449, 286] width 116 height 22
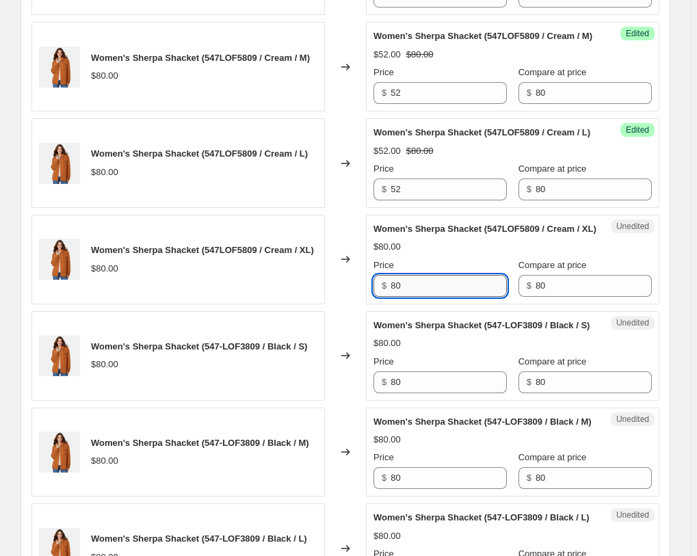
click at [416, 275] on input "80" at bounding box center [449, 286] width 116 height 22
paste input "52"
type input "52"
click at [430, 372] on input "80" at bounding box center [449, 383] width 116 height 22
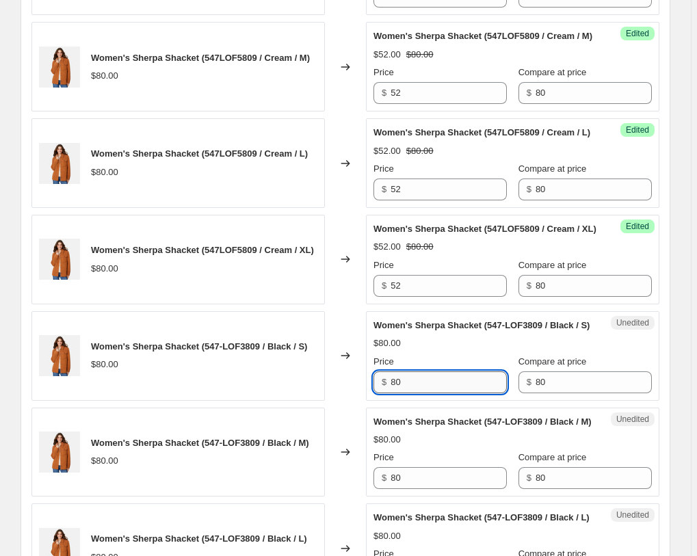
click at [430, 372] on input "80" at bounding box center [449, 383] width 116 height 22
paste input "52"
paste input "text"
type input "52"
click at [437, 467] on input "80" at bounding box center [449, 478] width 116 height 22
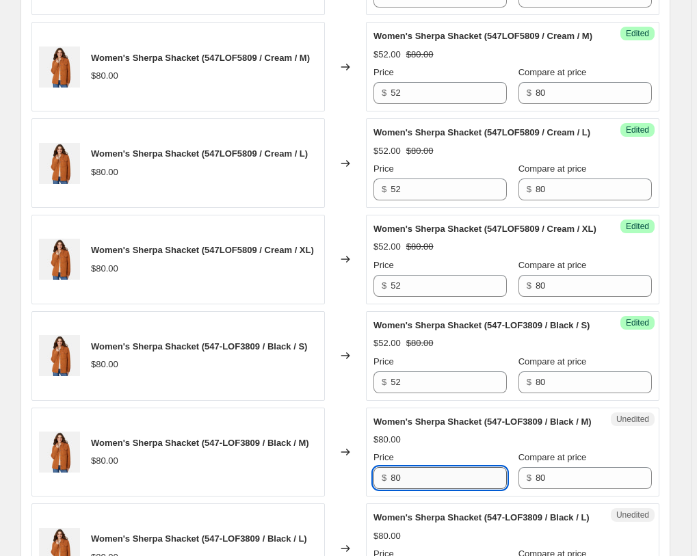
click at [437, 467] on input "80" at bounding box center [449, 478] width 116 height 22
paste input "52"
paste input "text"
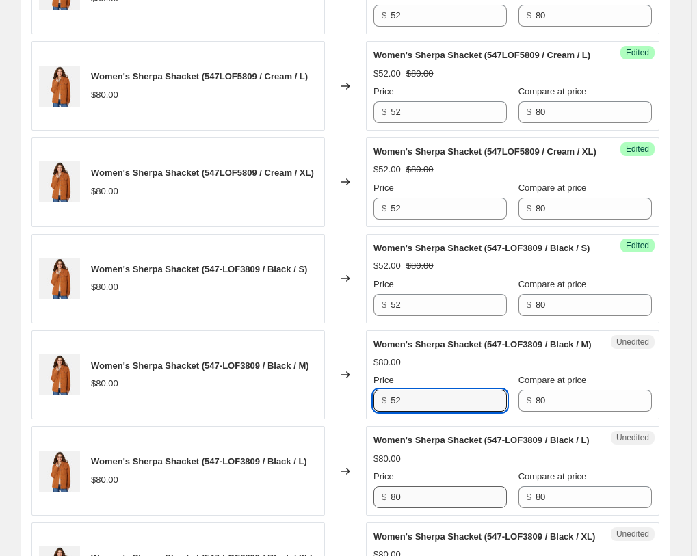
scroll to position [2161, 0]
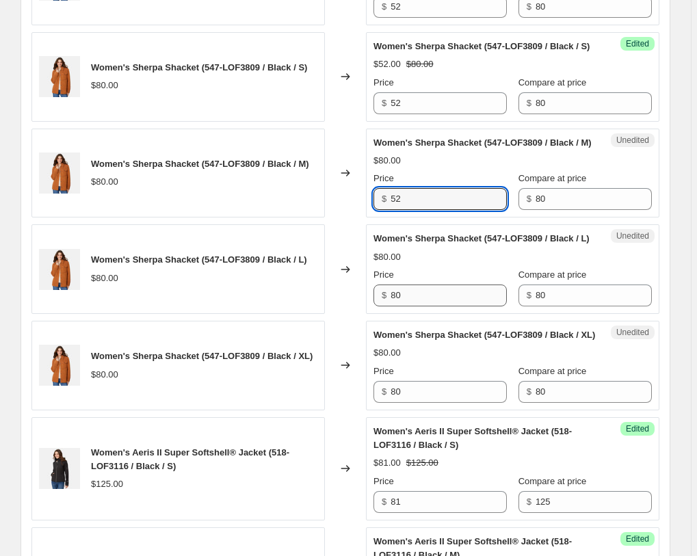
type input "52"
click at [450, 292] on input "80" at bounding box center [449, 296] width 116 height 22
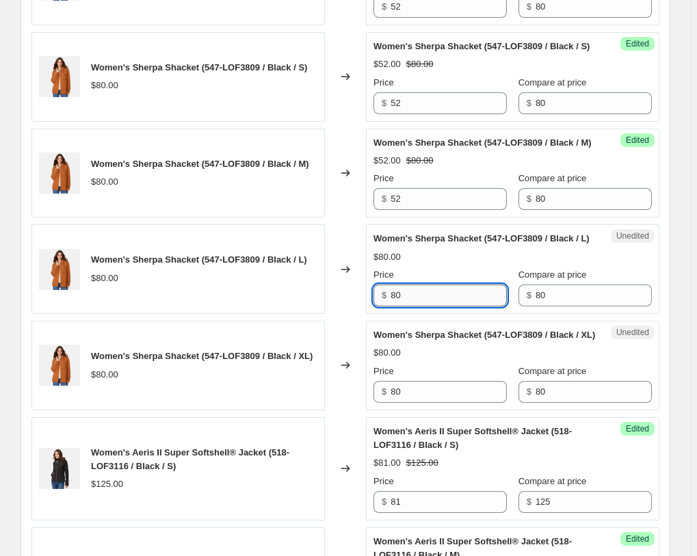
click at [450, 292] on input "80" at bounding box center [449, 296] width 116 height 22
paste input "52"
type input "52"
click at [456, 392] on input "80" at bounding box center [449, 392] width 116 height 22
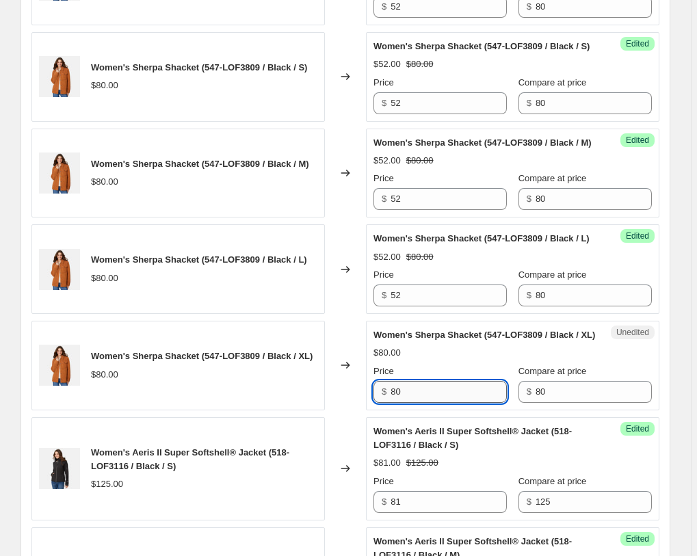
click at [456, 391] on input "80" at bounding box center [449, 392] width 116 height 22
paste input "52"
type input "52"
click at [325, 350] on div "Women's Sherpa Shacket (547-LOF3809 / Black / XL) $80.00" at bounding box center [178, 366] width 294 height 90
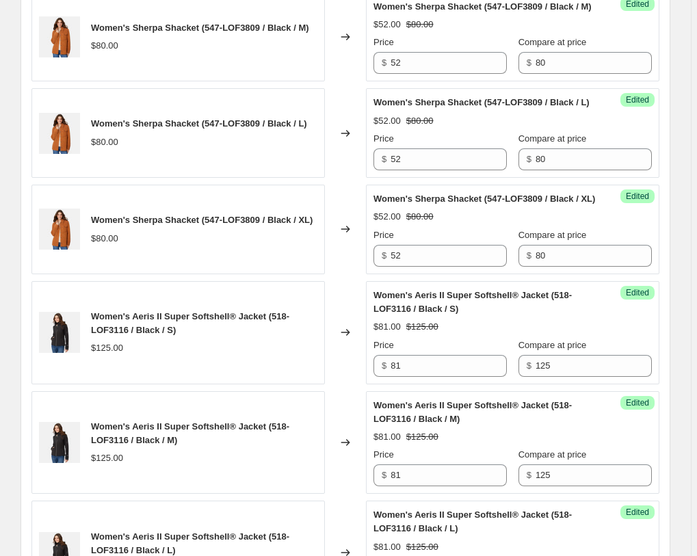
scroll to position [2510, 0]
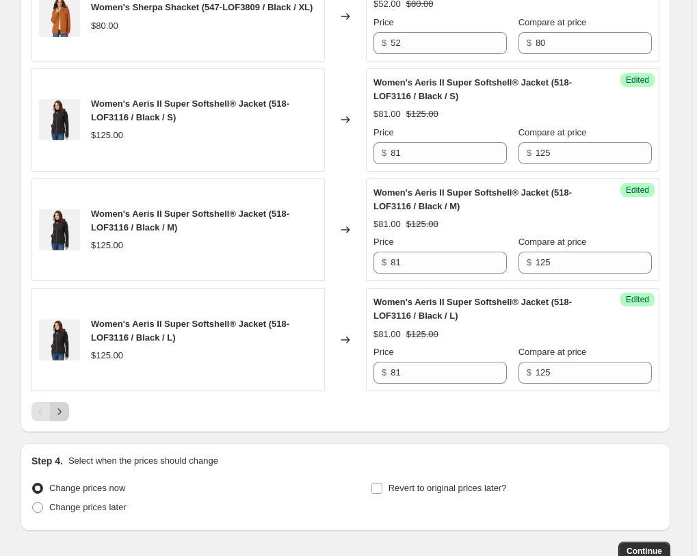
click at [66, 417] on icon "Next" at bounding box center [60, 412] width 14 height 14
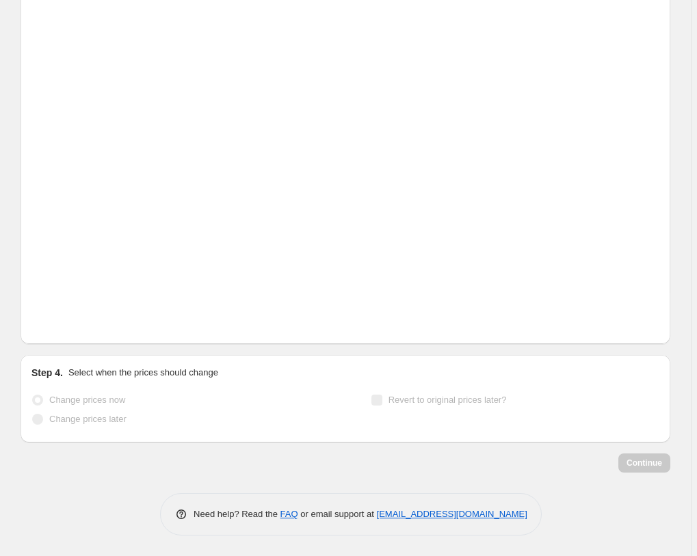
scroll to position [2330, 0]
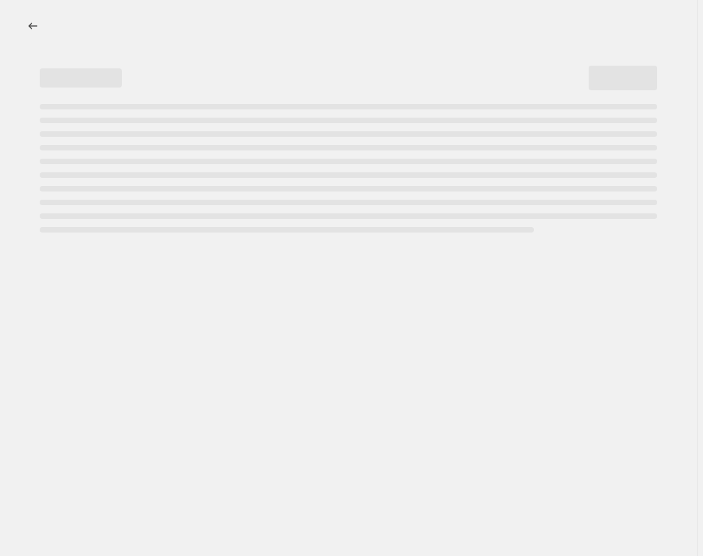
select select "percentage"
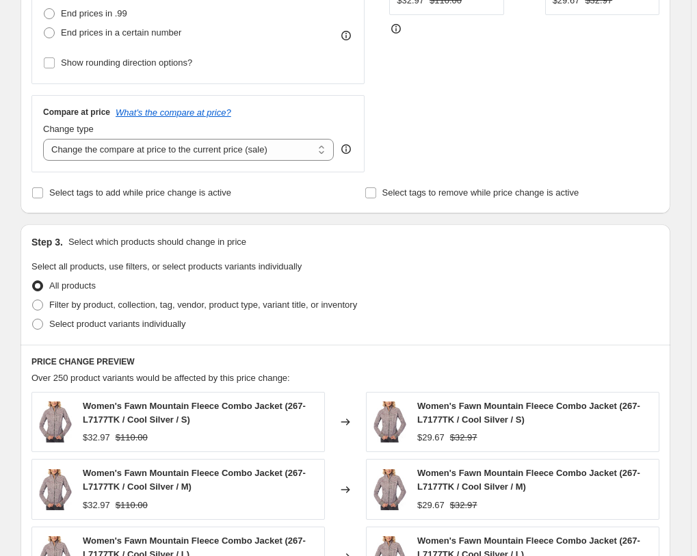
scroll to position [136, 0]
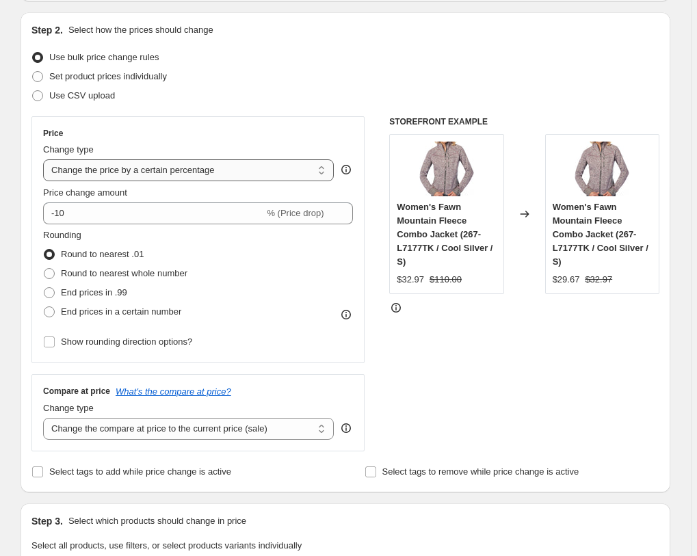
click option "Change the price by a certain percentage" at bounding box center [0, 0] width 0 height 0
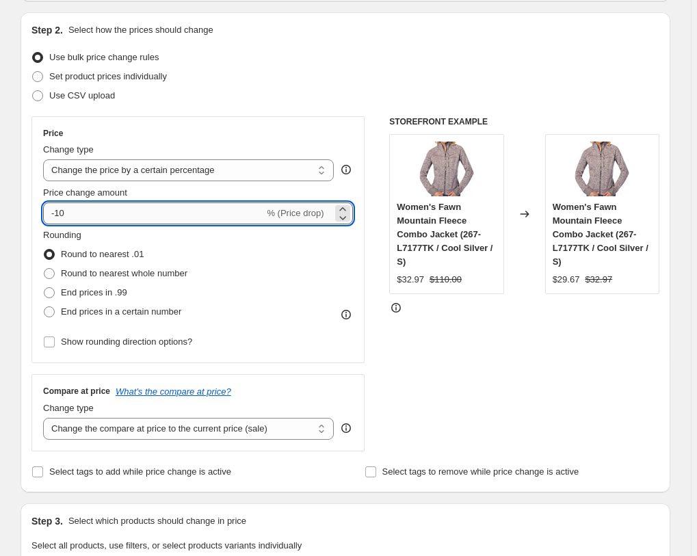
click at [221, 211] on input "-10" at bounding box center [153, 214] width 221 height 22
type input "-40"
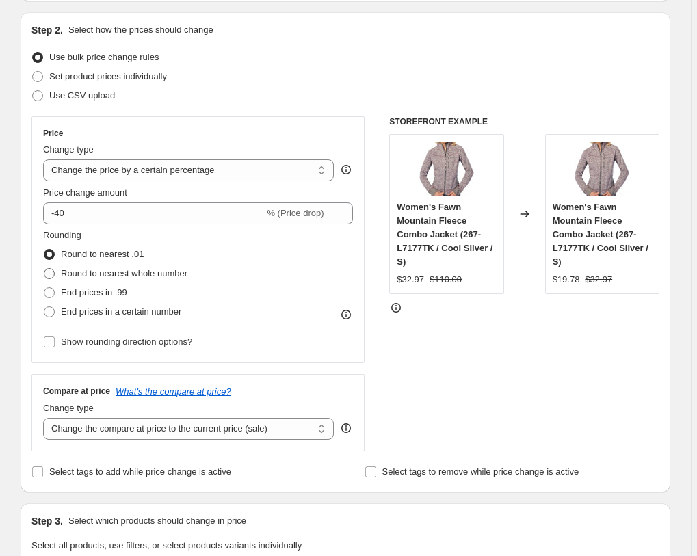
click at [107, 272] on span "Round to nearest whole number" at bounding box center [124, 273] width 127 height 10
click at [44, 269] on input "Round to nearest whole number" at bounding box center [44, 268] width 1 height 1
radio input "true"
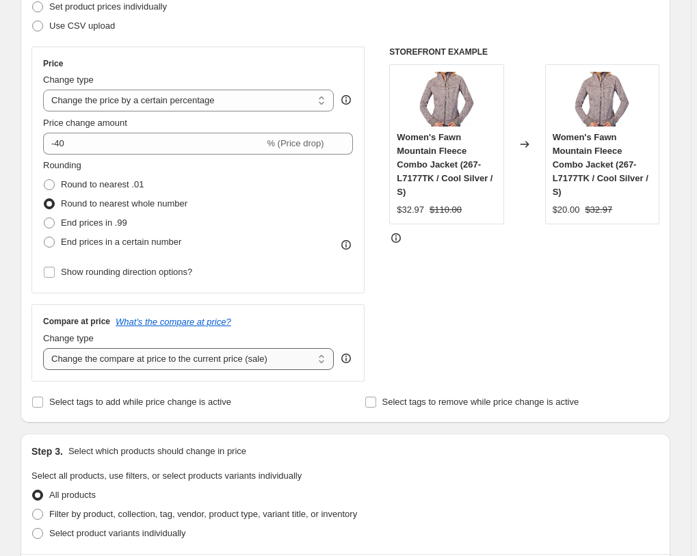
select select "no_change"
click option "Don't change the compare at price" at bounding box center [0, 0] width 0 height 0
click at [106, 410] on label "Select tags to add while price change is active" at bounding box center [131, 402] width 200 height 19
click at [43, 408] on input "Select tags to add while price change is active" at bounding box center [37, 402] width 11 height 11
checkbox input "true"
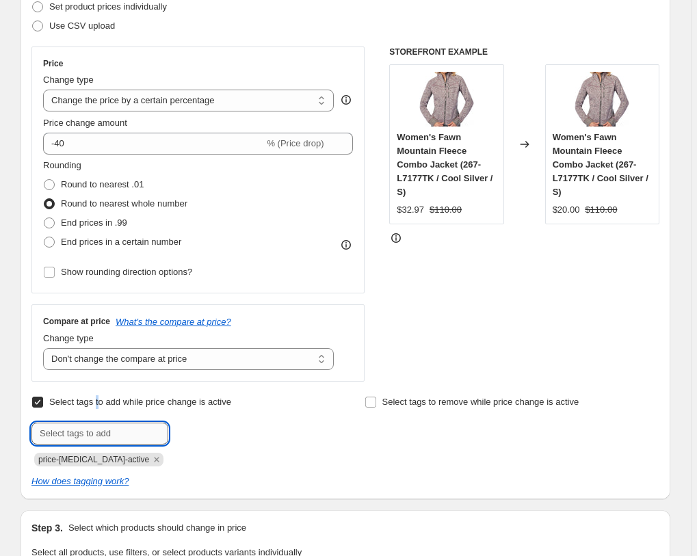
click at [114, 435] on input "text" at bounding box center [99, 434] width 137 height 22
paste input "52"
type input "5"
type input "_label_Prime Pick"
click at [231, 428] on span "Add _label_Prime..." at bounding box center [218, 432] width 76 height 11
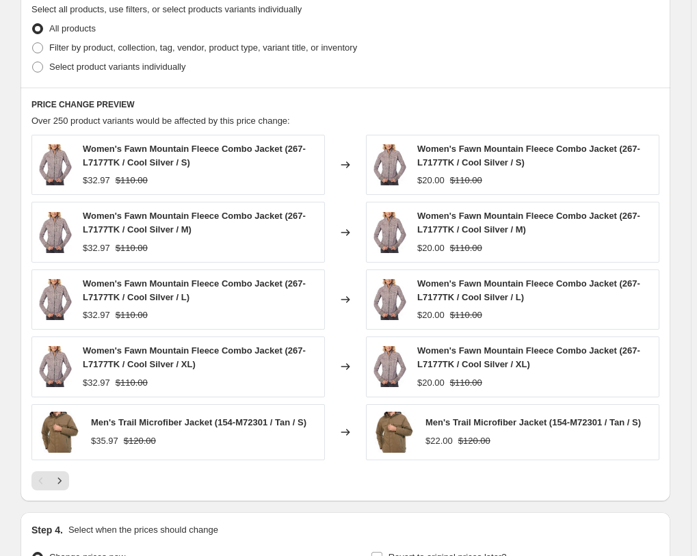
scroll to position [764, 0]
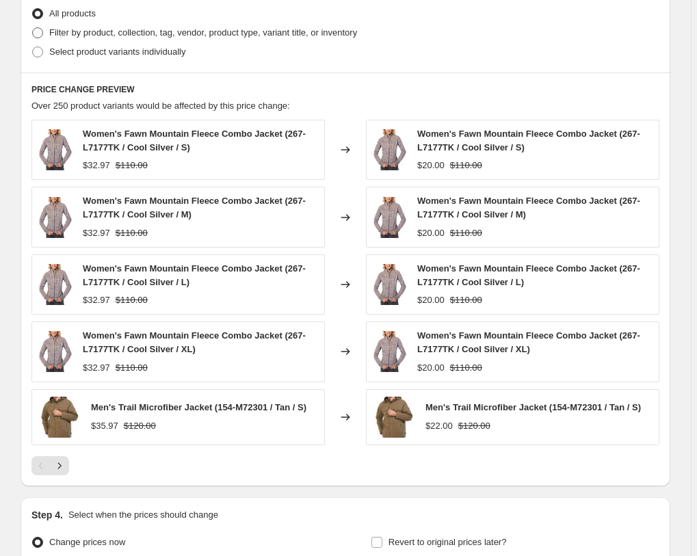
click at [118, 33] on span "Filter by product, collection, tag, vendor, product type, variant title, or inv…" at bounding box center [203, 32] width 308 height 10
click at [33, 28] on input "Filter by product, collection, tag, vendor, product type, variant title, or inv…" at bounding box center [32, 27] width 1 height 1
radio input "true"
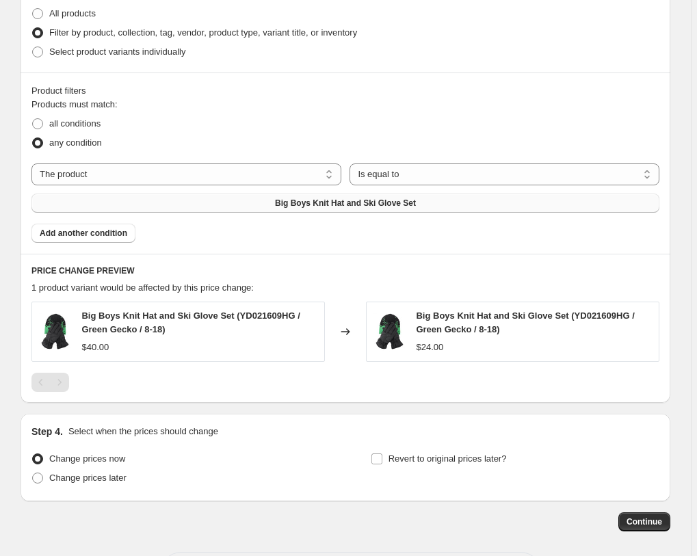
click at [533, 194] on button "Big Boys Knit Hat and Ski Glove Set" at bounding box center [345, 203] width 628 height 19
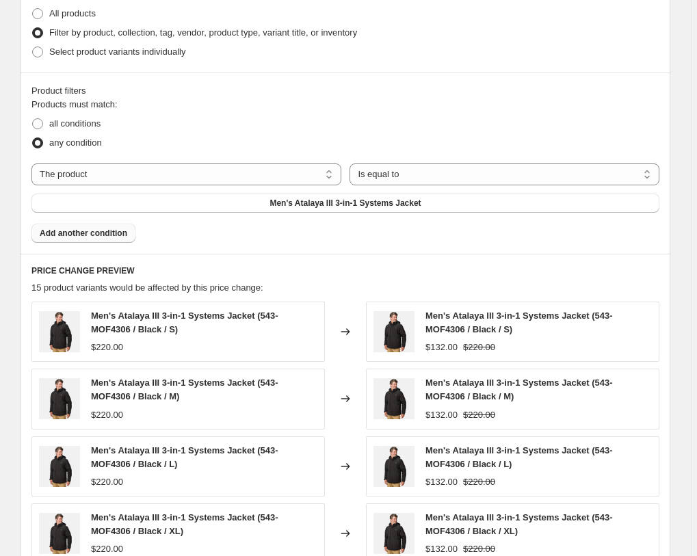
click at [121, 228] on span "Add another condition" at bounding box center [84, 233] width 88 height 11
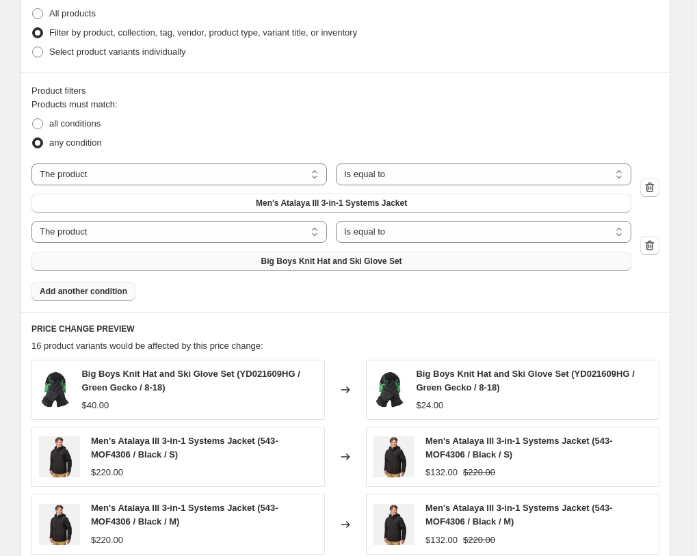
click at [402, 256] on span "Big Boys Knit Hat and Ski Glove Set" at bounding box center [331, 261] width 141 height 11
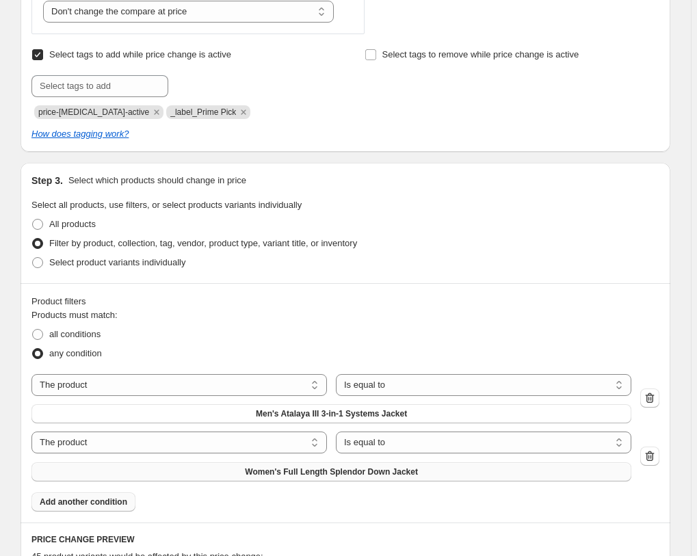
scroll to position [275, 0]
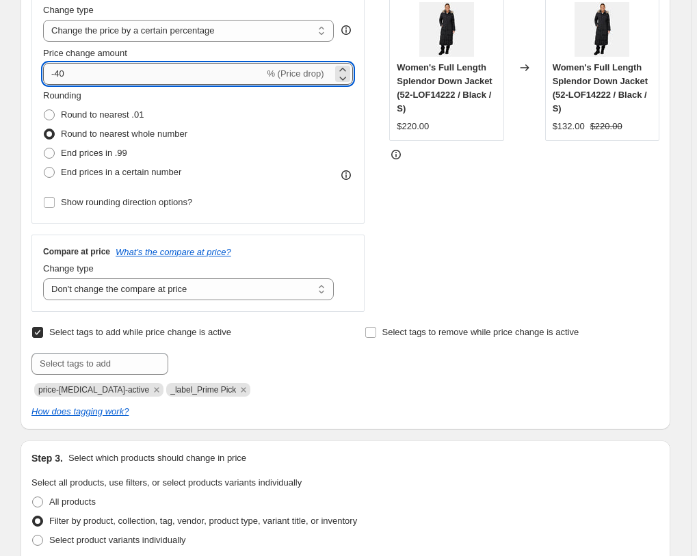
drag, startPoint x: 51, startPoint y: 64, endPoint x: 58, endPoint y: 68, distance: 8.3
click at [57, 66] on input "-40" at bounding box center [153, 74] width 221 height 22
click at [83, 70] on input "-40" at bounding box center [153, 74] width 221 height 22
type input "-35"
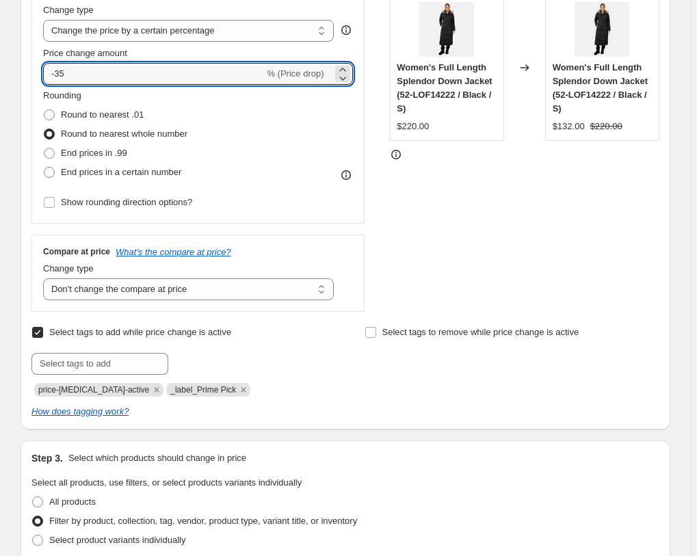
click at [25, 75] on div "Step 2. Select how the prices should change Use bulk price change rules Set pro…" at bounding box center [346, 151] width 650 height 557
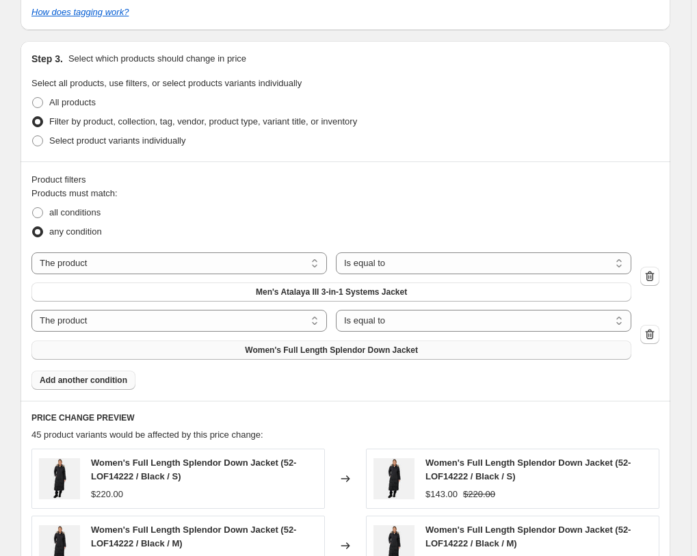
scroll to position [893, 0]
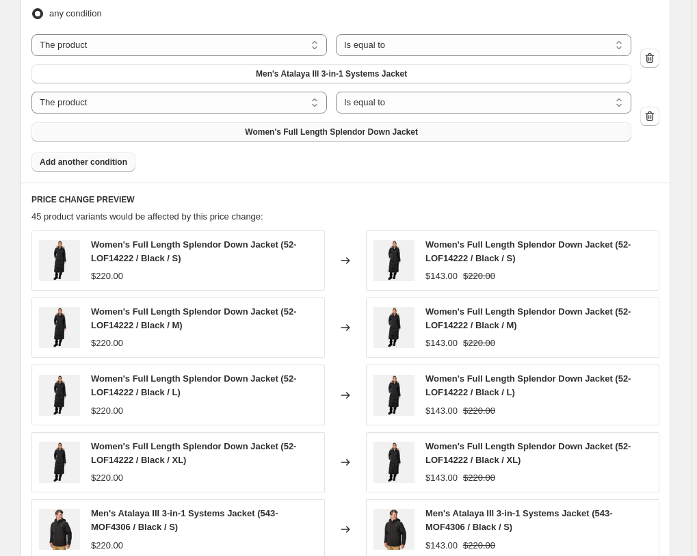
click at [56, 153] on button "Add another condition" at bounding box center [83, 162] width 104 height 19
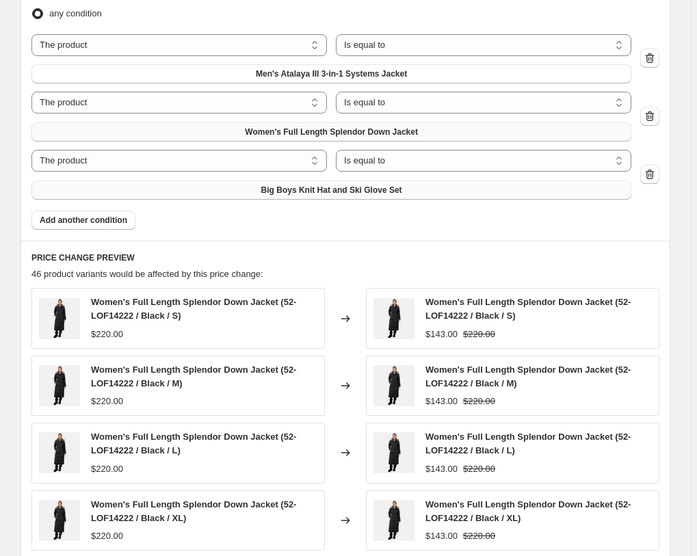
click at [502, 181] on button "Big Boys Knit Hat and Ski Glove Set" at bounding box center [331, 190] width 600 height 19
click at [68, 215] on span "Add another condition" at bounding box center [84, 220] width 88 height 11
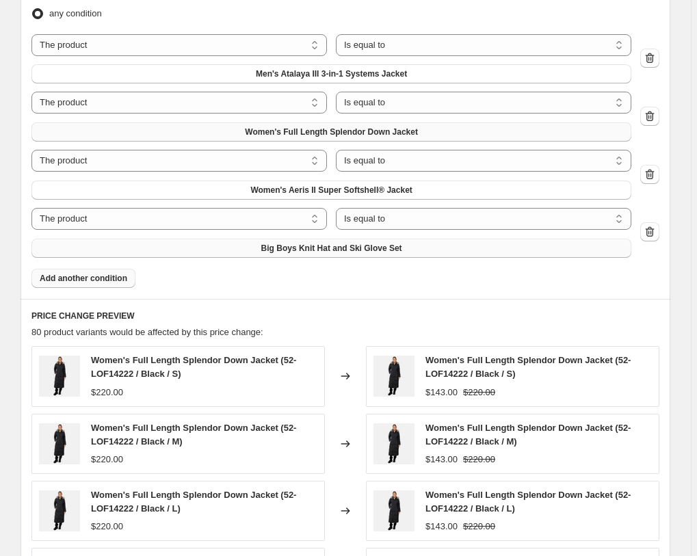
click at [498, 239] on button "Big Boys Knit Hat and Ski Glove Set" at bounding box center [331, 248] width 600 height 19
click at [78, 273] on span "Add another condition" at bounding box center [84, 278] width 88 height 11
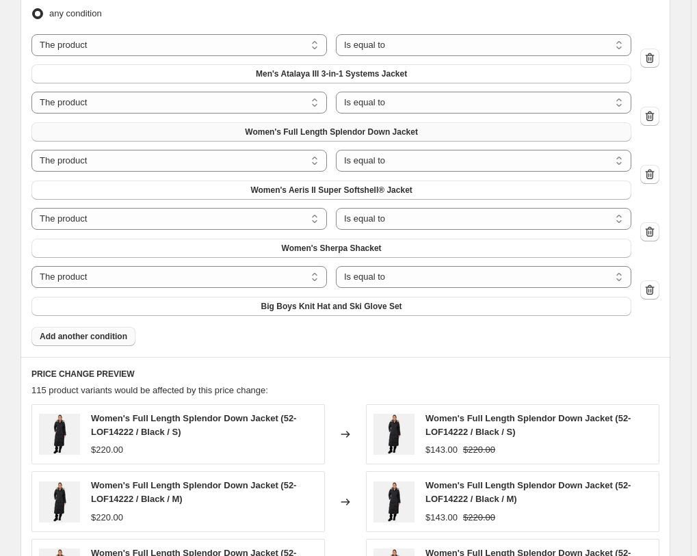
click at [402, 301] on span "Big Boys Knit Hat and Ski Glove Set" at bounding box center [331, 306] width 141 height 11
click at [116, 331] on span "Add another condition" at bounding box center [84, 336] width 88 height 11
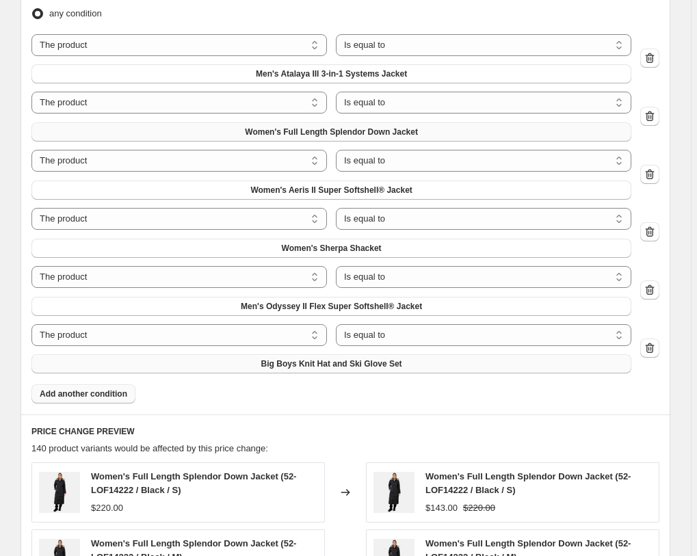
click at [516, 355] on button "Big Boys Knit Hat and Ski Glove Set" at bounding box center [331, 364] width 600 height 19
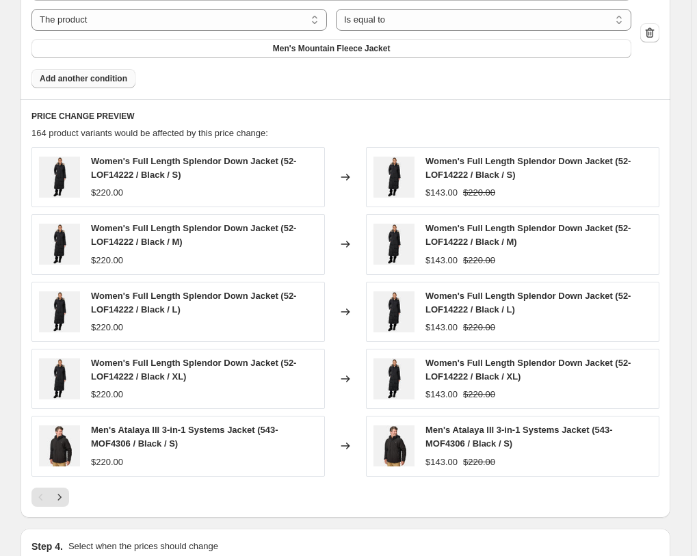
scroll to position [1231, 0]
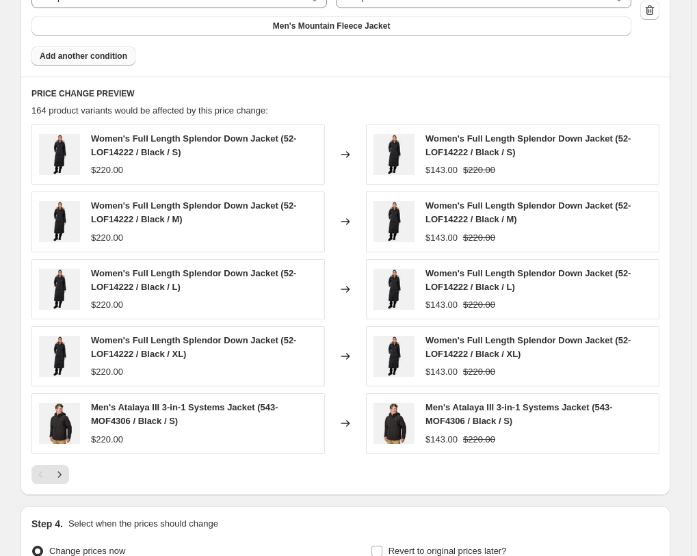
click at [73, 465] on div at bounding box center [345, 474] width 628 height 19
click at [63, 468] on icon "Next" at bounding box center [60, 475] width 14 height 14
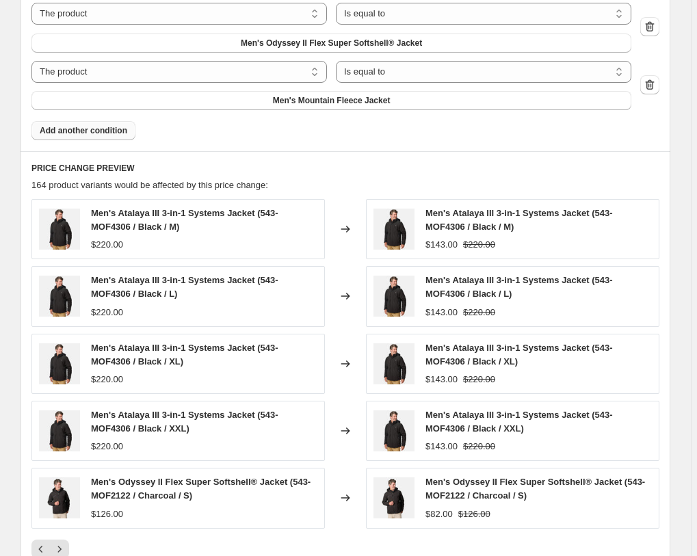
scroll to position [1139, 0]
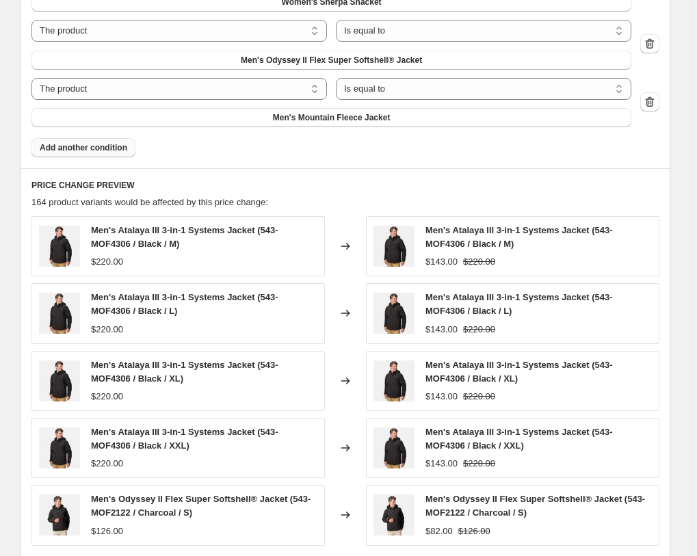
click at [62, 556] on icon "Next" at bounding box center [60, 567] width 14 height 14
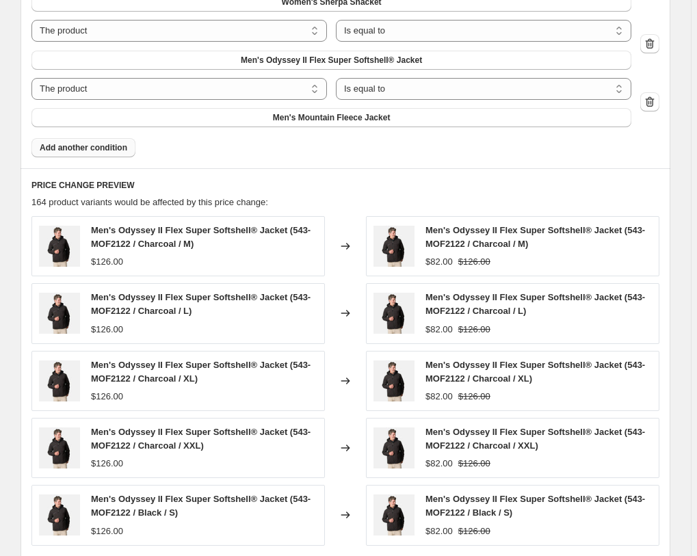
click at [63, 556] on icon "Next" at bounding box center [60, 567] width 14 height 14
click at [42, 556] on icon "Previous" at bounding box center [41, 567] width 14 height 14
click at [66, 556] on icon "Next" at bounding box center [60, 567] width 14 height 14
click at [63, 556] on icon "Next" at bounding box center [60, 567] width 14 height 14
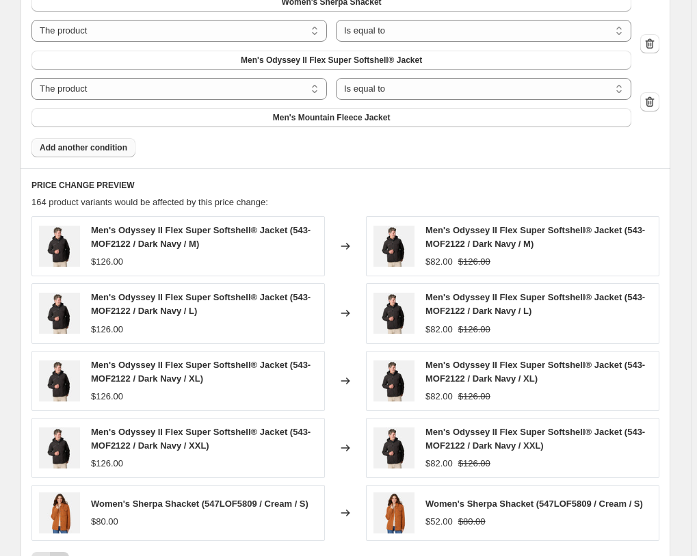
click at [62, 555] on icon "Next" at bounding box center [60, 562] width 14 height 14
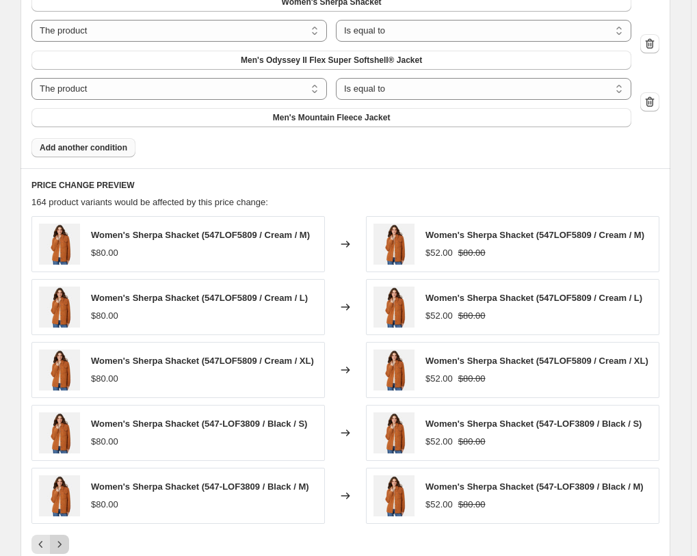
click at [62, 538] on icon "Next" at bounding box center [60, 545] width 14 height 14
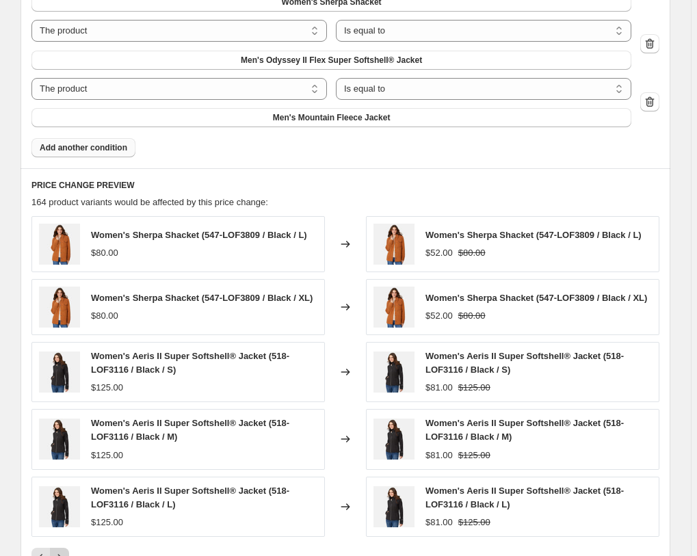
click at [62, 551] on icon "Next" at bounding box center [60, 558] width 14 height 14
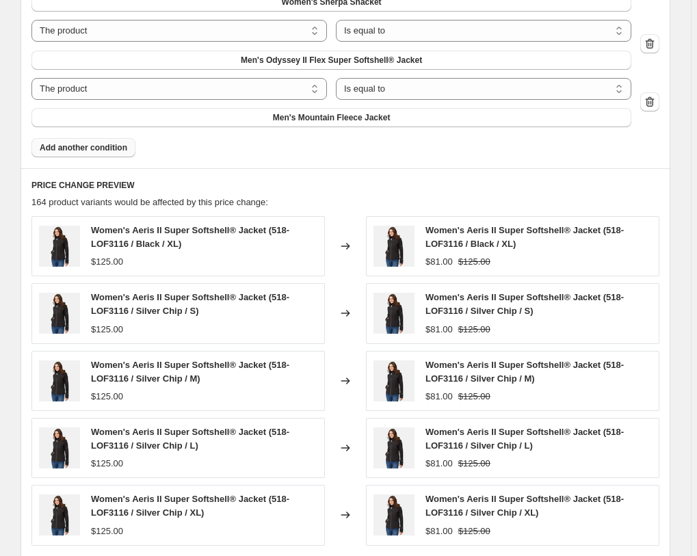
click at [62, 556] on icon "Next" at bounding box center [60, 567] width 14 height 14
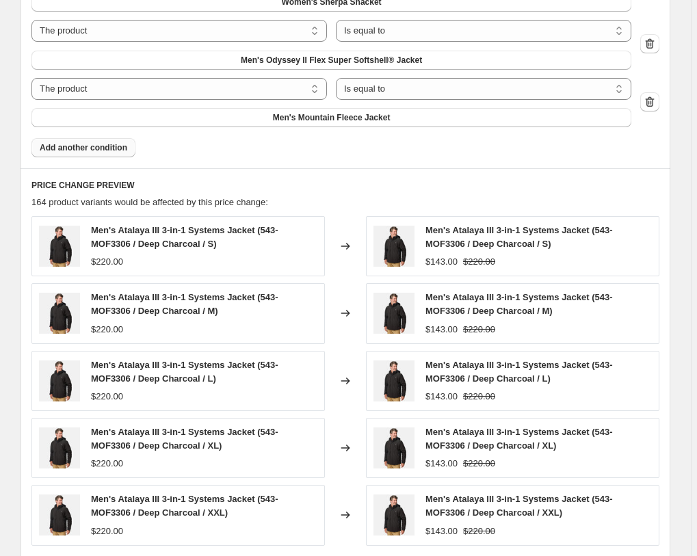
click at [62, 556] on icon "Next" at bounding box center [60, 567] width 14 height 14
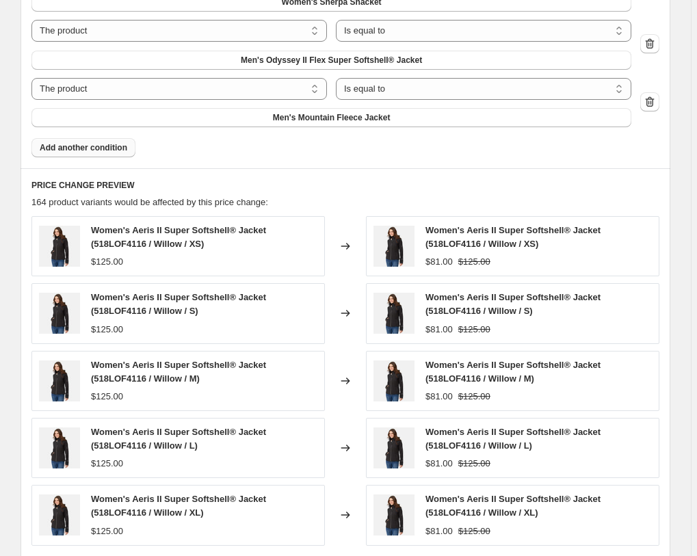
click at [62, 556] on icon "Next" at bounding box center [60, 567] width 14 height 14
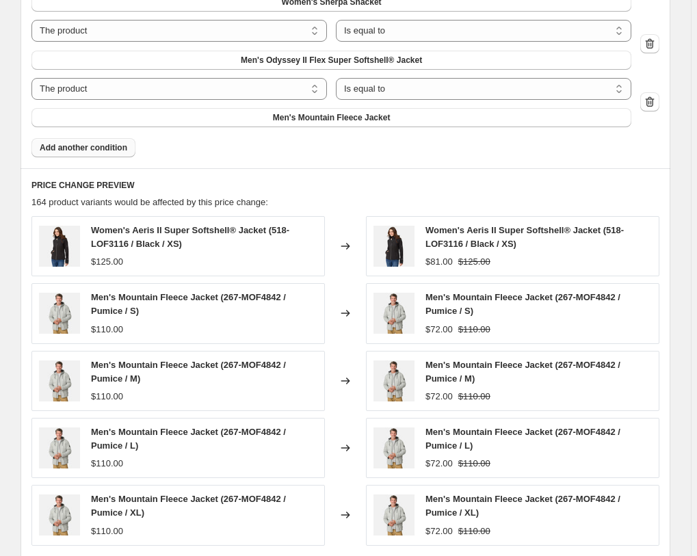
click at [62, 556] on icon "Next" at bounding box center [60, 567] width 14 height 14
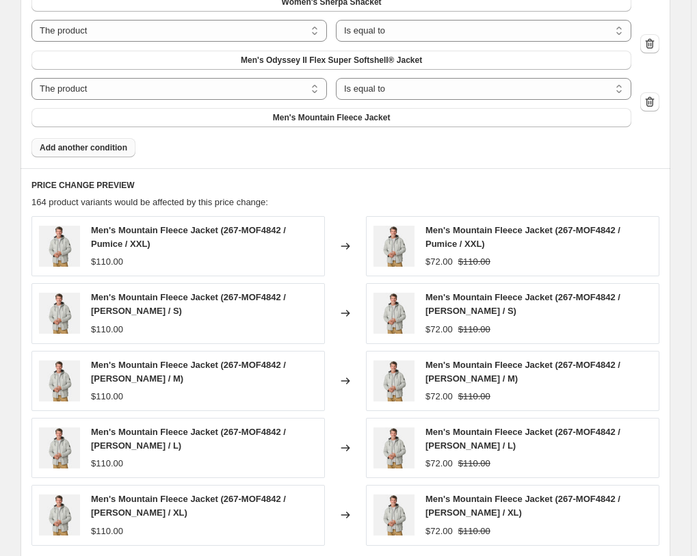
click at [62, 556] on icon "Next" at bounding box center [60, 567] width 14 height 14
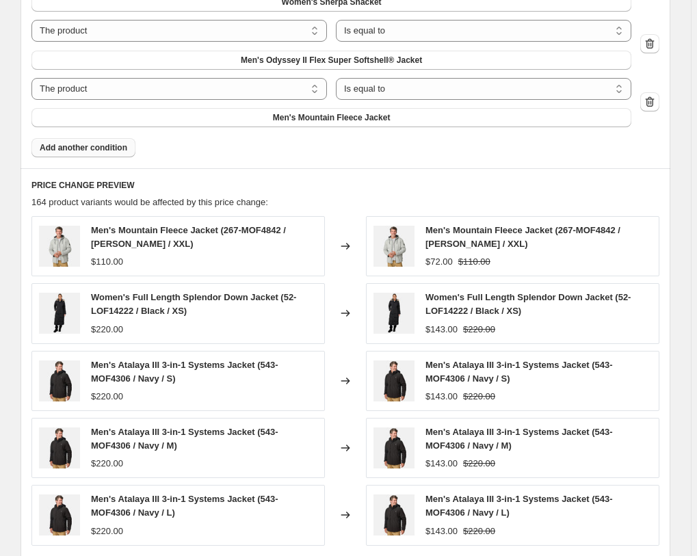
click at [62, 556] on icon "Next" at bounding box center [60, 567] width 14 height 14
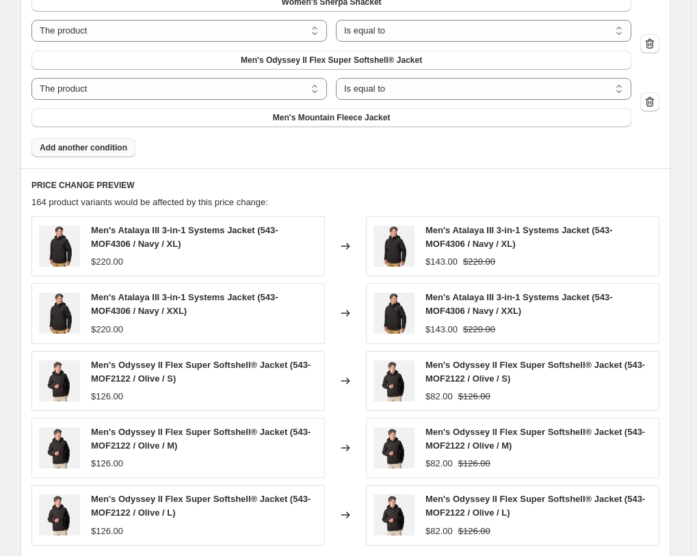
click at [62, 556] on icon "Next" at bounding box center [60, 567] width 14 height 14
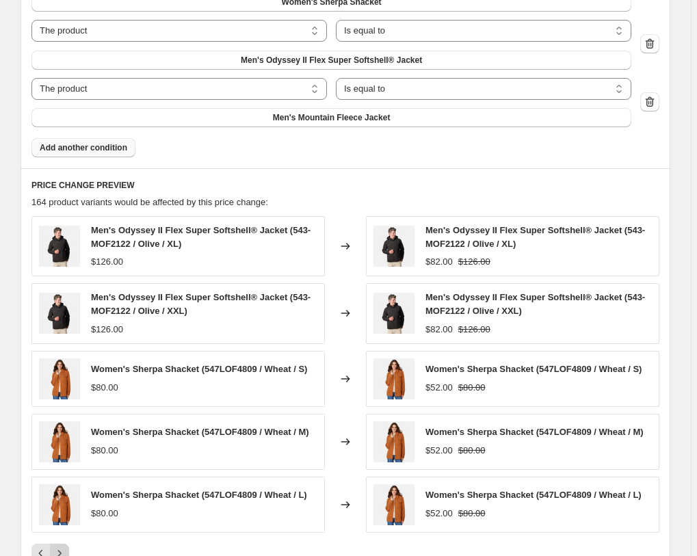
click at [62, 547] on icon "Next" at bounding box center [60, 554] width 14 height 14
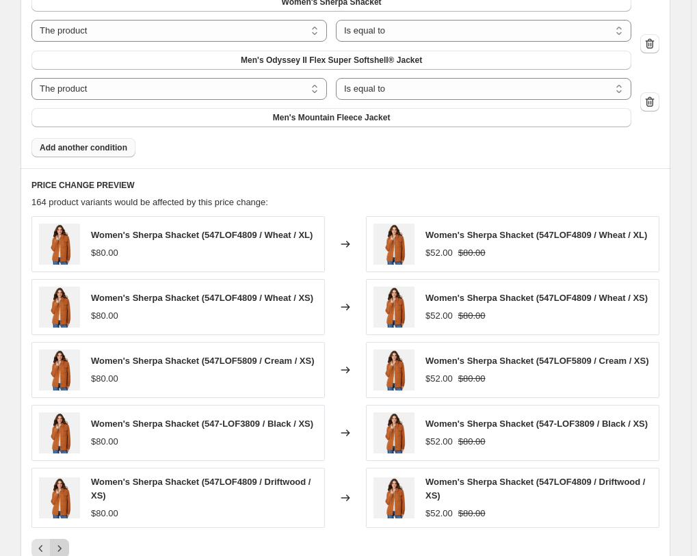
click at [62, 542] on icon "Next" at bounding box center [60, 549] width 14 height 14
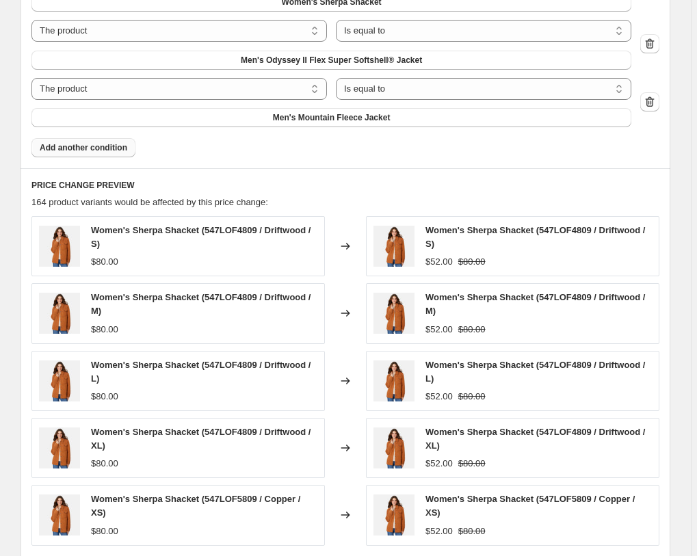
click at [62, 556] on icon "Next" at bounding box center [60, 567] width 14 height 14
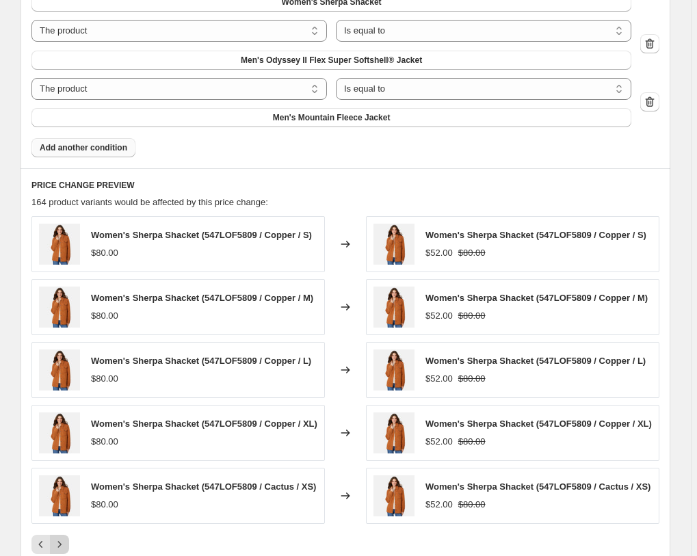
click at [62, 538] on icon "Next" at bounding box center [60, 545] width 14 height 14
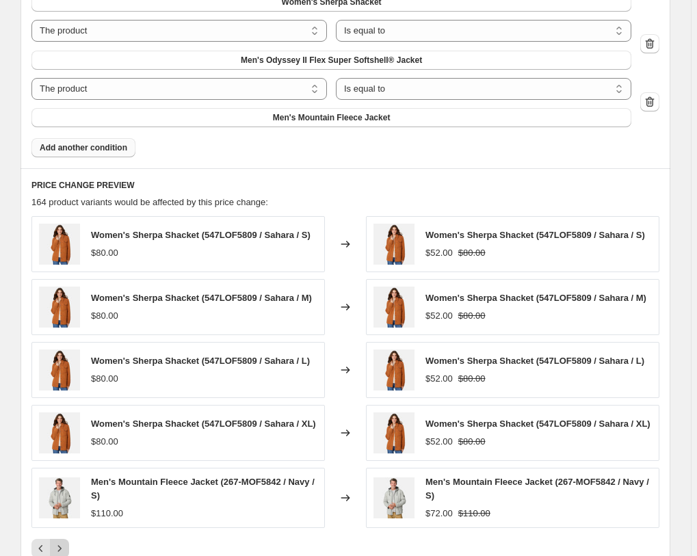
click at [62, 542] on icon "Next" at bounding box center [60, 549] width 14 height 14
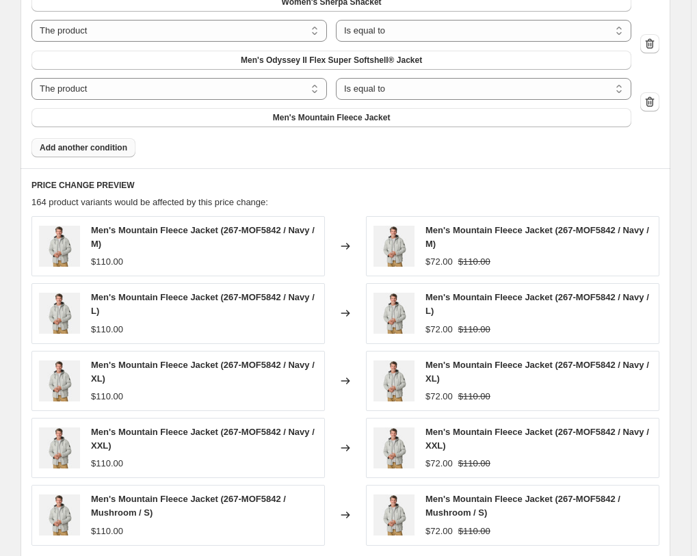
click at [62, 556] on icon "Next" at bounding box center [60, 567] width 14 height 14
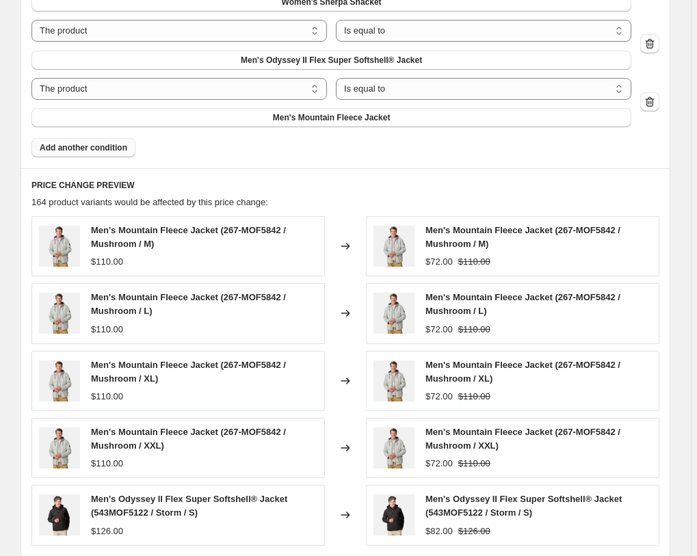
click at [62, 556] on icon "Next" at bounding box center [60, 567] width 14 height 14
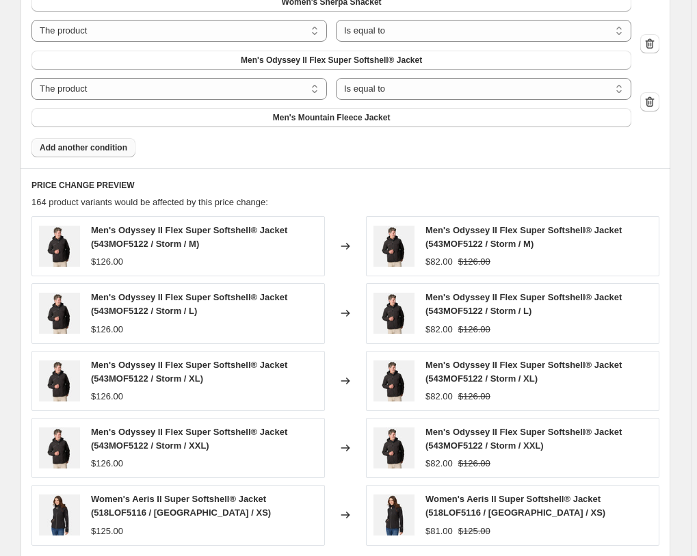
click at [62, 556] on icon "Next" at bounding box center [60, 567] width 14 height 14
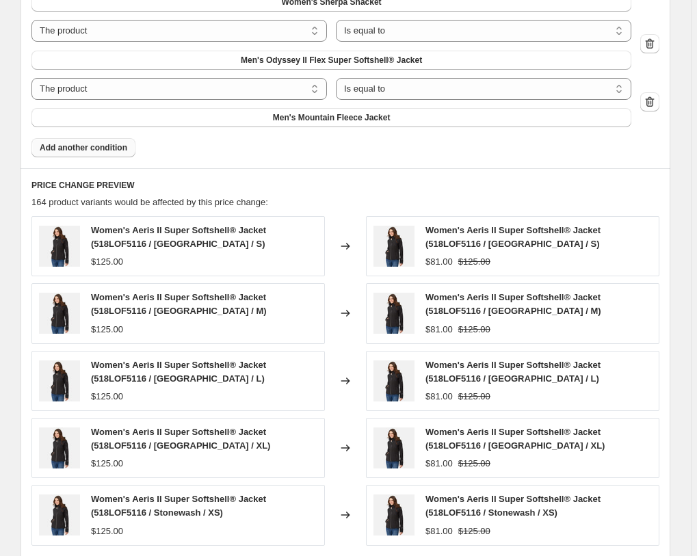
click at [62, 556] on icon "Next" at bounding box center [60, 567] width 14 height 14
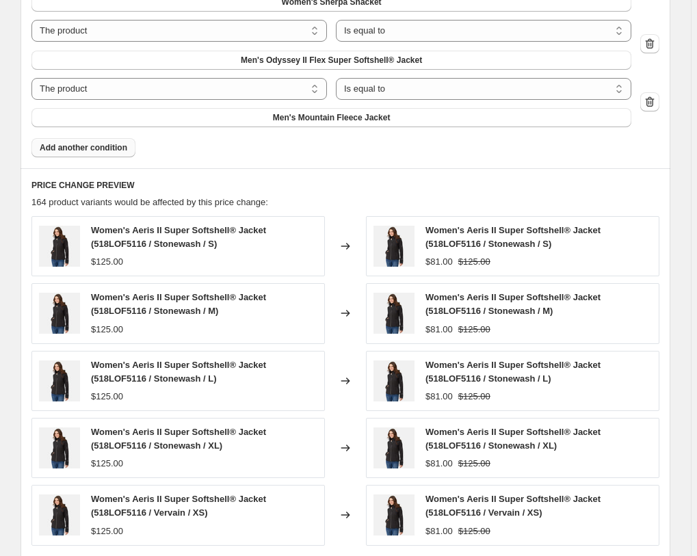
click at [62, 556] on icon "Next" at bounding box center [60, 567] width 14 height 14
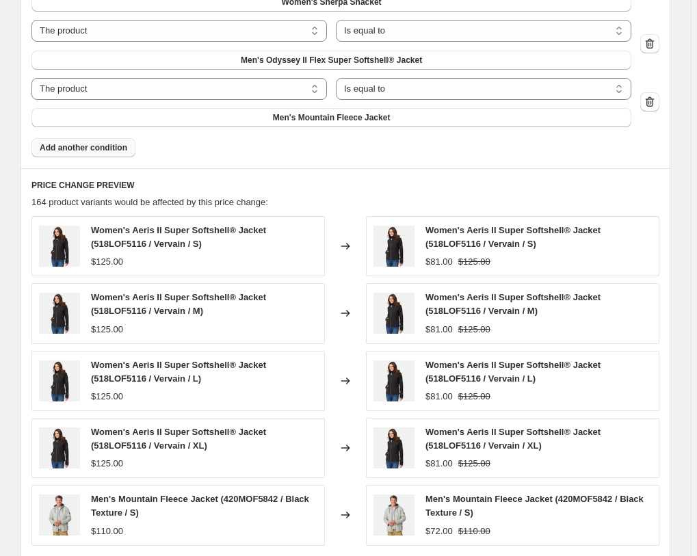
click at [62, 556] on icon "Next" at bounding box center [60, 567] width 14 height 14
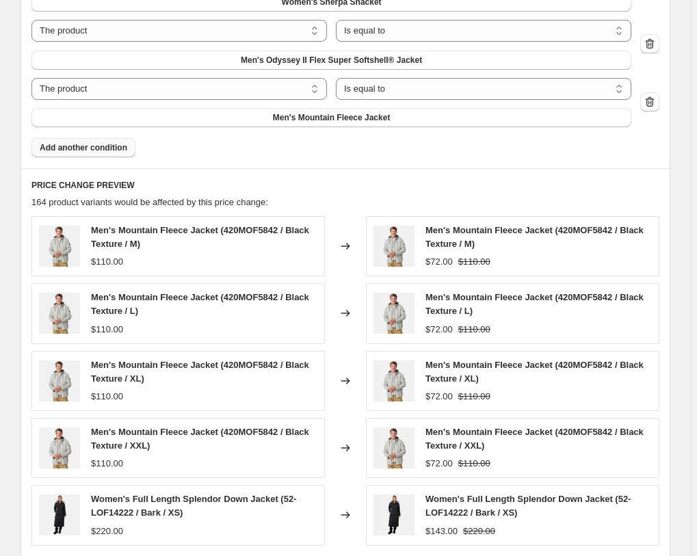
click at [62, 556] on icon "Next" at bounding box center [60, 567] width 14 height 14
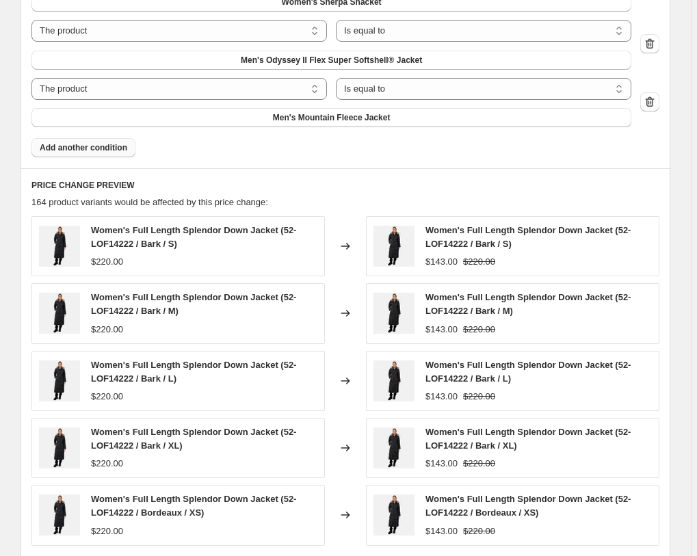
click at [62, 556] on icon "Next" at bounding box center [60, 567] width 14 height 14
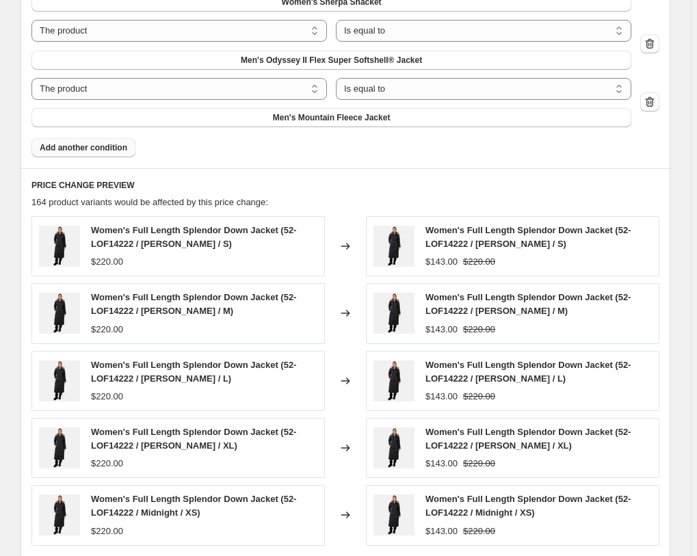
click at [62, 556] on icon "Next" at bounding box center [60, 567] width 14 height 14
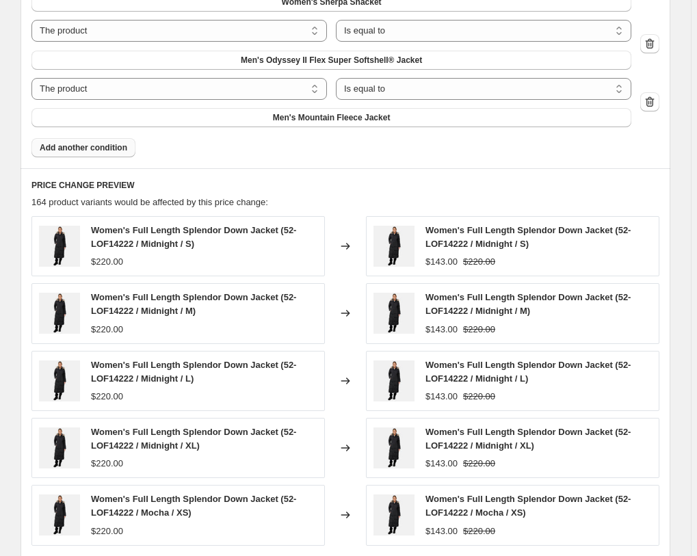
click at [62, 556] on icon "Next" at bounding box center [60, 567] width 14 height 14
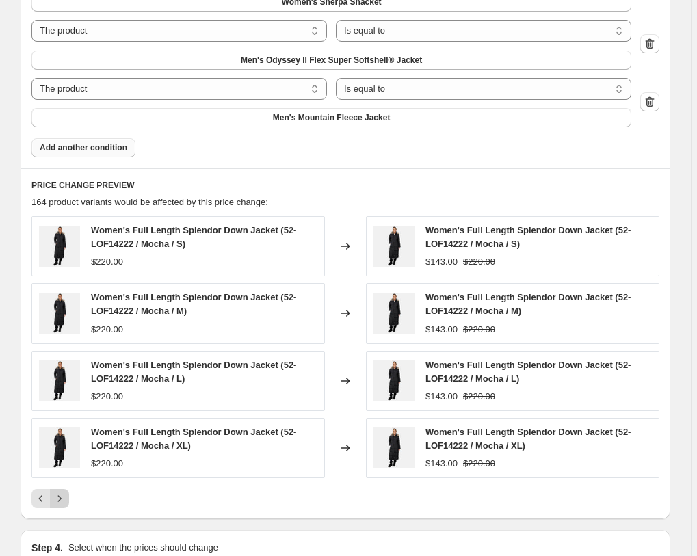
radio input "true"
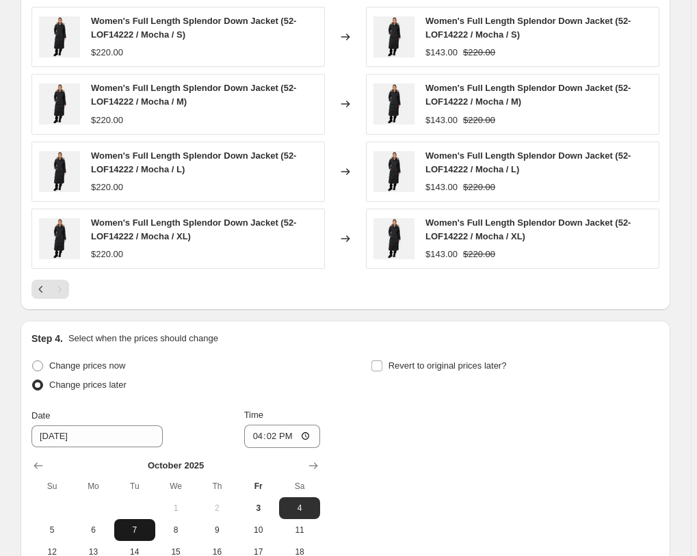
click at [139, 525] on span "7" at bounding box center [135, 530] width 30 height 11
type input "10/7/2025"
click at [259, 425] on input "16:02" at bounding box center [282, 436] width 77 height 23
type input "00:00"
click at [429, 361] on span "Revert to original prices later?" at bounding box center [448, 366] width 118 height 10
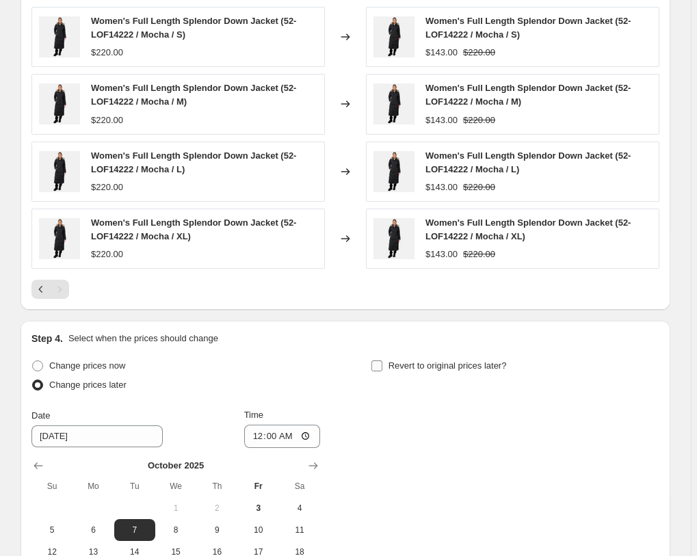
click at [383, 361] on input "Revert to original prices later?" at bounding box center [377, 366] width 11 height 11
checkbox input "true"
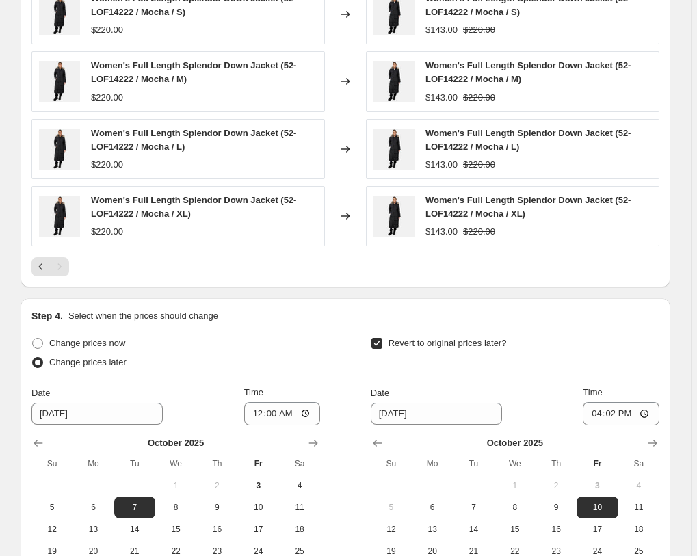
scroll to position [1397, 0]
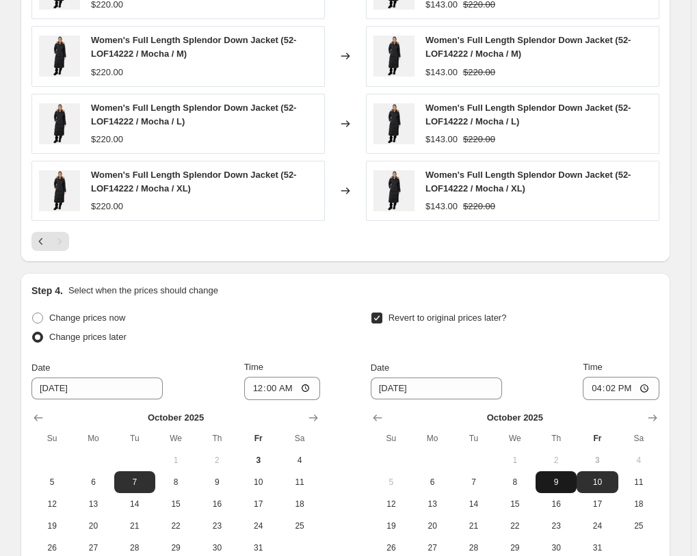
click at [562, 477] on span "9" at bounding box center [556, 482] width 30 height 11
type input "10/9/2025"
click at [602, 377] on input "16:02" at bounding box center [621, 388] width 77 height 23
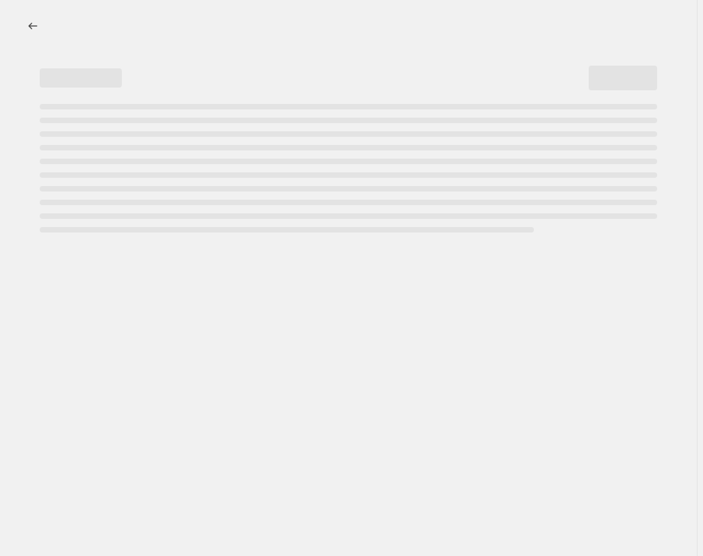
select select "percentage"
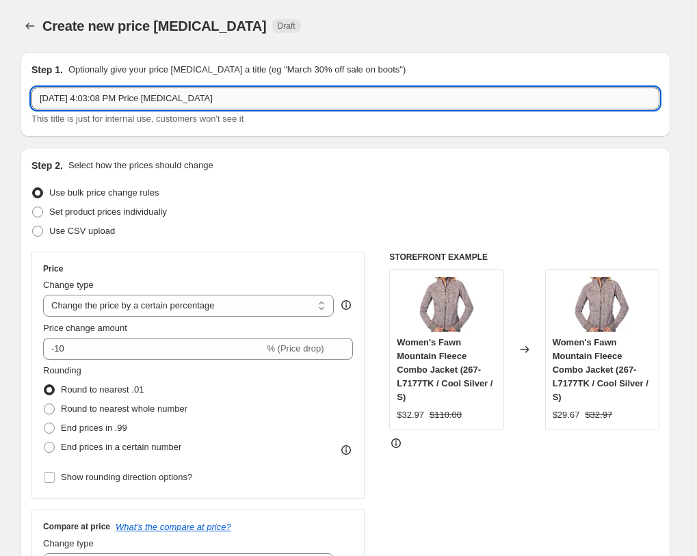
click at [187, 96] on input "Oct 3, 2025, 4:03:08 PM Price change job" at bounding box center [345, 99] width 628 height 22
click at [187, 94] on input "Oct 3, 2025, 4:03:08 PM Price change job" at bounding box center [345, 99] width 628 height 22
type input "10/07/2025 Prime Deals"
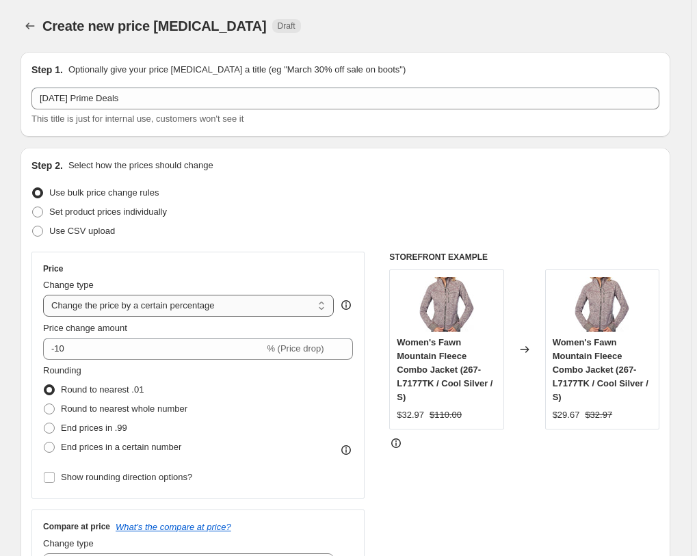
click option "Change the price by a certain percentage" at bounding box center [0, 0] width 0 height 0
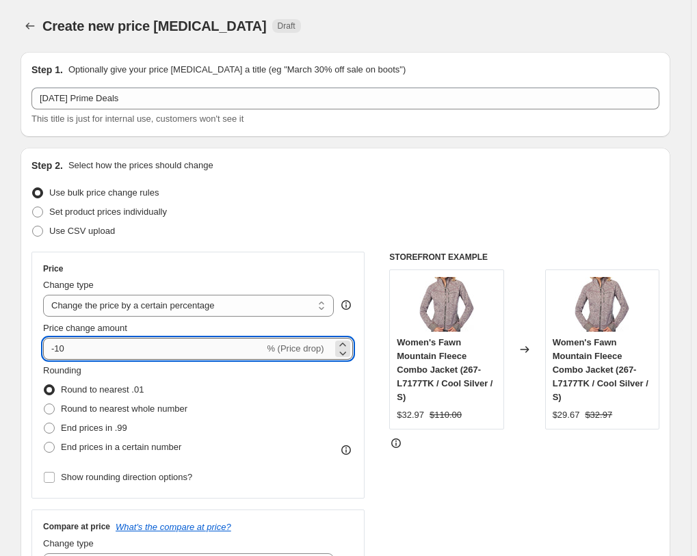
click at [131, 347] on input "-10" at bounding box center [153, 349] width 221 height 22
type input "-1"
type input "-35"
click at [120, 408] on span "Round to nearest whole number" at bounding box center [124, 409] width 127 height 10
click at [44, 404] on input "Round to nearest whole number" at bounding box center [44, 404] width 1 height 1
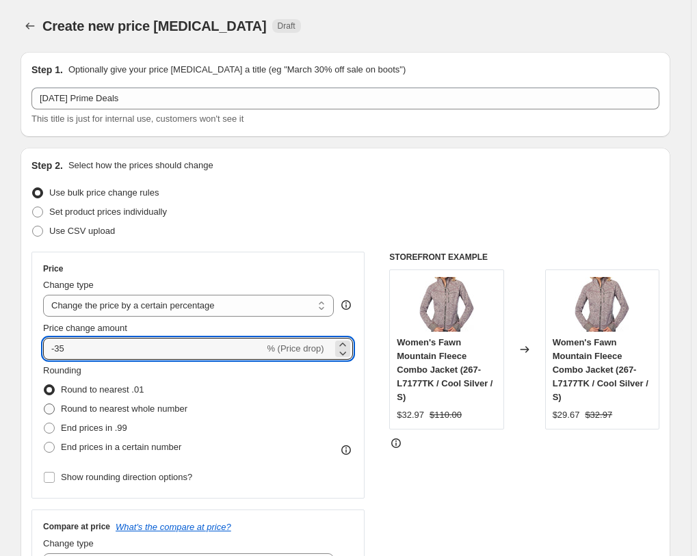
radio input "true"
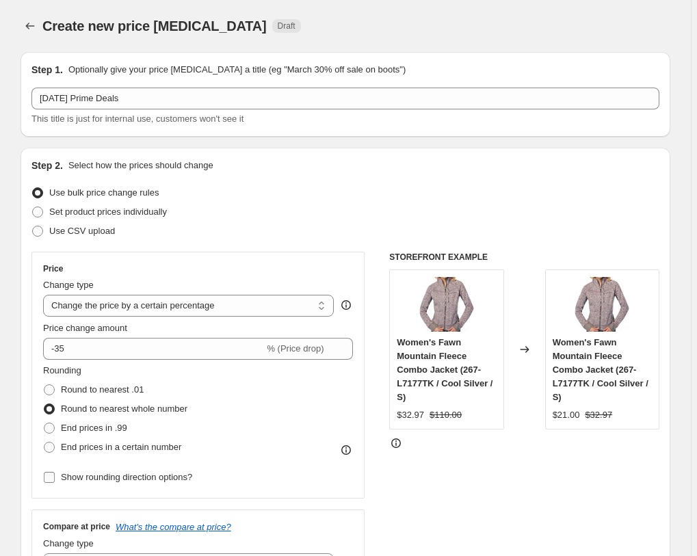
scroll to position [349, 0]
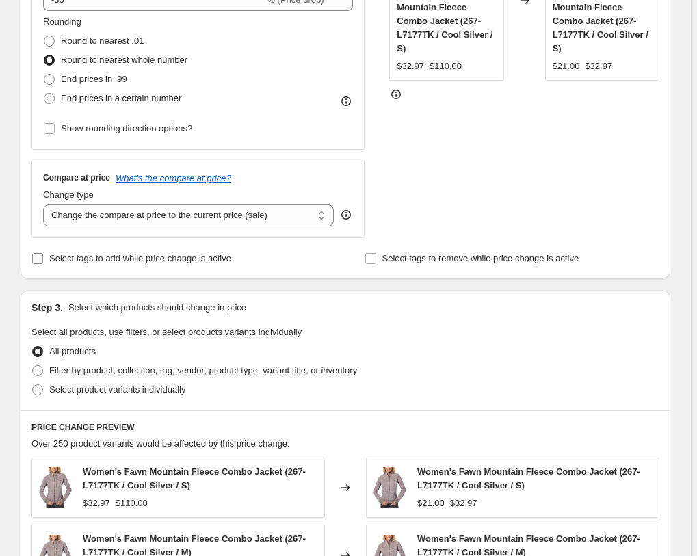
click at [177, 262] on span "Select tags to add while price change is active" at bounding box center [140, 258] width 182 height 10
click at [43, 262] on input "Select tags to add while price change is active" at bounding box center [37, 258] width 11 height 11
checkbox input "true"
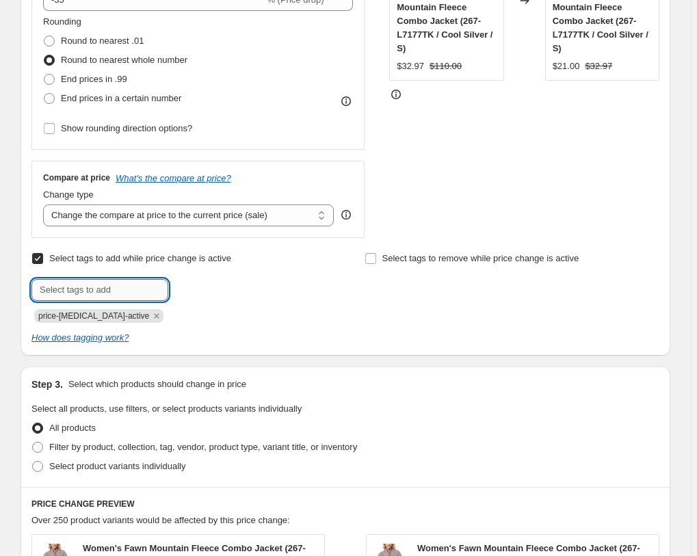
click at [151, 287] on input "text" at bounding box center [99, 290] width 137 height 22
type input "_label_Prime Pick"
click at [194, 288] on b "Add" at bounding box center [188, 289] width 16 height 10
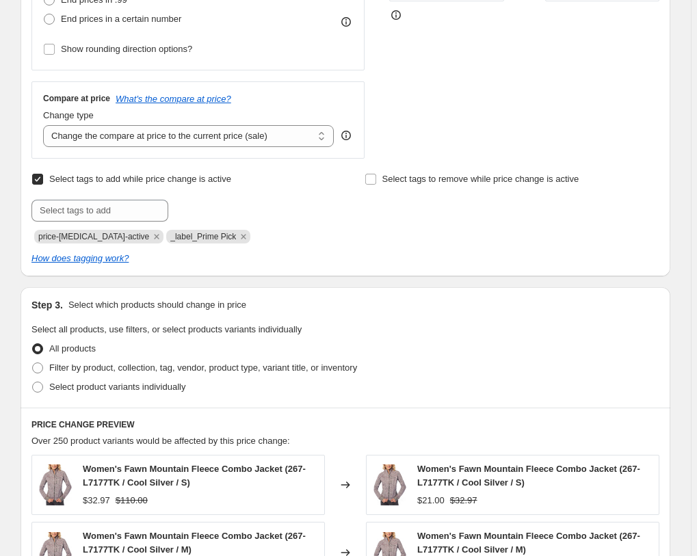
scroll to position [489, 0]
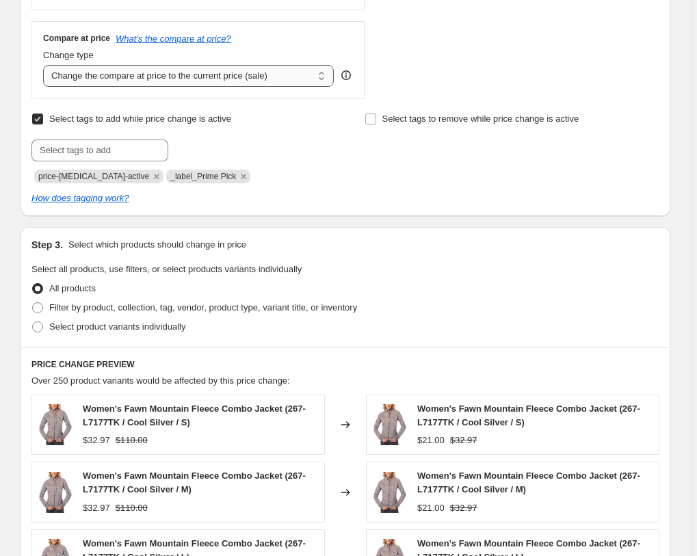
select select "no_change"
click option "Don't change the compare at price" at bounding box center [0, 0] width 0 height 0
click at [163, 313] on span "Filter by product, collection, tag, vendor, product type, variant title, or inv…" at bounding box center [203, 308] width 308 height 14
click at [33, 303] on input "Filter by product, collection, tag, vendor, product type, variant title, or inv…" at bounding box center [32, 302] width 1 height 1
radio input "true"
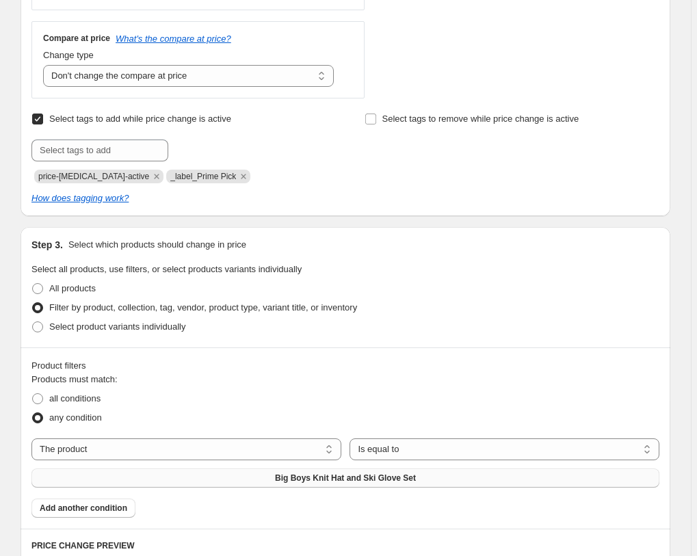
click at [416, 473] on span "Big Boys Knit Hat and Ski Glove Set" at bounding box center [345, 478] width 141 height 11
click at [106, 503] on span "Add another condition" at bounding box center [84, 508] width 88 height 11
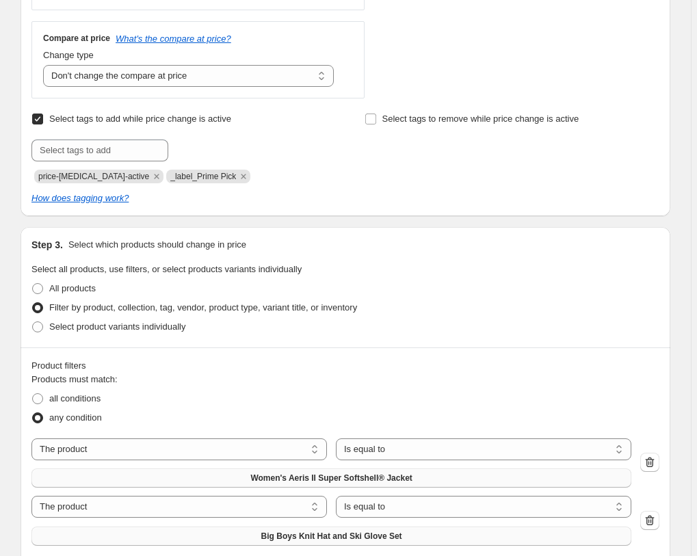
click at [402, 531] on span "Big Boys Knit Hat and Ski Glove Set" at bounding box center [331, 536] width 141 height 11
click at [103, 556] on span "Add another condition" at bounding box center [84, 566] width 88 height 11
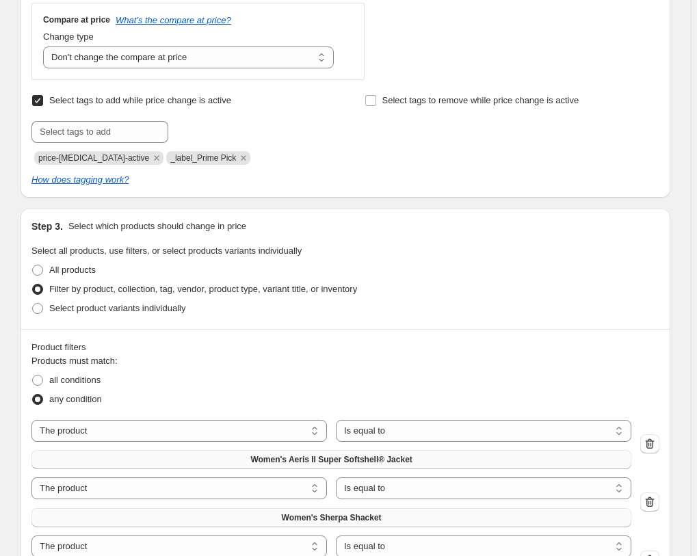
scroll to position [558, 0]
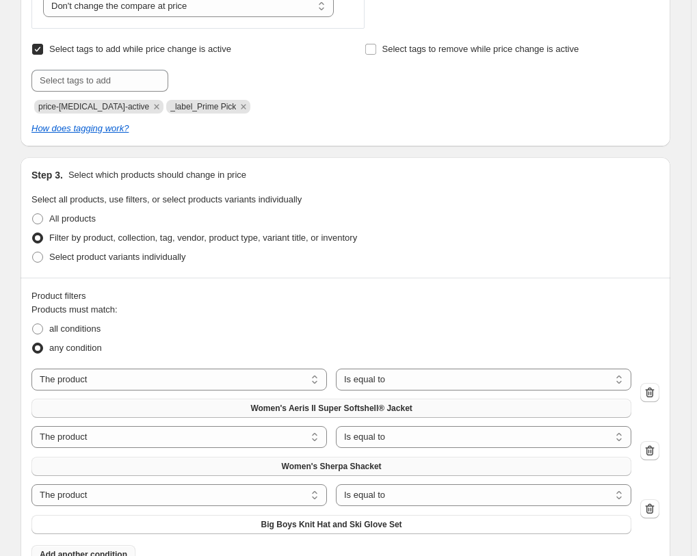
click at [468, 485] on div "The product The product's collection The product's tag The product's vendor The…" at bounding box center [331, 510] width 600 height 50
click at [469, 515] on button "Big Boys Knit Hat and Ski Glove Set" at bounding box center [331, 524] width 600 height 19
click at [80, 550] on span "Add another condition" at bounding box center [84, 555] width 88 height 11
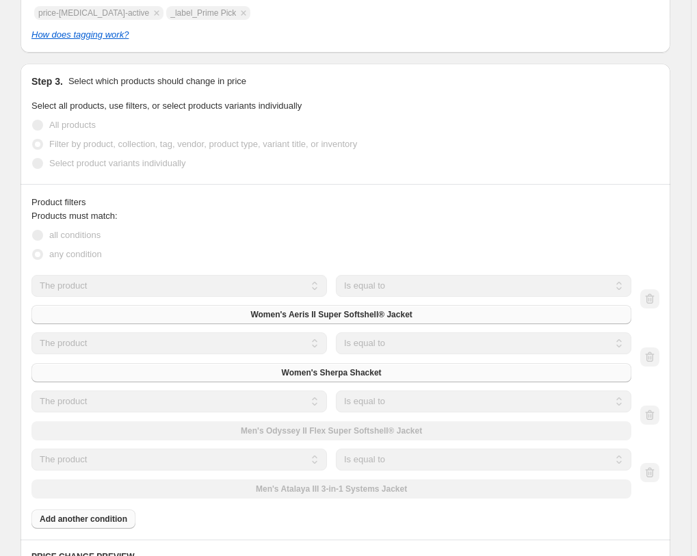
scroll to position [698, 0]
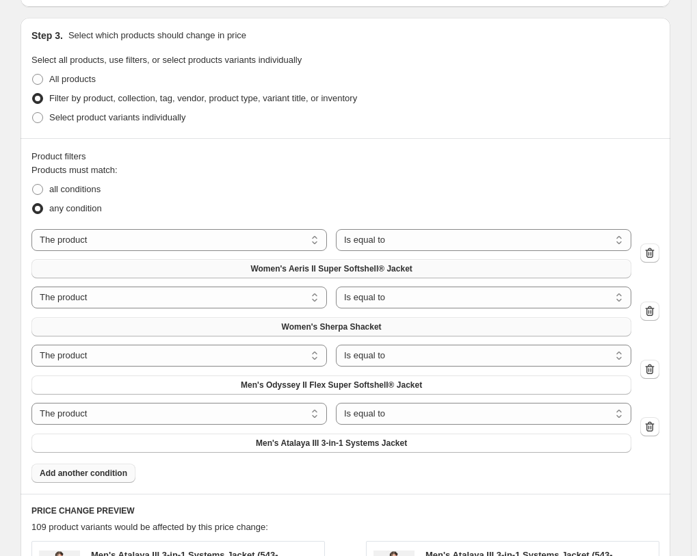
click at [127, 468] on span "Add another condition" at bounding box center [84, 473] width 88 height 11
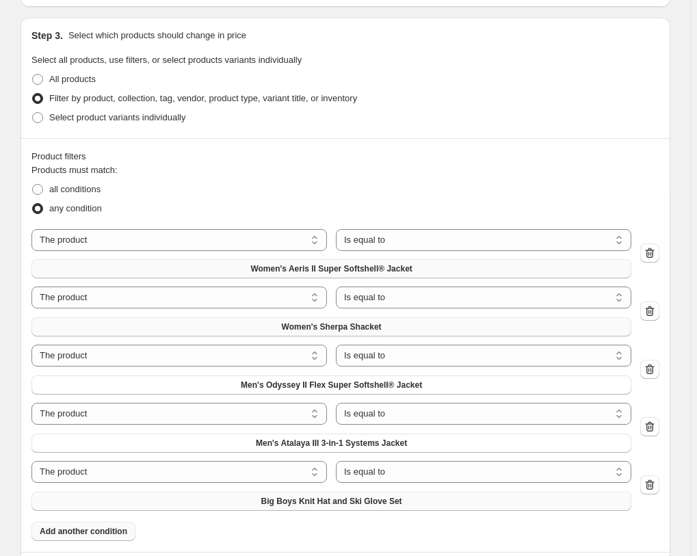
click at [402, 496] on span "Big Boys Knit Hat and Ski Glove Set" at bounding box center [331, 501] width 141 height 11
click at [106, 526] on span "Add another condition" at bounding box center [84, 531] width 88 height 11
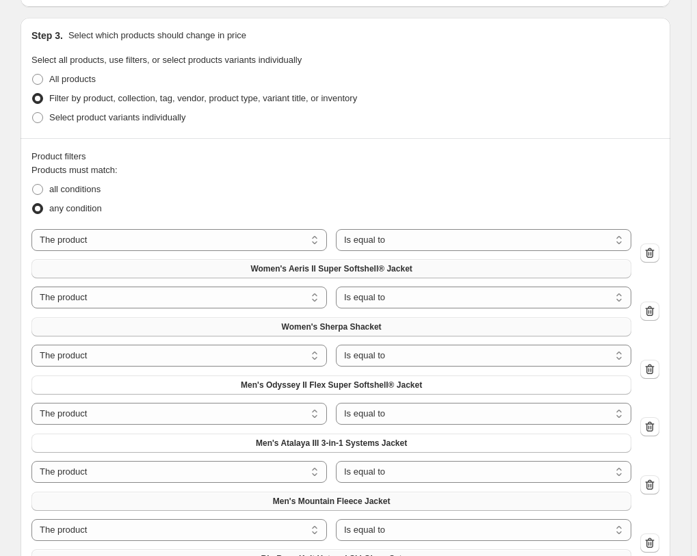
click at [402, 554] on span "Big Boys Knit Hat and Ski Glove Set" at bounding box center [331, 559] width 141 height 11
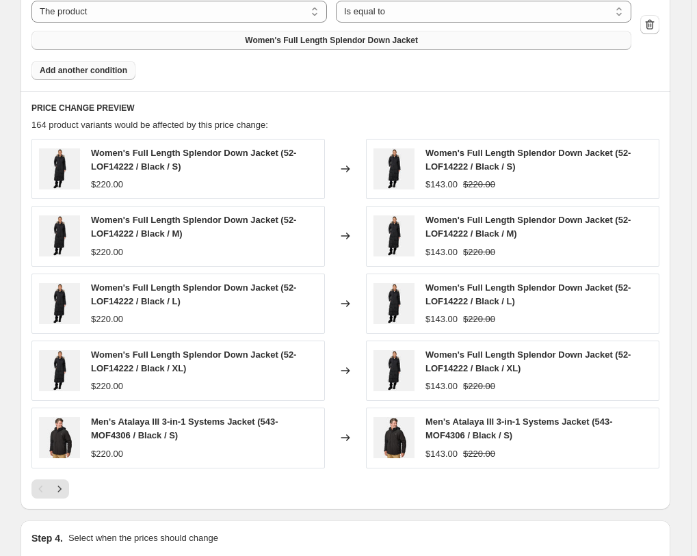
scroll to position [1231, 0]
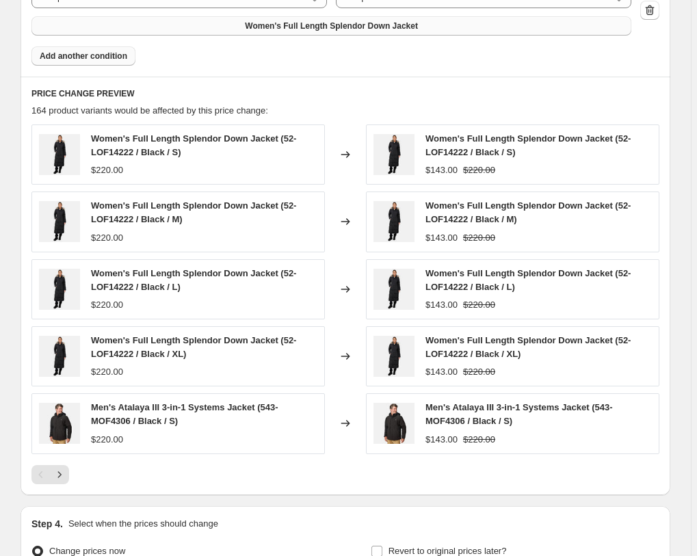
click at [33, 556] on input "Change prices later" at bounding box center [32, 565] width 1 height 1
radio input "true"
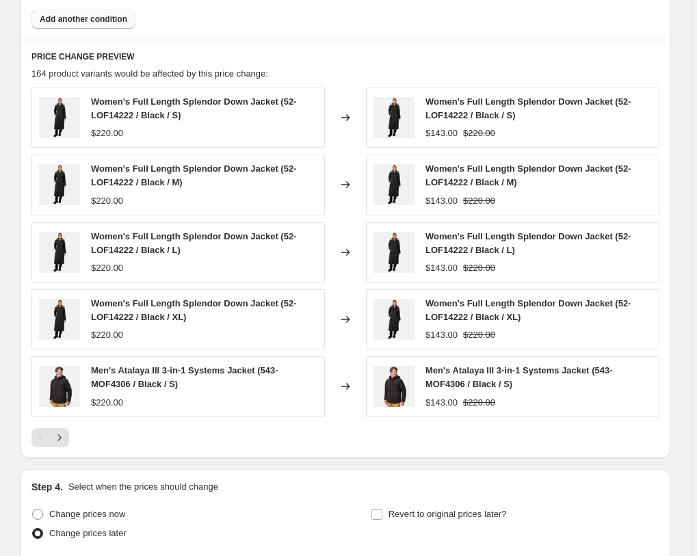
scroll to position [1371, 0]
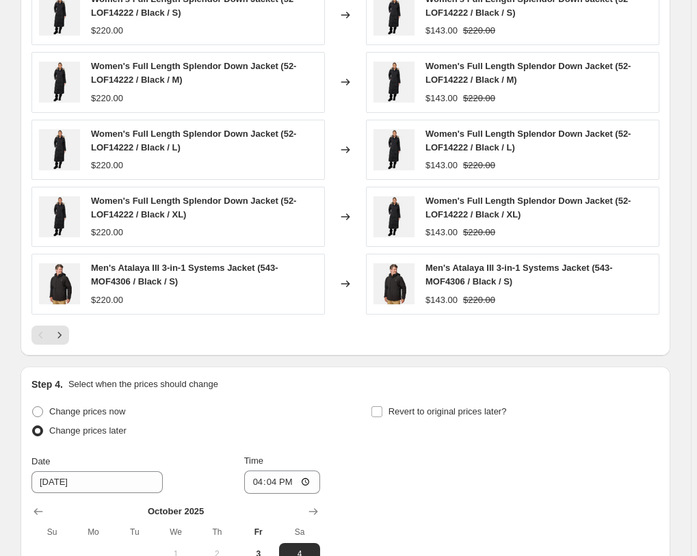
type input "10/7/2025"
click at [260, 471] on input "16:04" at bounding box center [282, 482] width 77 height 23
type input "00:00"
click at [426, 407] on span "Revert to original prices later?" at bounding box center [448, 412] width 118 height 10
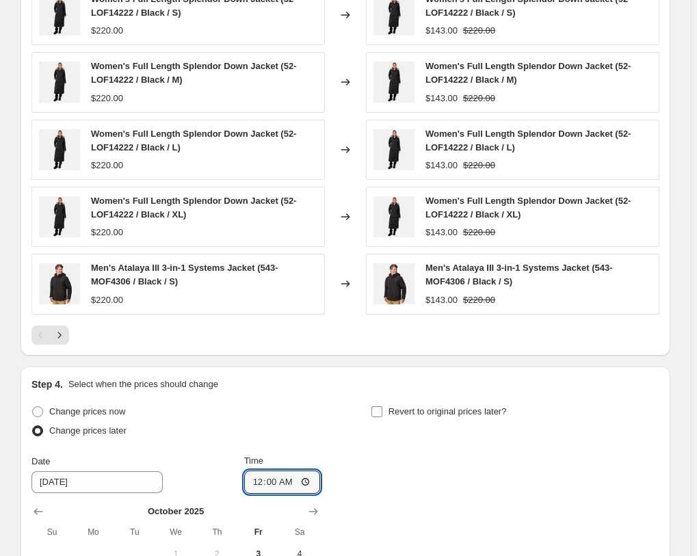
click at [383, 407] on input "Revert to original prices later?" at bounding box center [377, 412] width 11 height 11
checkbox input "true"
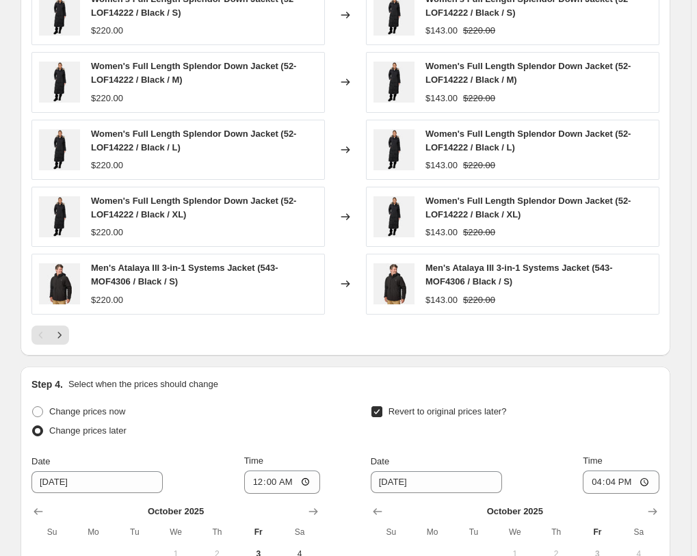
type input "10/9/2025"
click at [602, 471] on input "16:04" at bounding box center [621, 482] width 77 height 23
click at [605, 471] on input "23:00" at bounding box center [621, 482] width 77 height 23
type input "03:00"
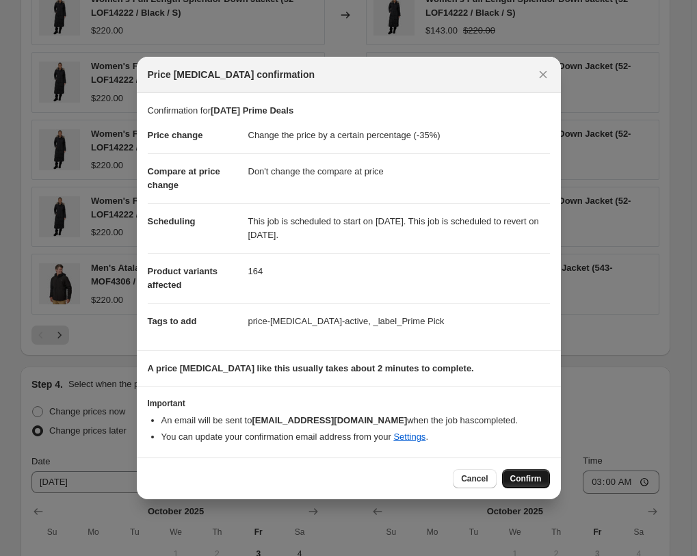
click at [530, 476] on span "Confirm" at bounding box center [526, 479] width 31 height 11
